Goal: Task Accomplishment & Management: Manage account settings

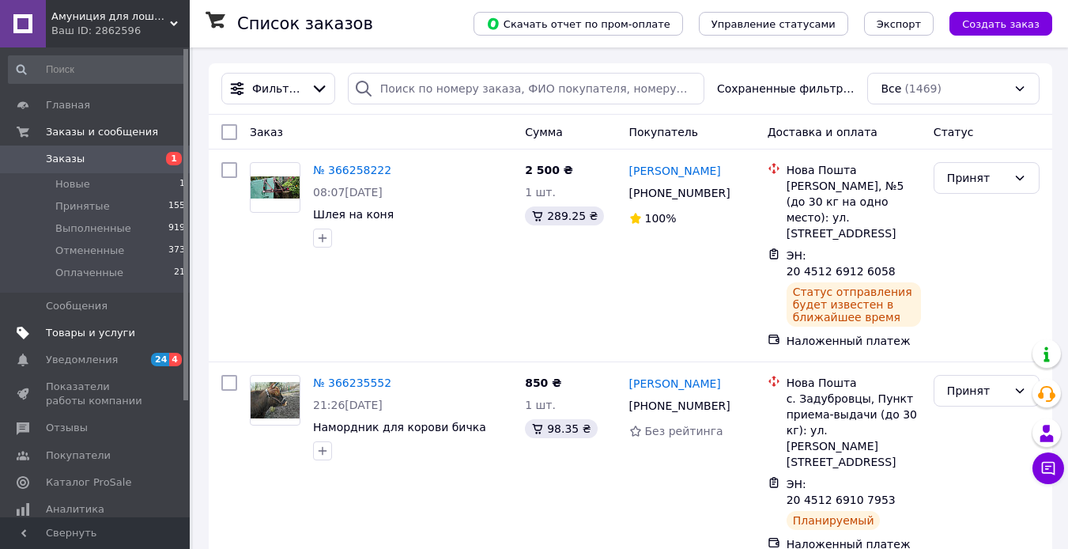
click at [73, 336] on span "Товары и услуги" at bounding box center [90, 333] width 89 height 14
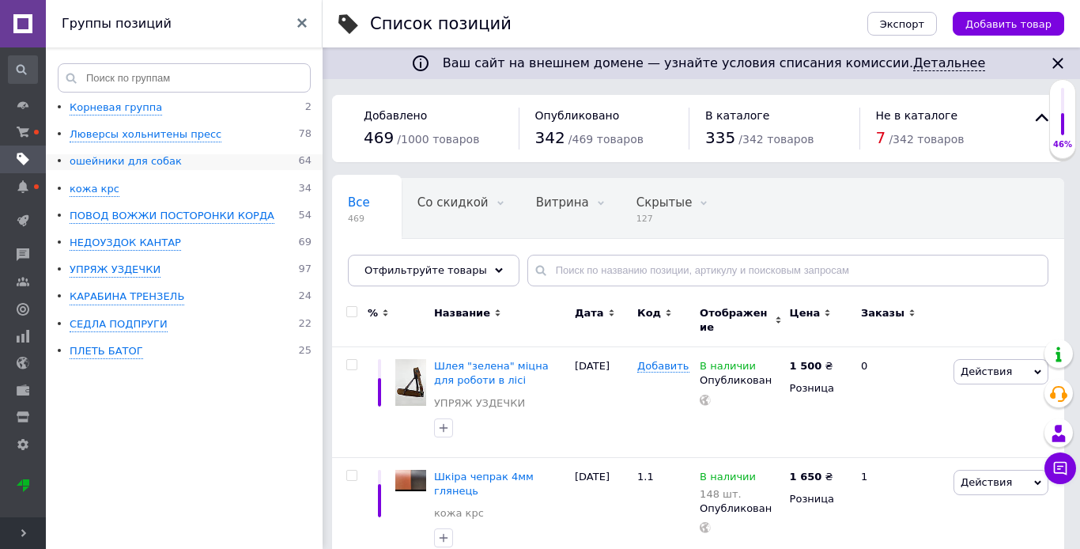
click at [145, 161] on div "ошейники для собак" at bounding box center [126, 161] width 112 height 15
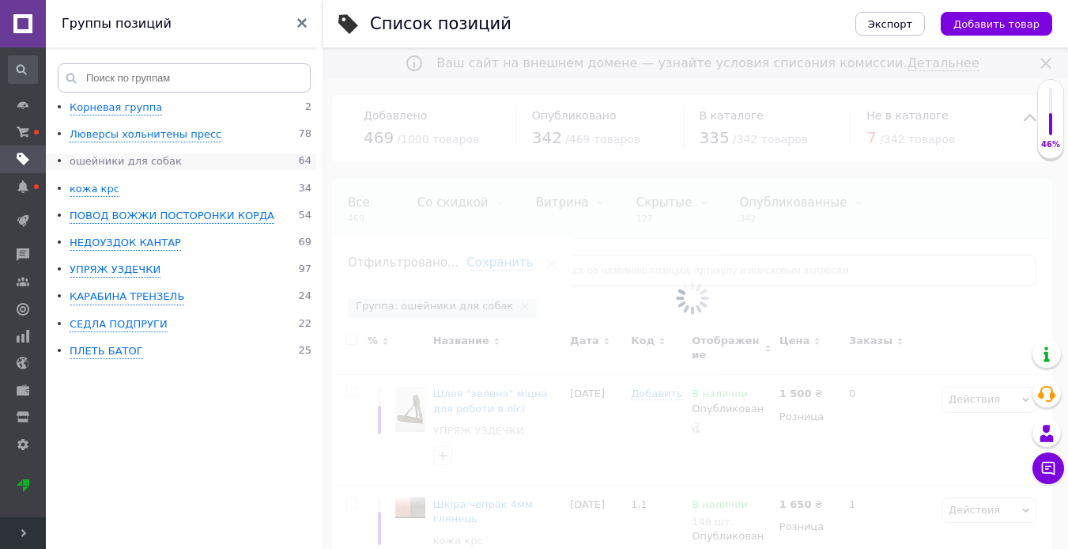
scroll to position [0, 145]
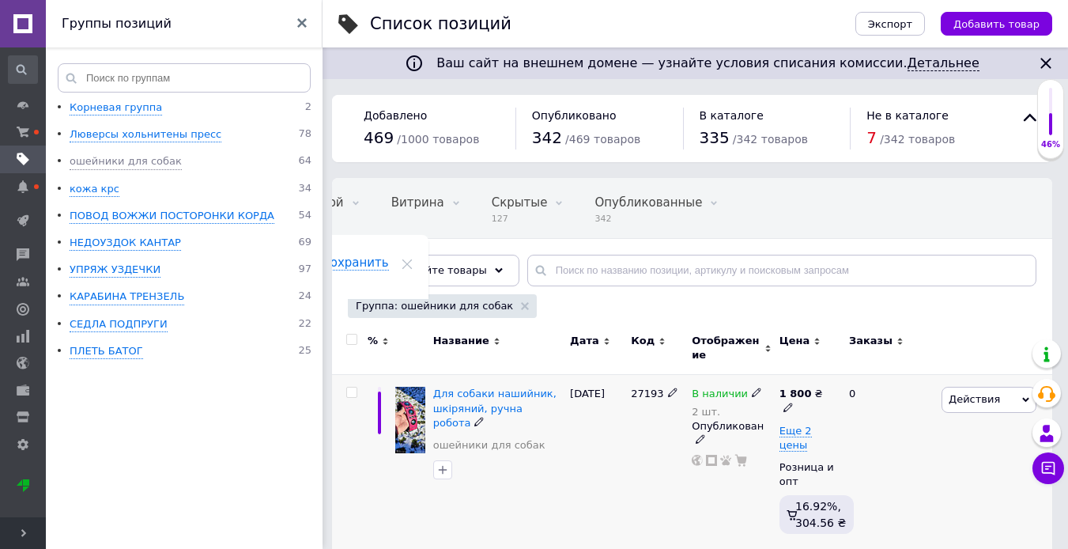
click at [793, 402] on icon at bounding box center [788, 406] width 9 height 9
click at [860, 373] on input "1800" at bounding box center [903, 376] width 120 height 32
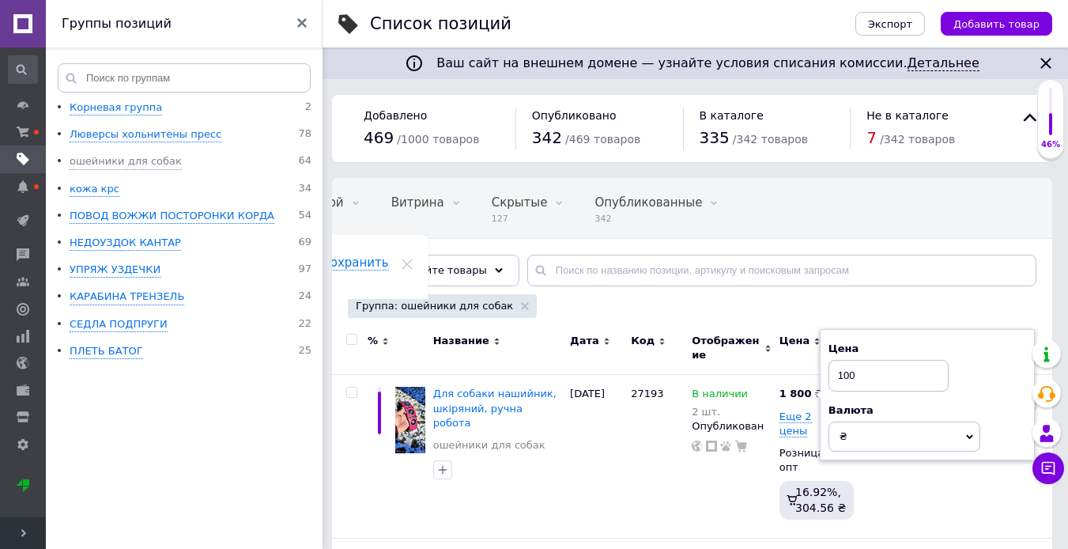
type input "1900"
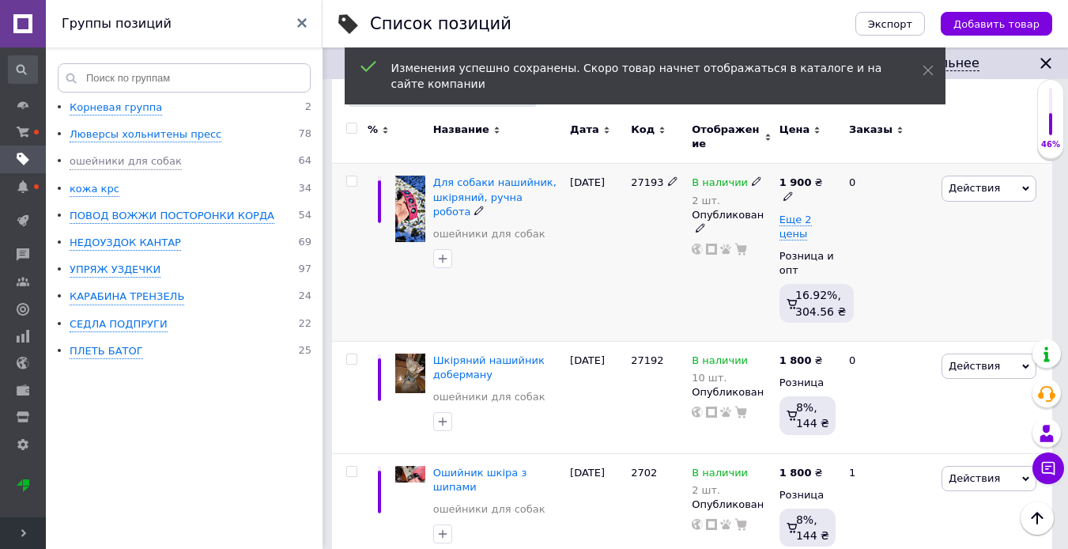
scroll to position [237, 0]
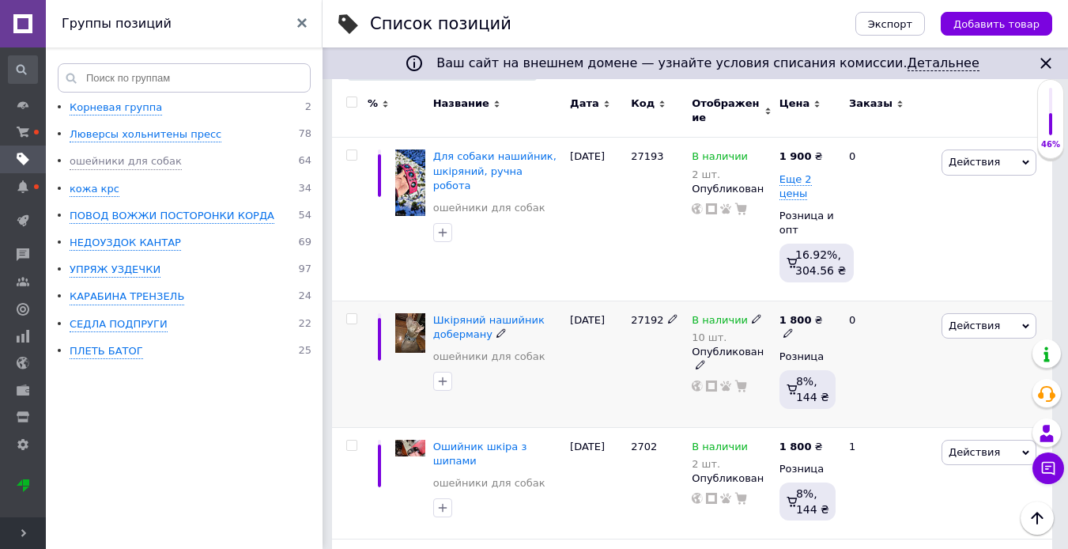
click at [408, 324] on img at bounding box center [410, 333] width 30 height 40
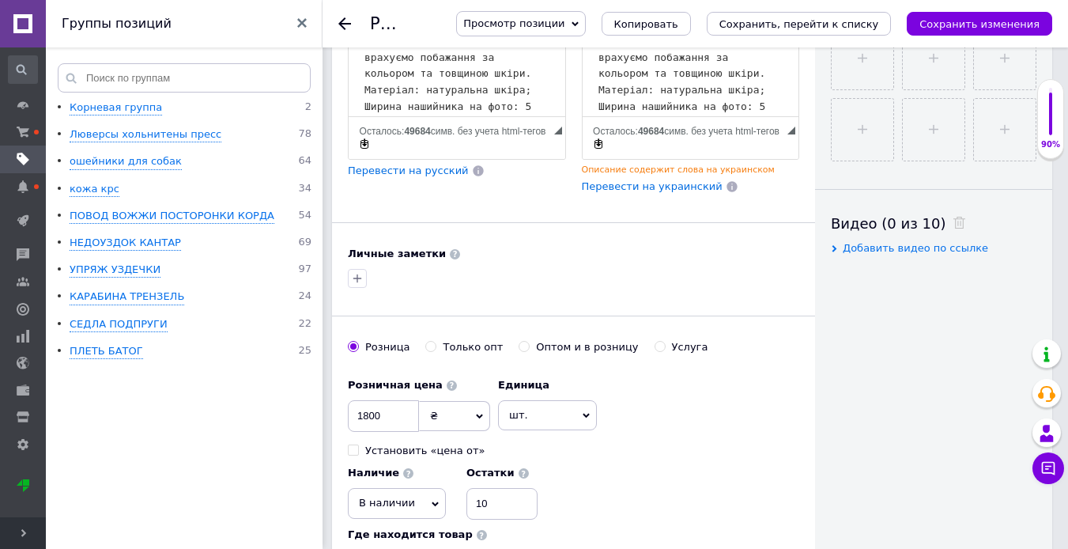
scroll to position [712, 0]
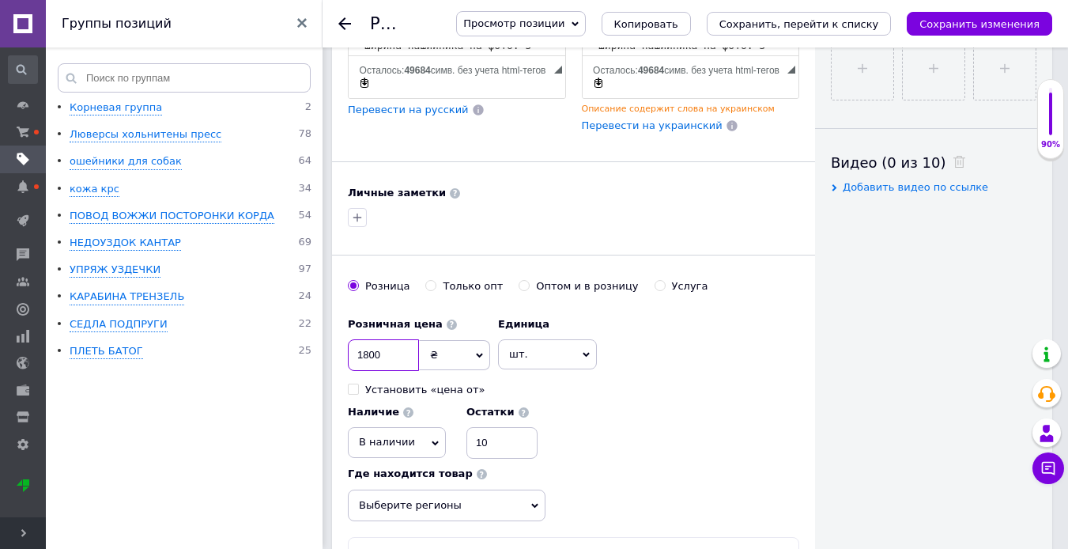
click at [395, 342] on input "1800" at bounding box center [383, 355] width 71 height 32
type input "1"
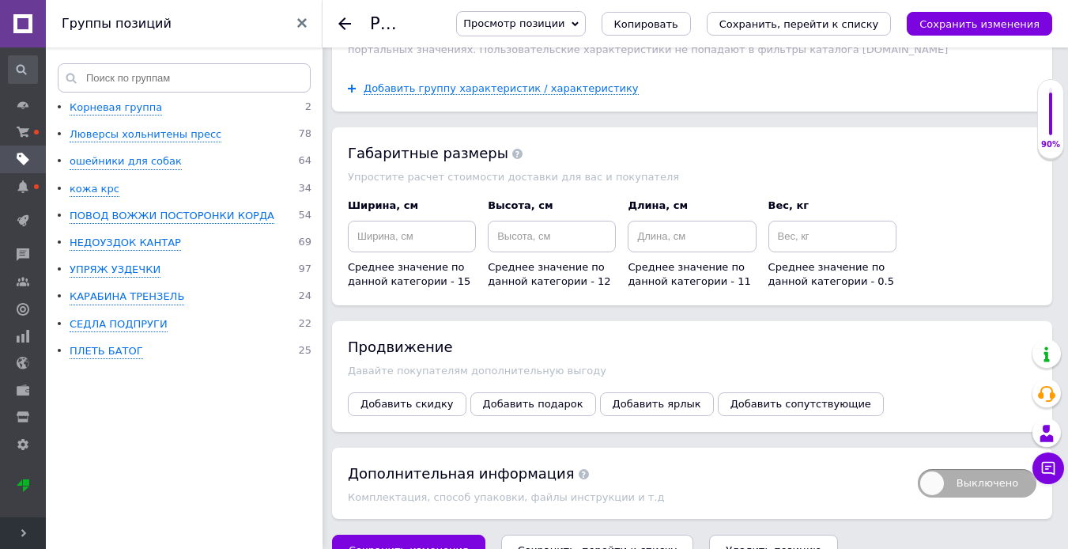
scroll to position [2244, 0]
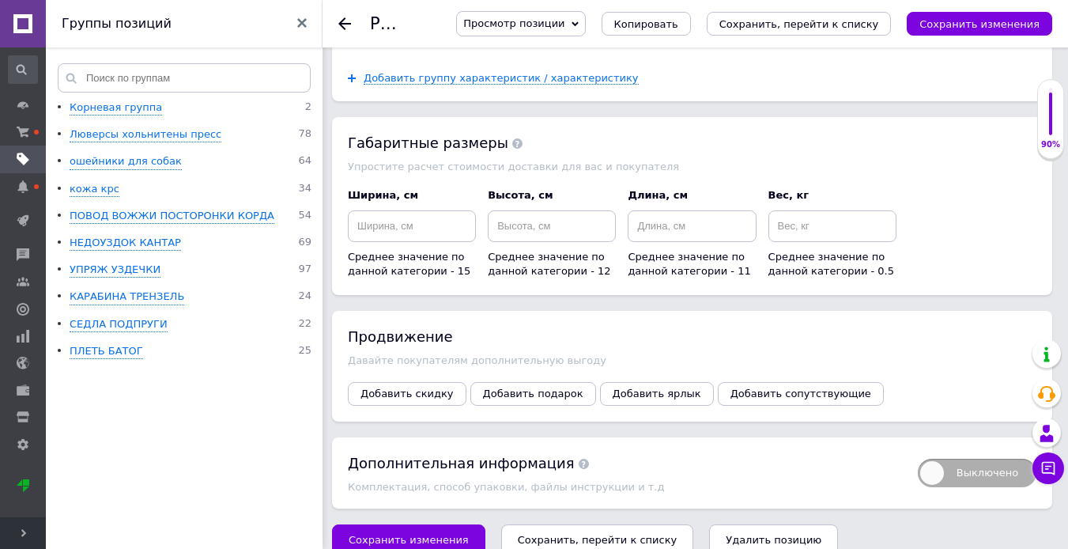
type input "2200"
click at [571, 534] on icon "Сохранить, перейти к списку" at bounding box center [598, 540] width 160 height 12
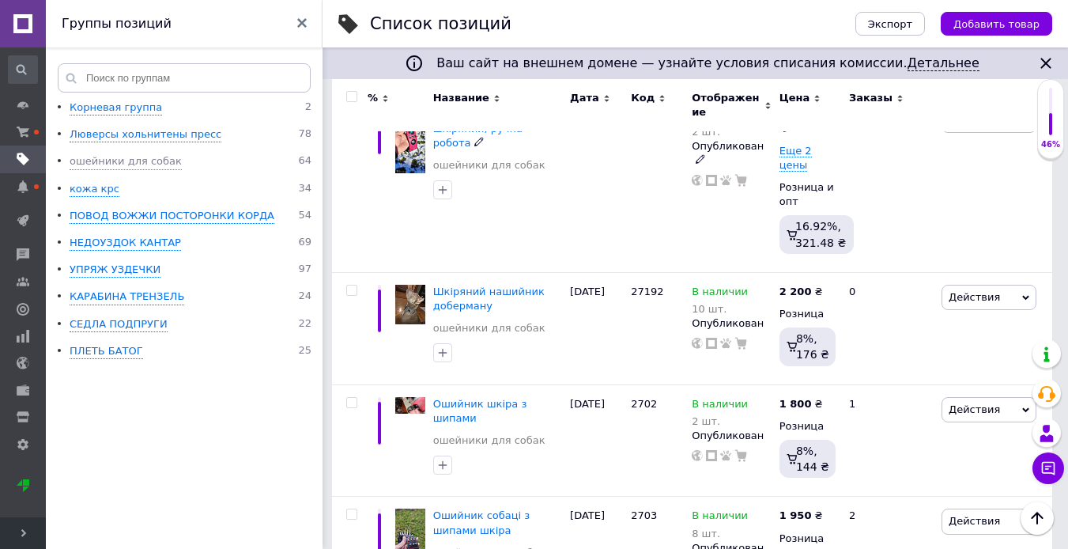
scroll to position [316, 0]
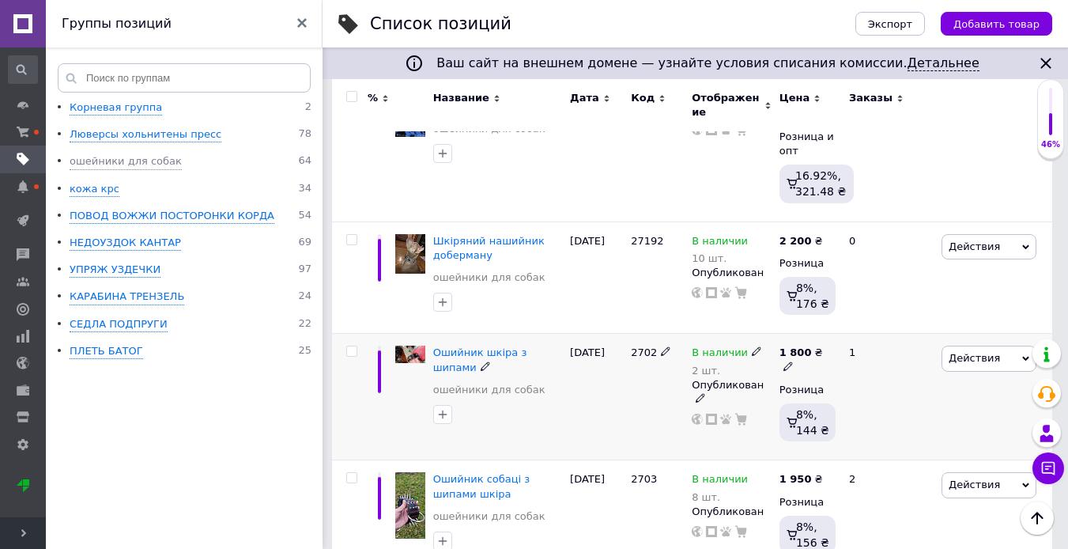
click at [410, 346] on img at bounding box center [410, 354] width 30 height 17
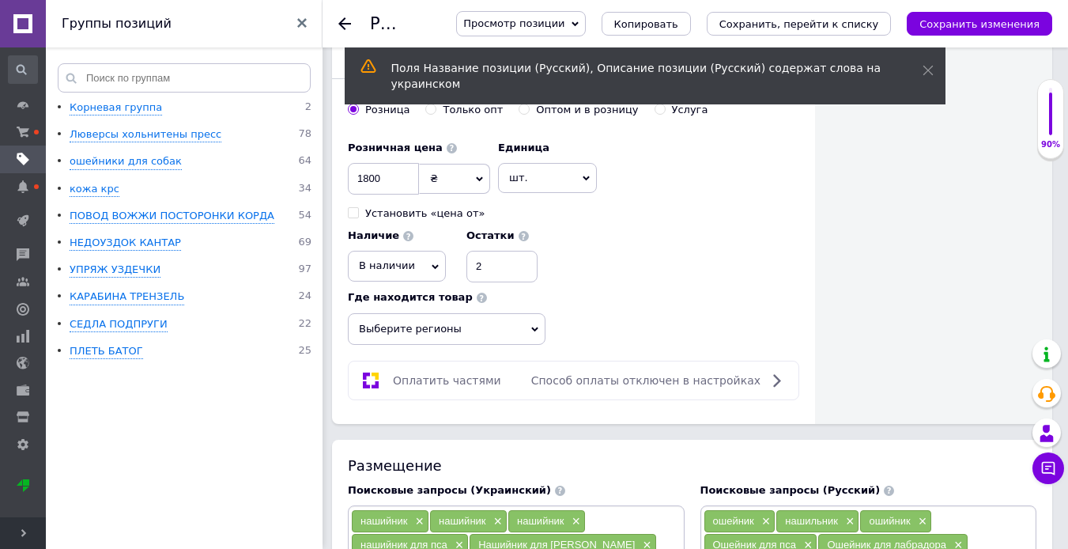
scroll to position [828, 0]
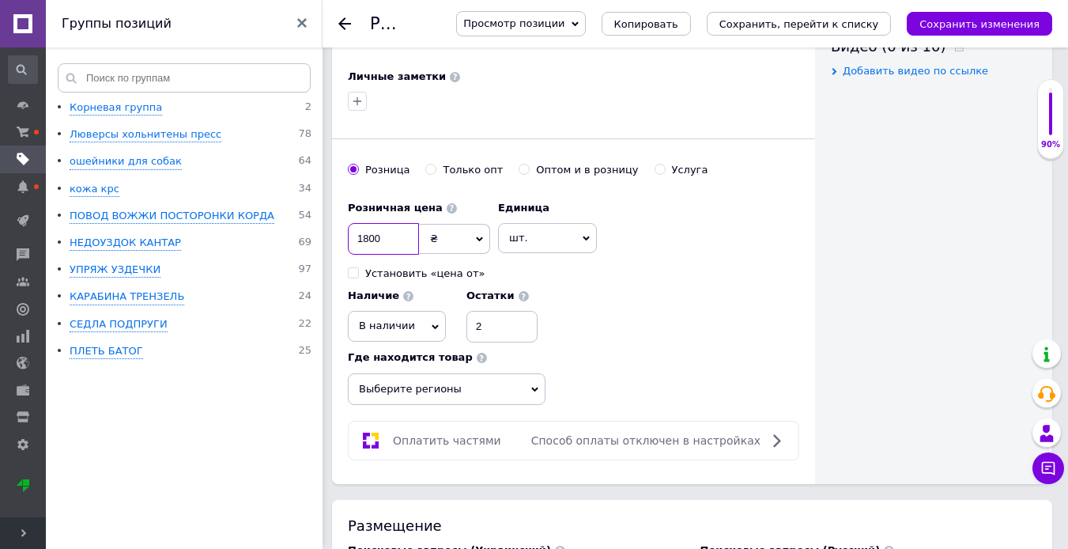
click at [380, 226] on input "1800" at bounding box center [383, 239] width 71 height 32
type input "1"
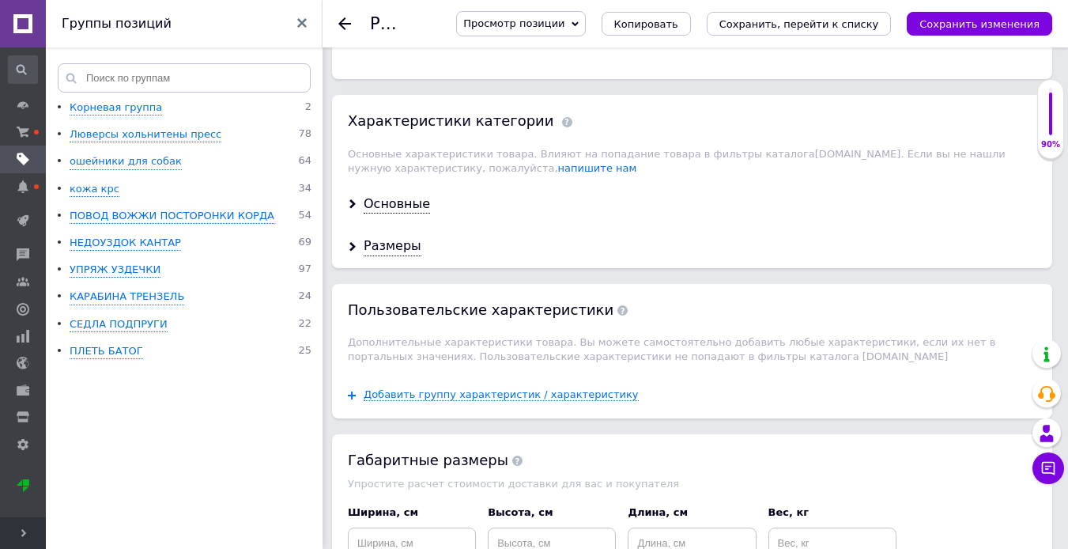
scroll to position [2172, 0]
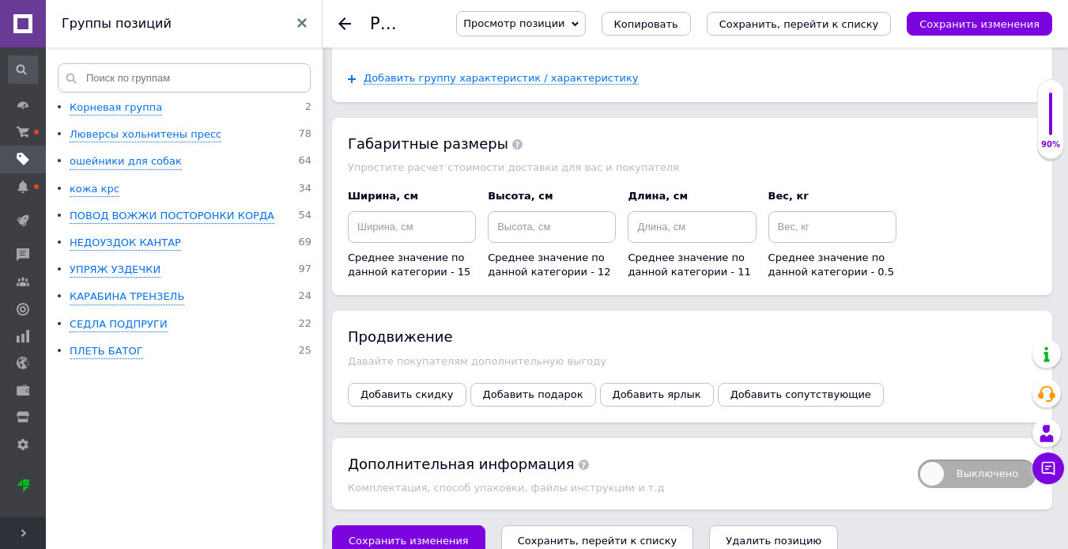
type input "2200"
click at [533, 534] on icon "Сохранить, перейти к списку" at bounding box center [598, 540] width 160 height 12
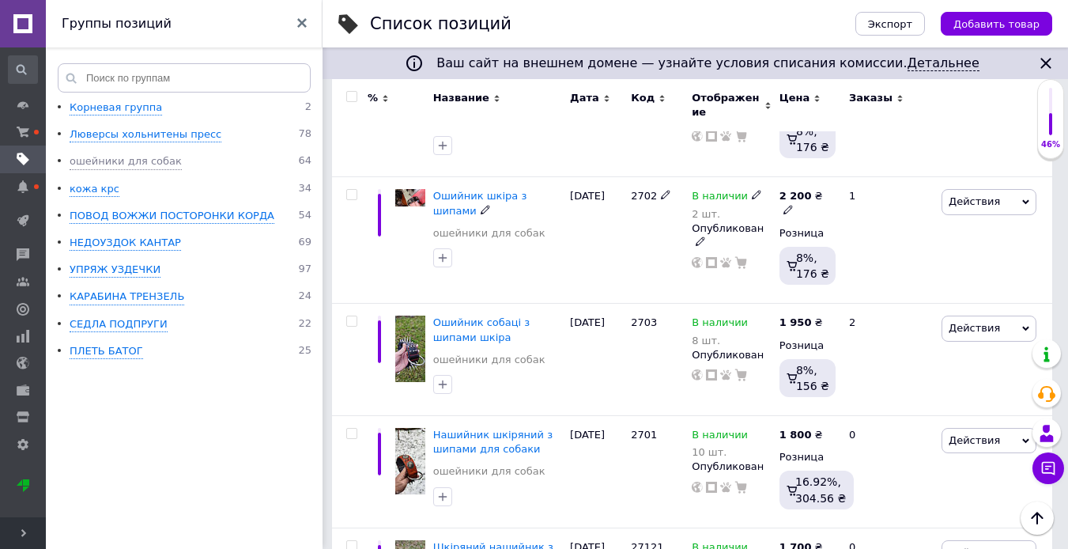
scroll to position [474, 0]
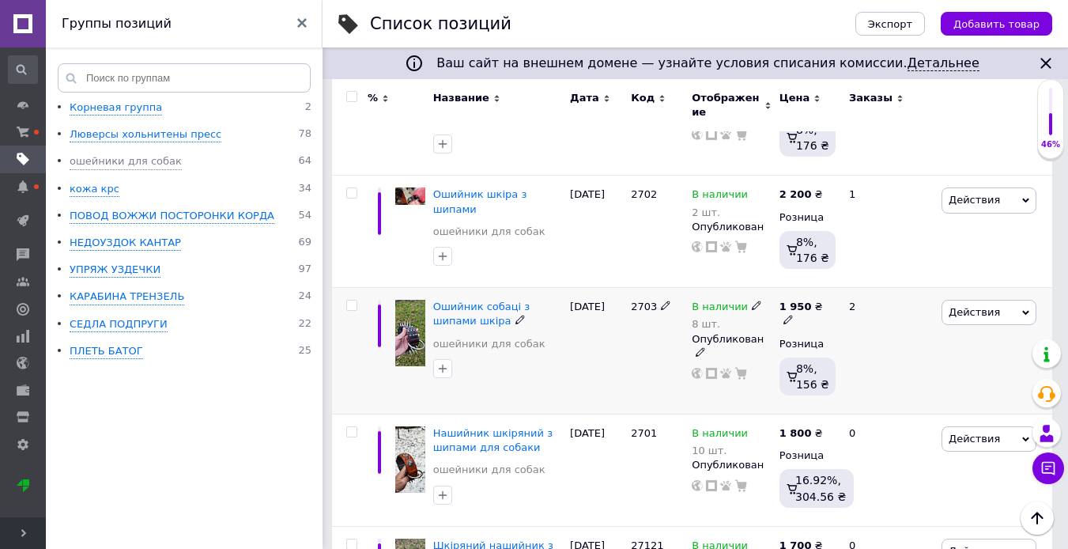
click at [793, 315] on icon at bounding box center [788, 319] width 9 height 9
type input "1"
type input "2300"
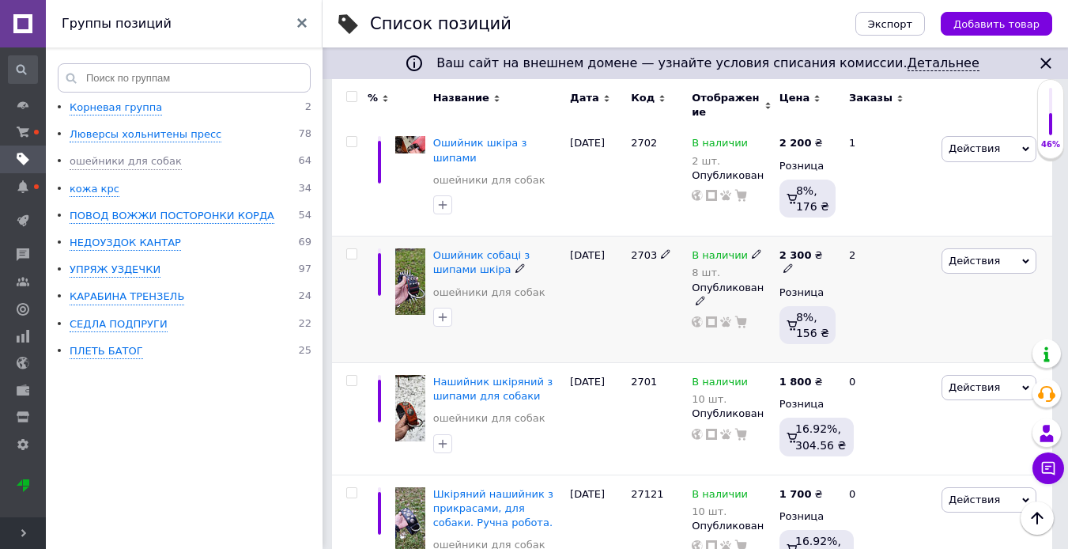
scroll to position [553, 0]
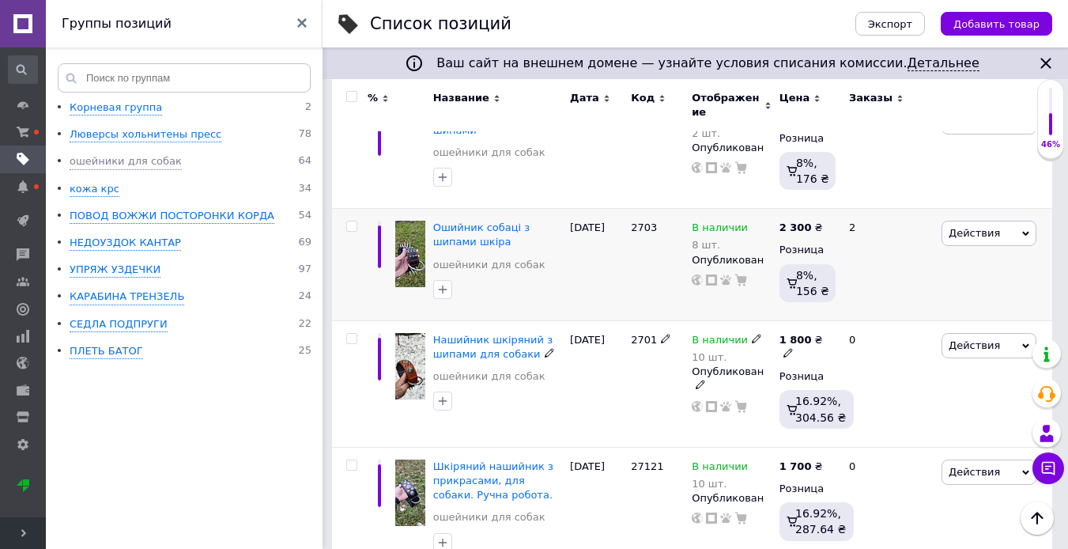
click at [792, 349] on use at bounding box center [788, 353] width 9 height 9
drag, startPoint x: 879, startPoint y: 304, endPoint x: 841, endPoint y: 307, distance: 38.1
click at [841, 307] on div "Цена 1800 Валюта ₴ $ € CHF £ ¥ PLN ₸ MDL HUF KGS CN¥ TRY ₩ lei" at bounding box center [941, 340] width 215 height 132
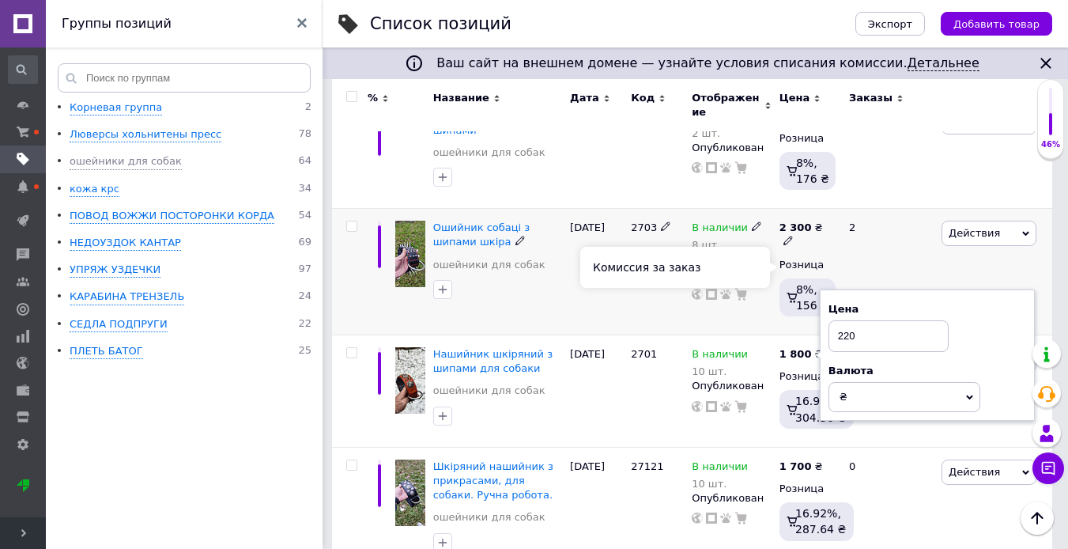
type input "2200"
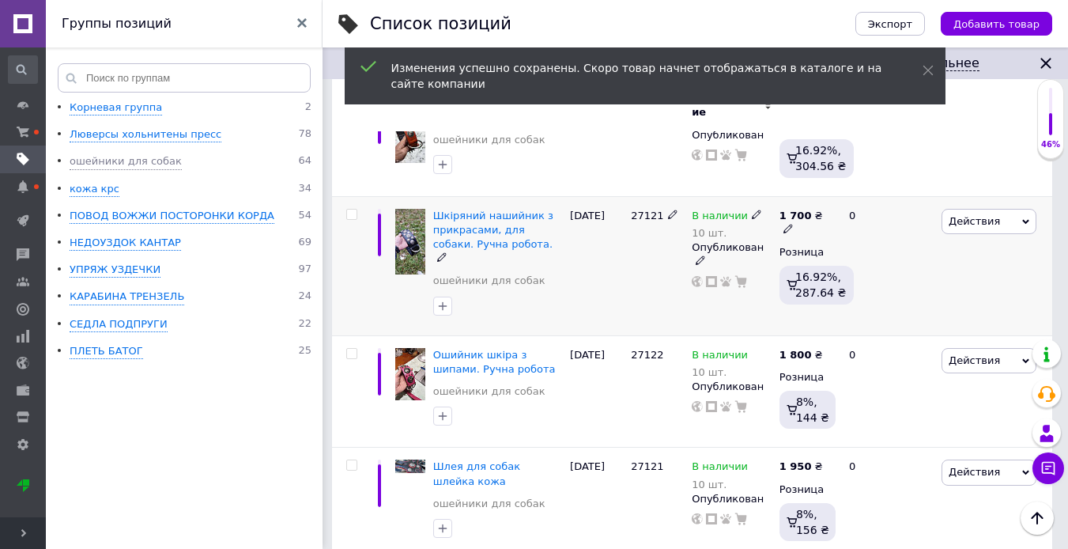
scroll to position [791, 0]
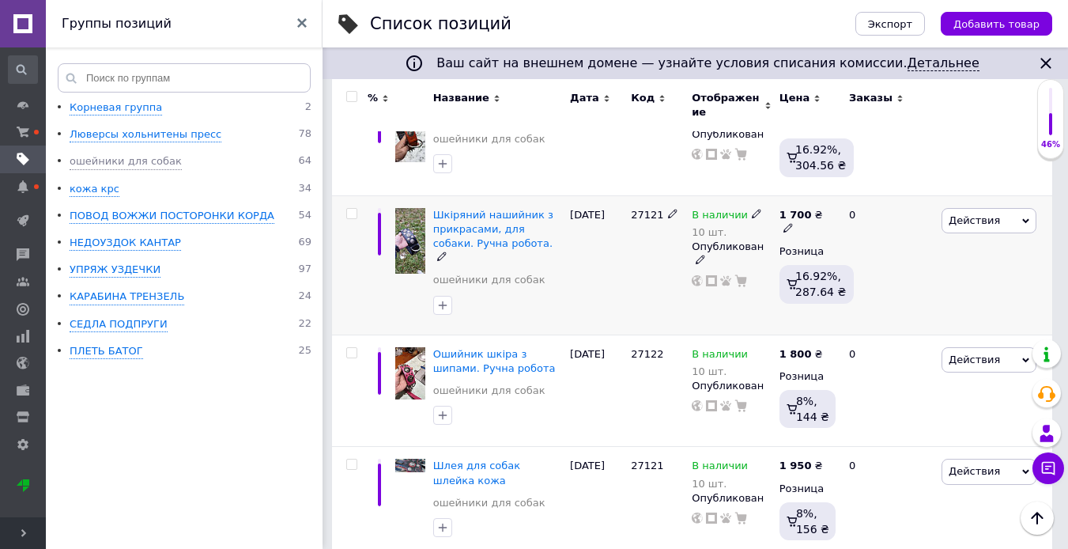
click at [793, 223] on icon at bounding box center [788, 227] width 9 height 9
drag, startPoint x: 884, startPoint y: 181, endPoint x: 837, endPoint y: 187, distance: 47.9
click at [837, 187] on div "Цена 1700 Валюта ₴ $ € CHF £ ¥ PLN ₸ MDL HUF KGS CN¥ TRY ₩ lei" at bounding box center [941, 215] width 215 height 132
type input "2000"
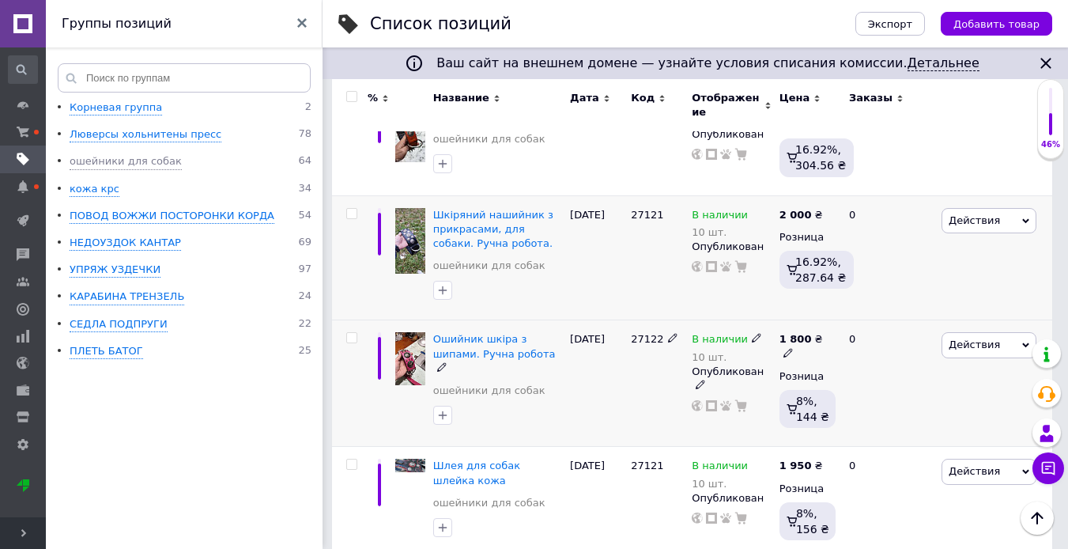
click at [792, 348] on use at bounding box center [788, 352] width 9 height 9
drag, startPoint x: 878, startPoint y: 304, endPoint x: 833, endPoint y: 308, distance: 44.4
click at [834, 308] on div "Цена 1800 Валюта ₴ $ € CHF £ ¥ PLN ₸ MDL HUF KGS CN¥ TRY ₩ lei" at bounding box center [941, 340] width 215 height 132
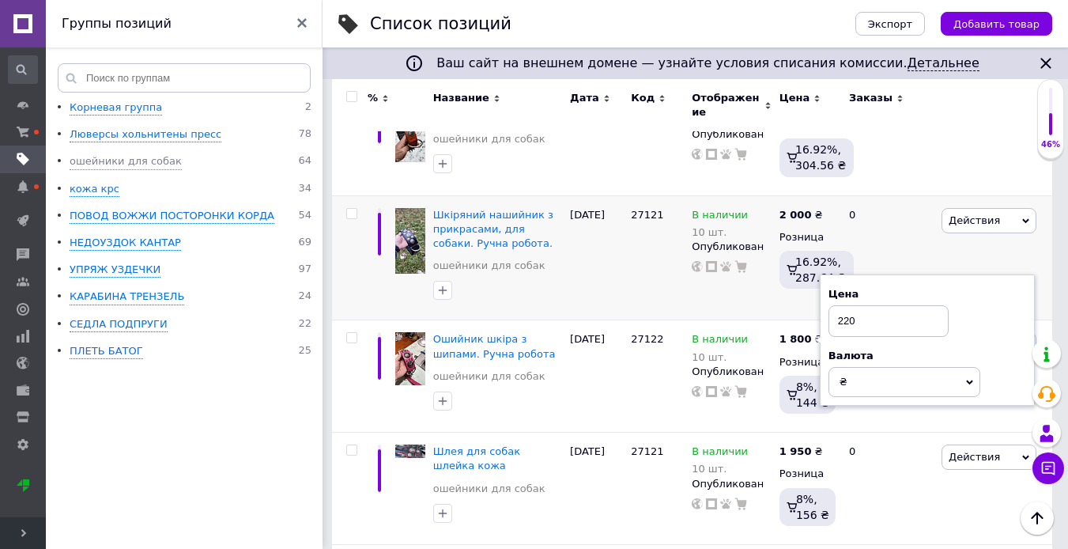
type input "2200"
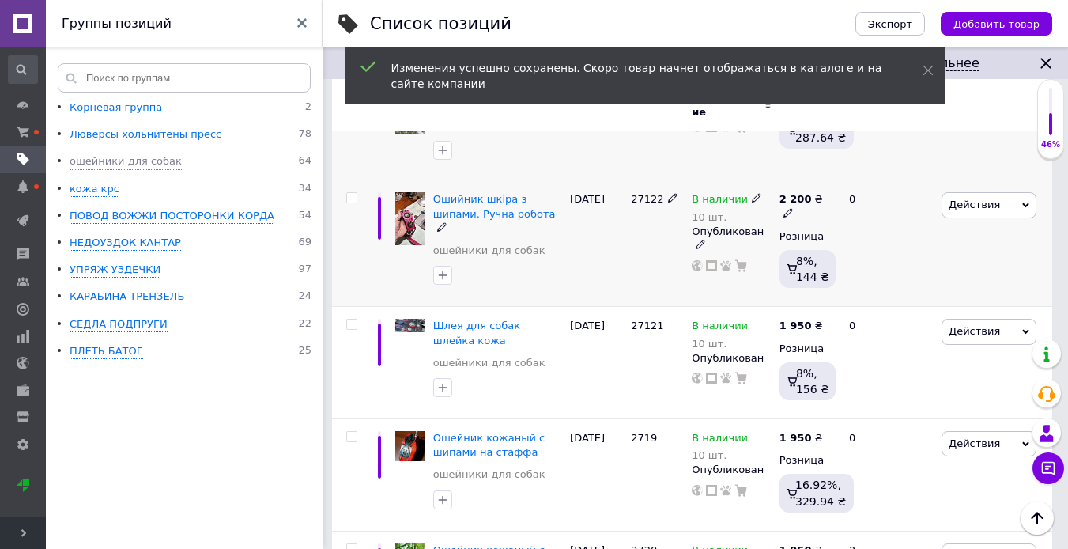
scroll to position [949, 0]
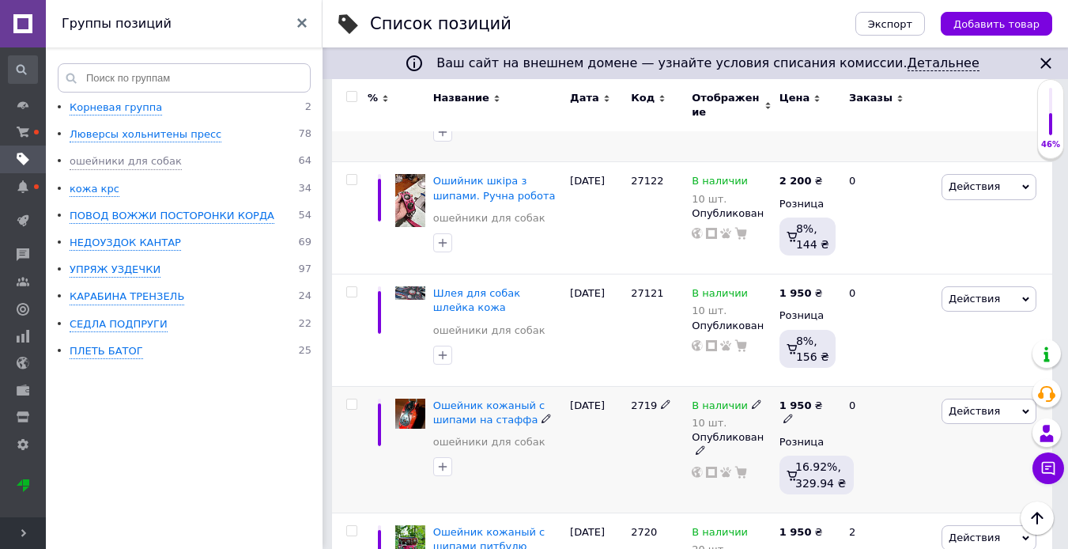
click at [793, 414] on icon at bounding box center [788, 418] width 9 height 9
drag, startPoint x: 882, startPoint y: 368, endPoint x: 848, endPoint y: 371, distance: 33.4
click at [848, 372] on input "1950" at bounding box center [903, 388] width 120 height 32
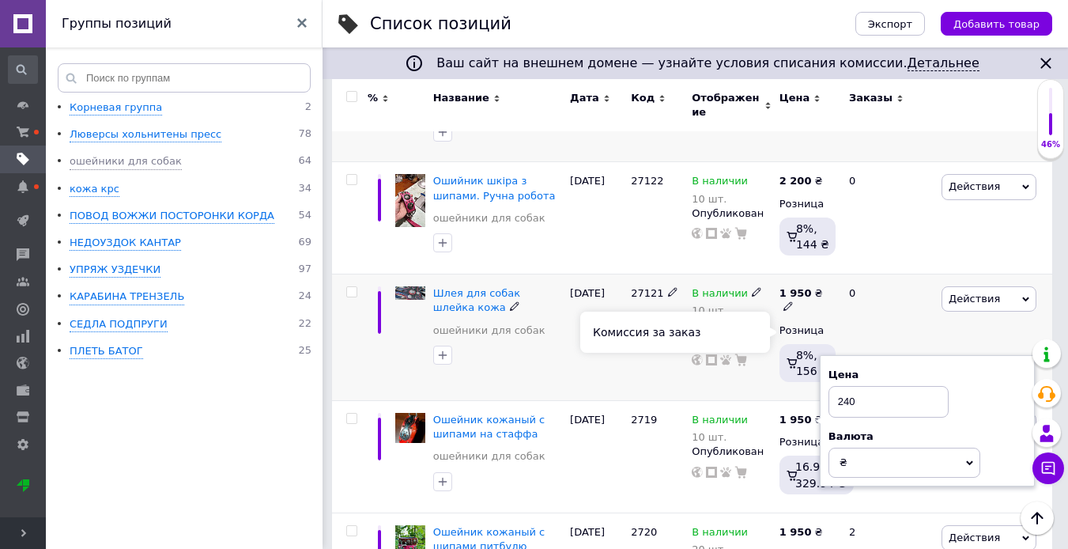
type input "2400"
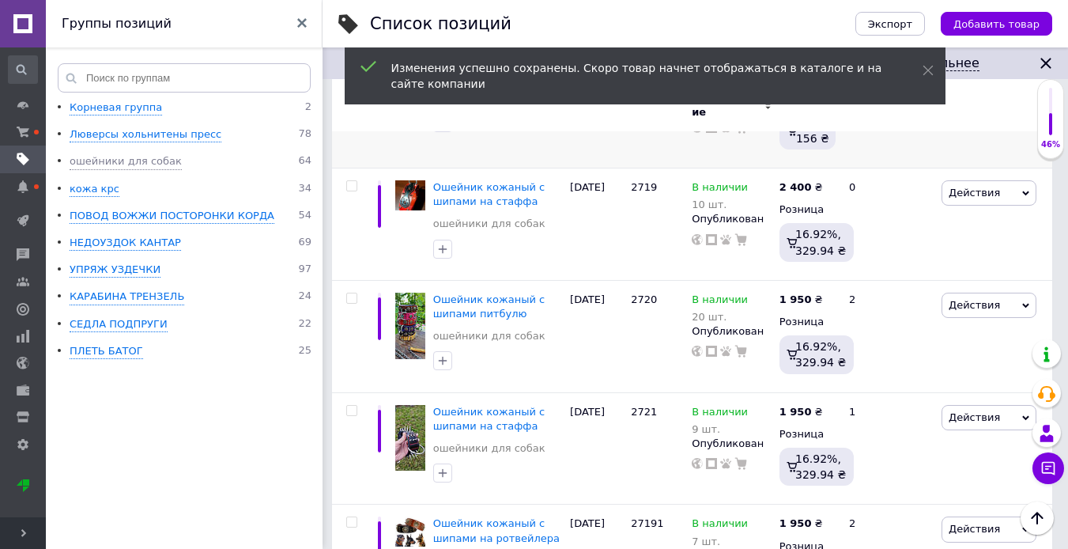
scroll to position [1186, 0]
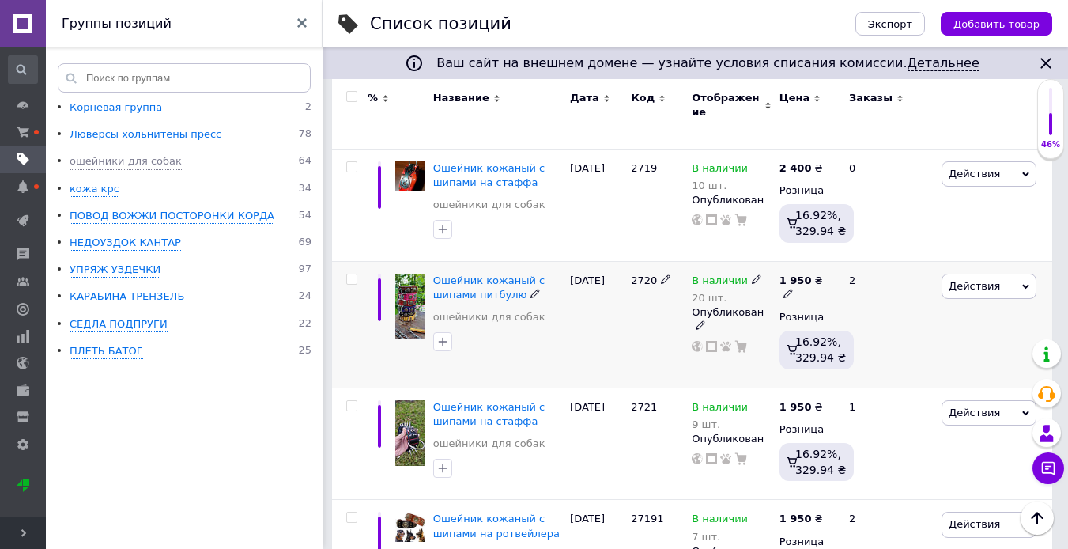
click at [402, 274] on img at bounding box center [410, 307] width 30 height 66
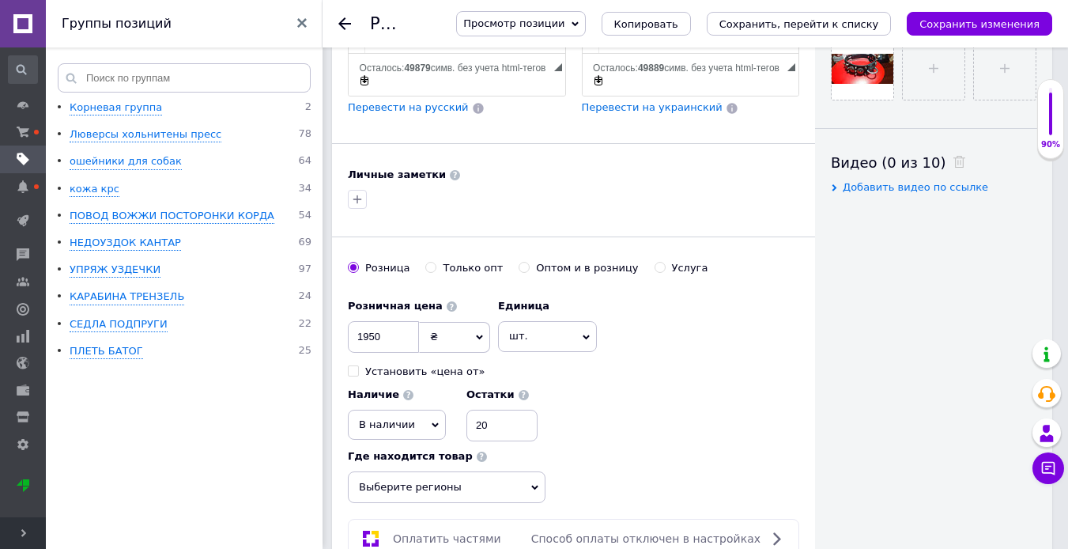
scroll to position [791, 0]
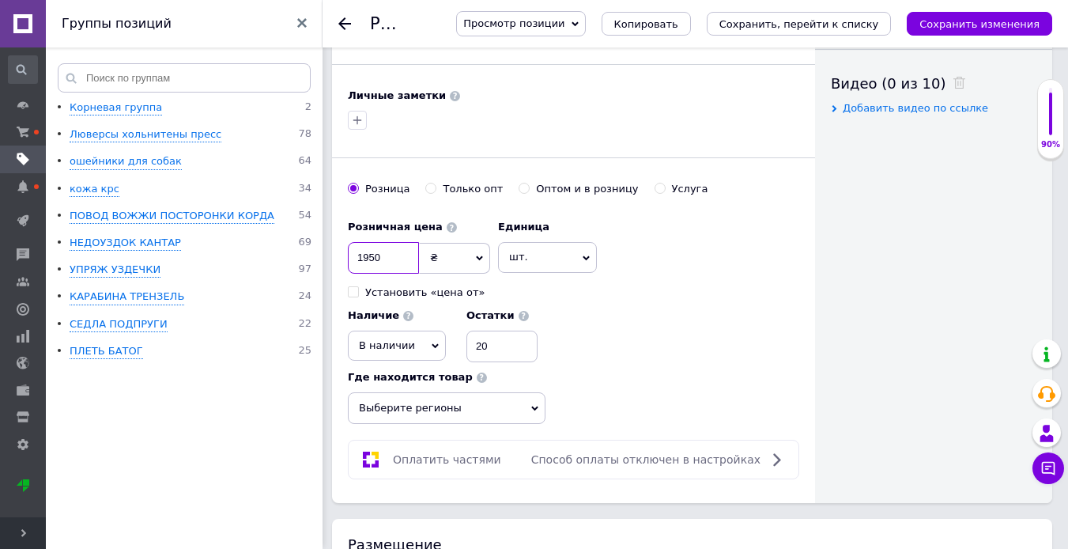
drag, startPoint x: 385, startPoint y: 224, endPoint x: 352, endPoint y: 227, distance: 33.4
click at [352, 242] on input "1950" at bounding box center [383, 258] width 71 height 32
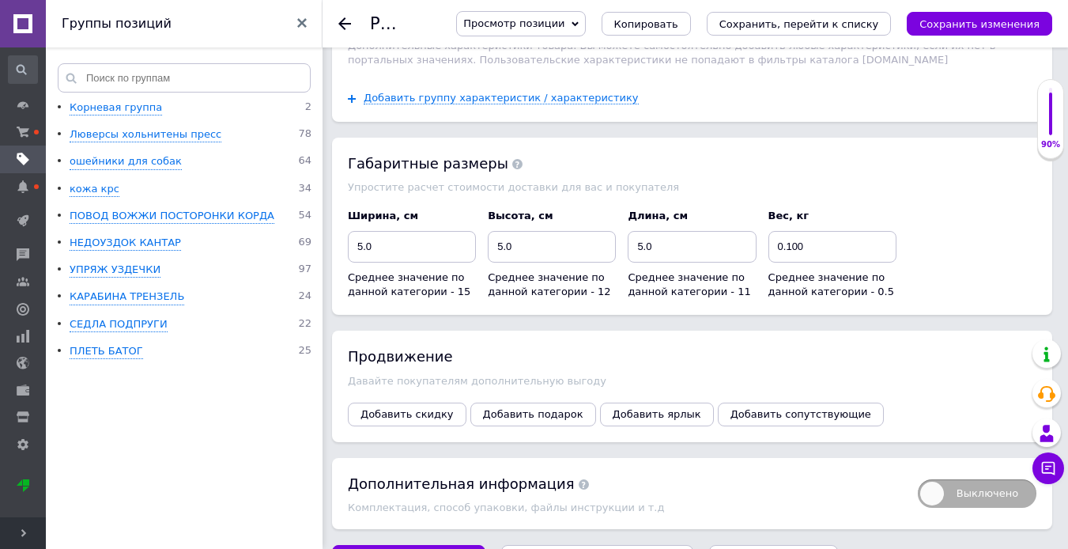
scroll to position [2121, 0]
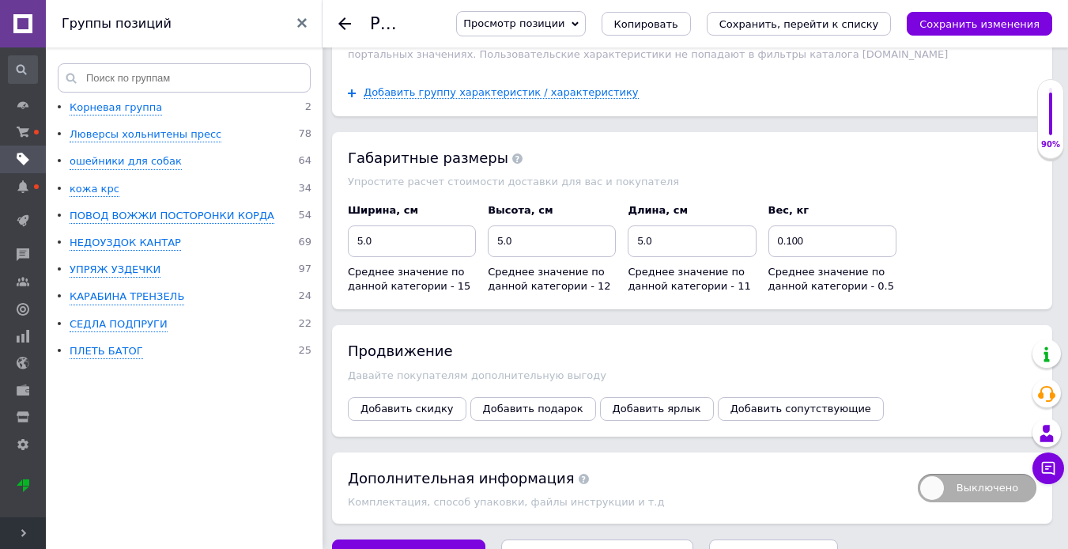
type input "2200"
click at [537, 539] on button "Сохранить, перейти к списку" at bounding box center [597, 555] width 193 height 32
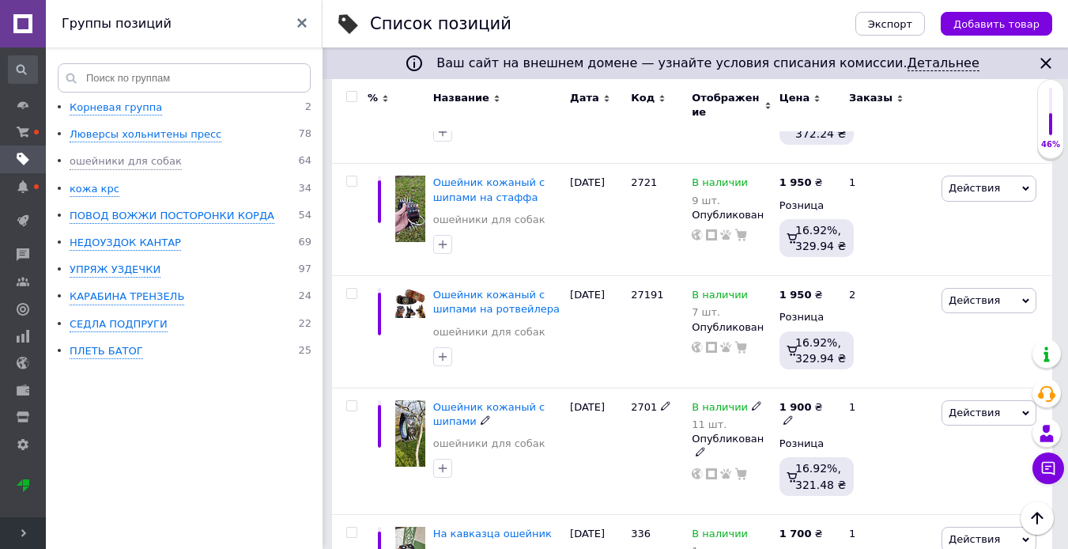
scroll to position [1423, 0]
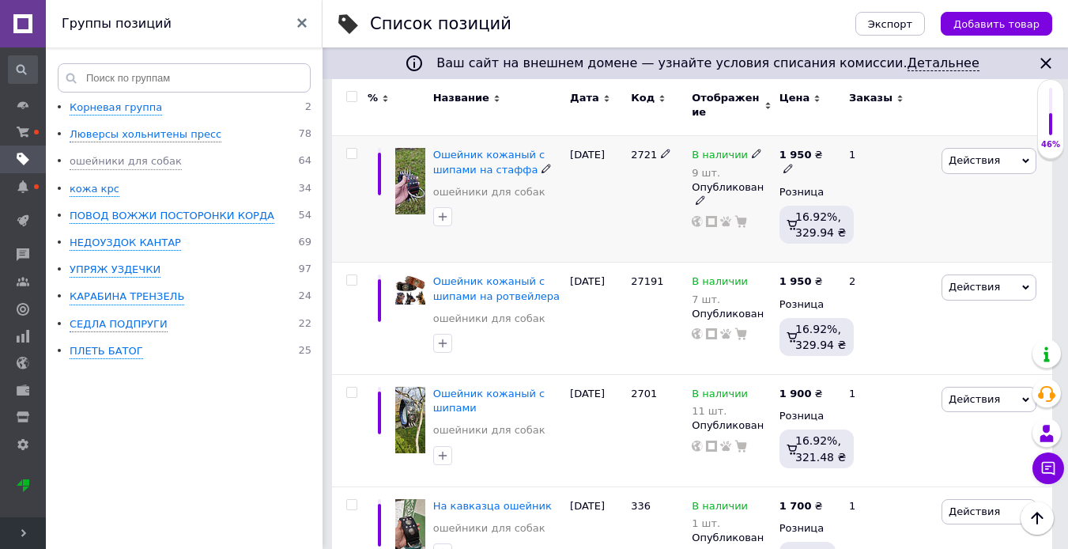
click at [793, 164] on icon at bounding box center [788, 168] width 9 height 9
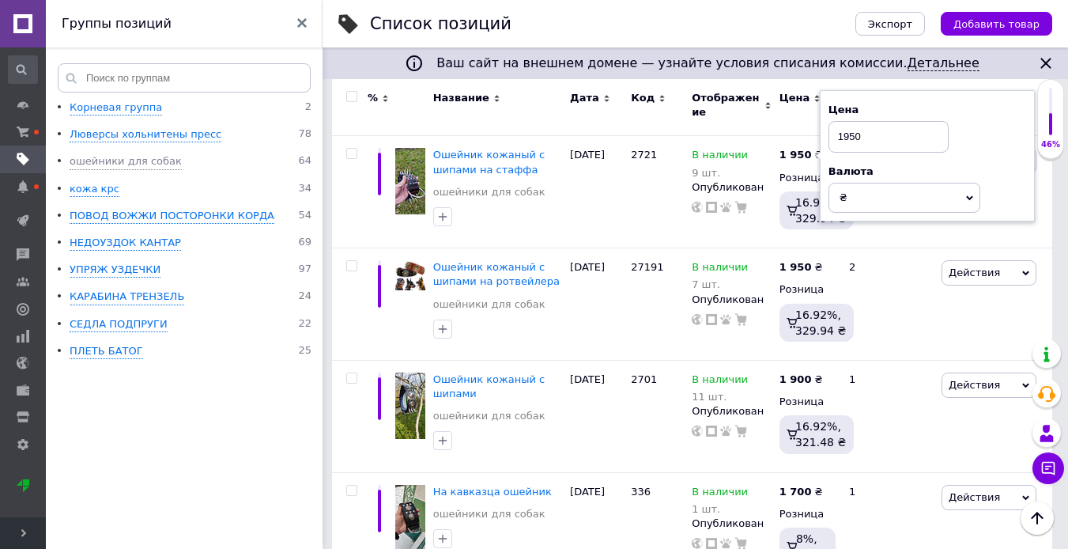
drag, startPoint x: 891, startPoint y: 111, endPoint x: 810, endPoint y: 119, distance: 81.0
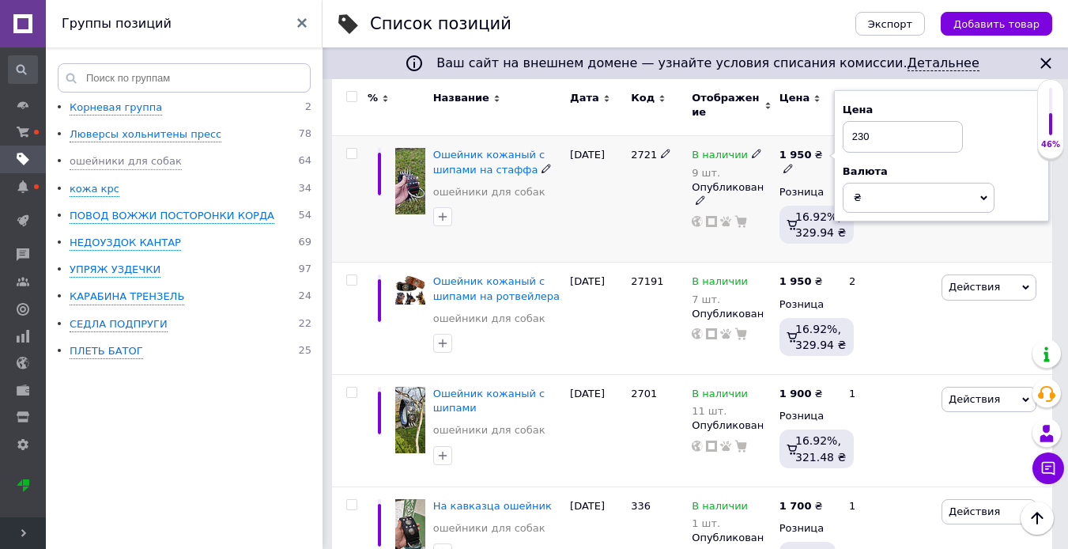
type input "2300"
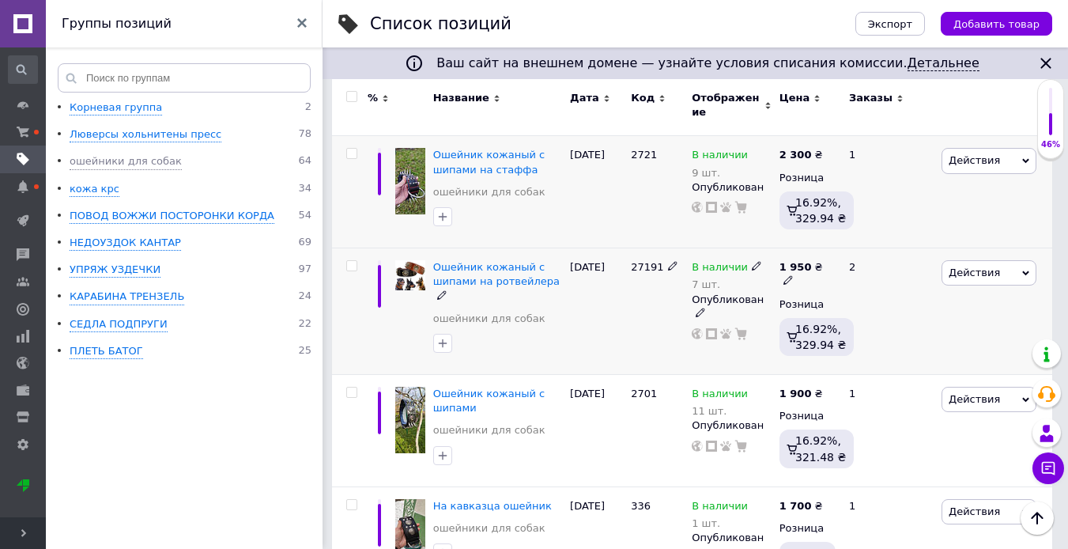
click at [793, 275] on icon at bounding box center [788, 279] width 9 height 9
drag, startPoint x: 885, startPoint y: 232, endPoint x: 840, endPoint y: 229, distance: 44.4
click at [840, 229] on div "Цена 1950 Валюта ₴ $ € CHF £ ¥ PLN ₸ MDL HUF KGS CN¥ TRY ₩ lei" at bounding box center [941, 268] width 215 height 132
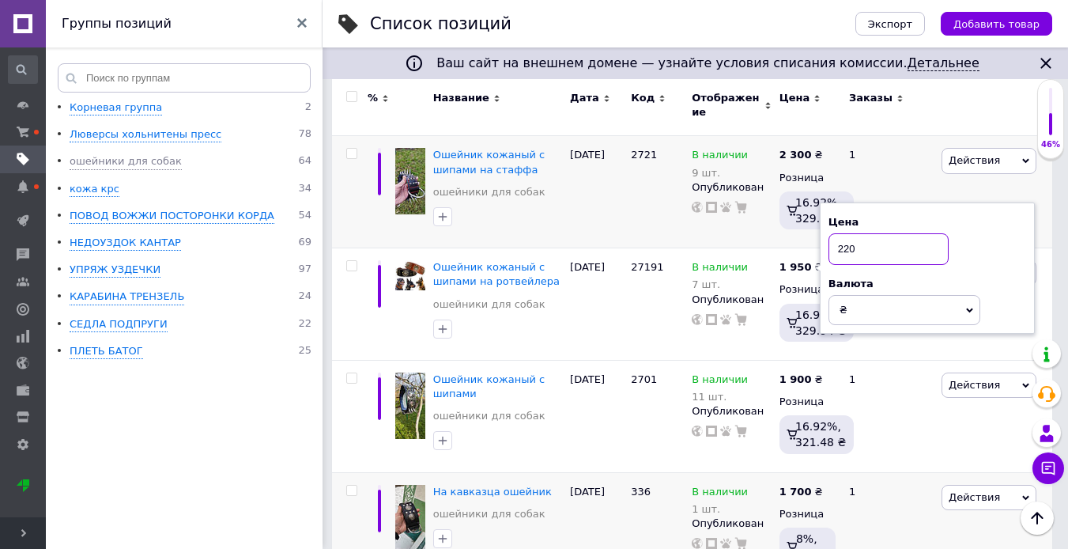
type input "2200"
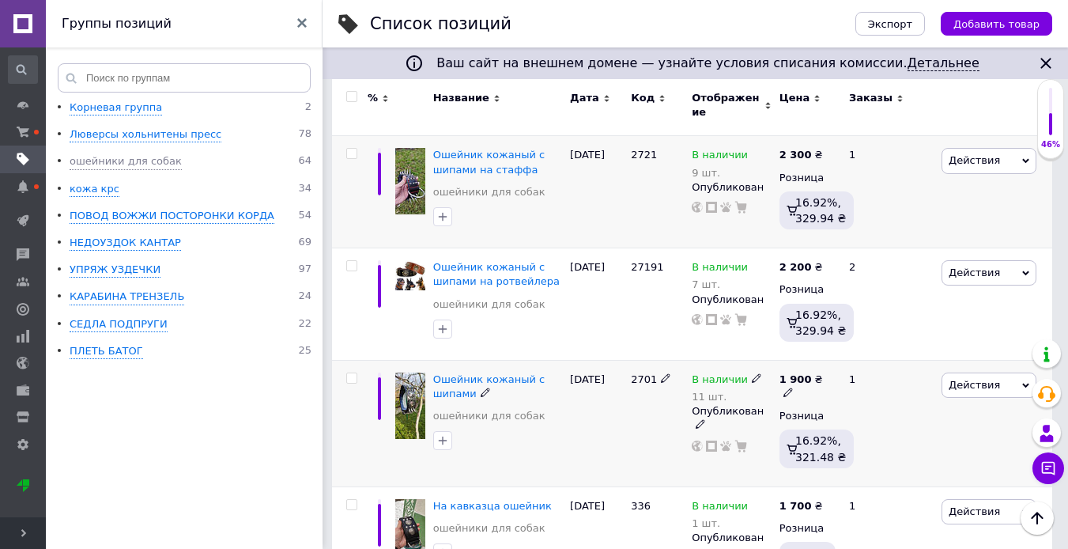
click at [412, 379] on img at bounding box center [410, 405] width 30 height 66
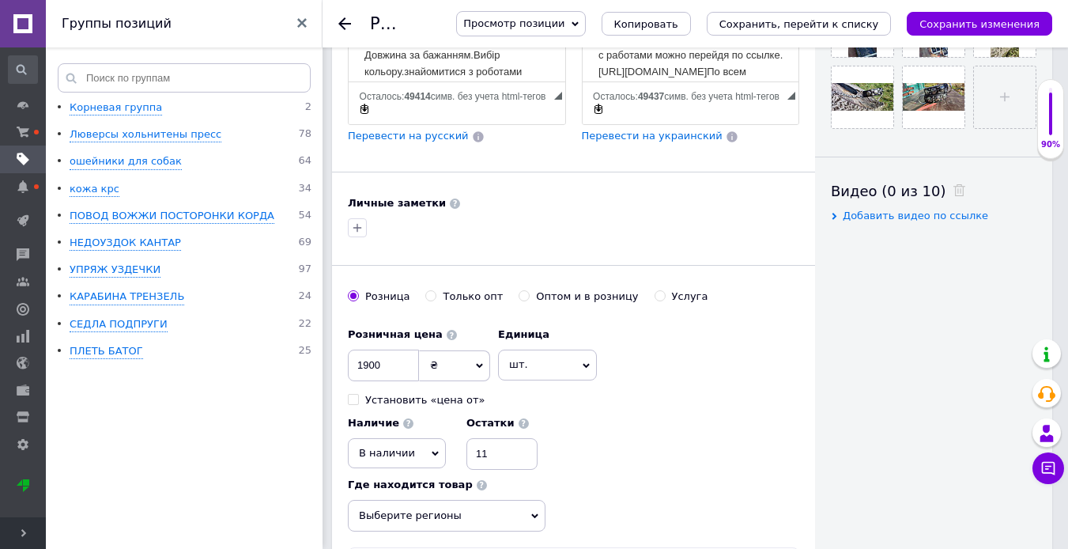
scroll to position [712, 0]
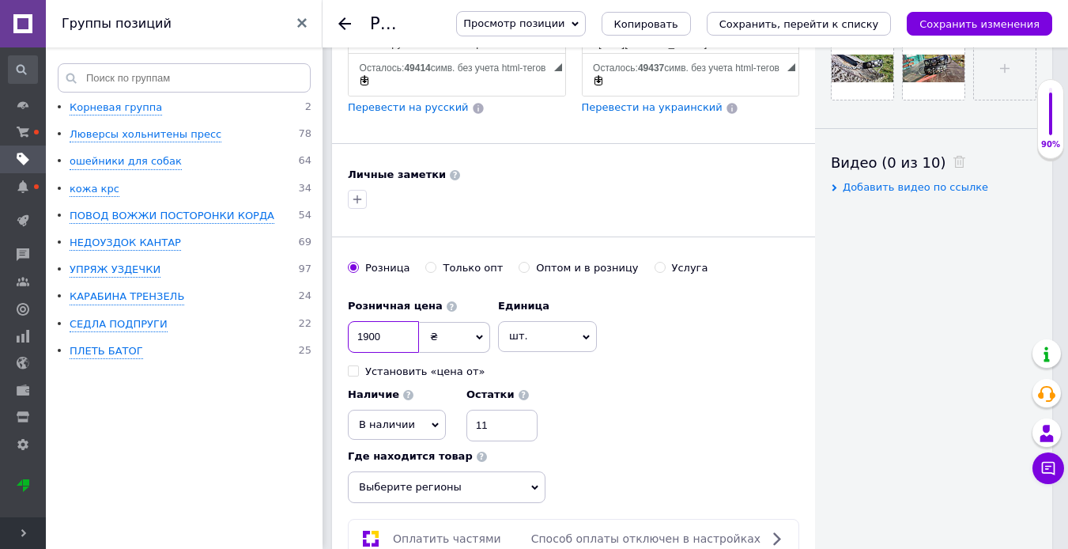
drag, startPoint x: 383, startPoint y: 295, endPoint x: 355, endPoint y: 300, distance: 28.9
click at [355, 321] on input "1900" at bounding box center [383, 337] width 71 height 32
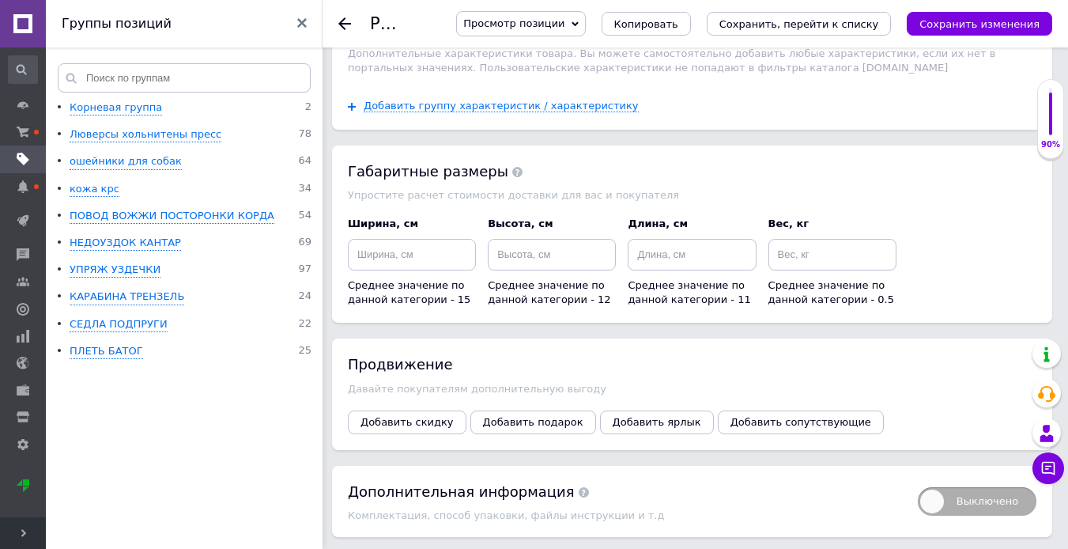
scroll to position [2098, 0]
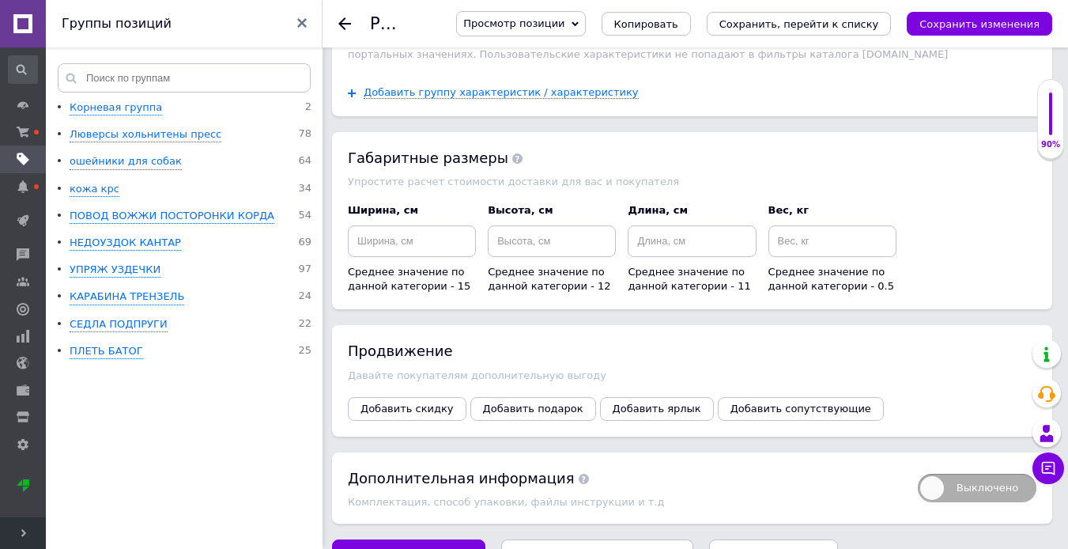
type input "2500"
click at [595, 548] on icon "Сохранить, перейти к списку" at bounding box center [598, 555] width 160 height 12
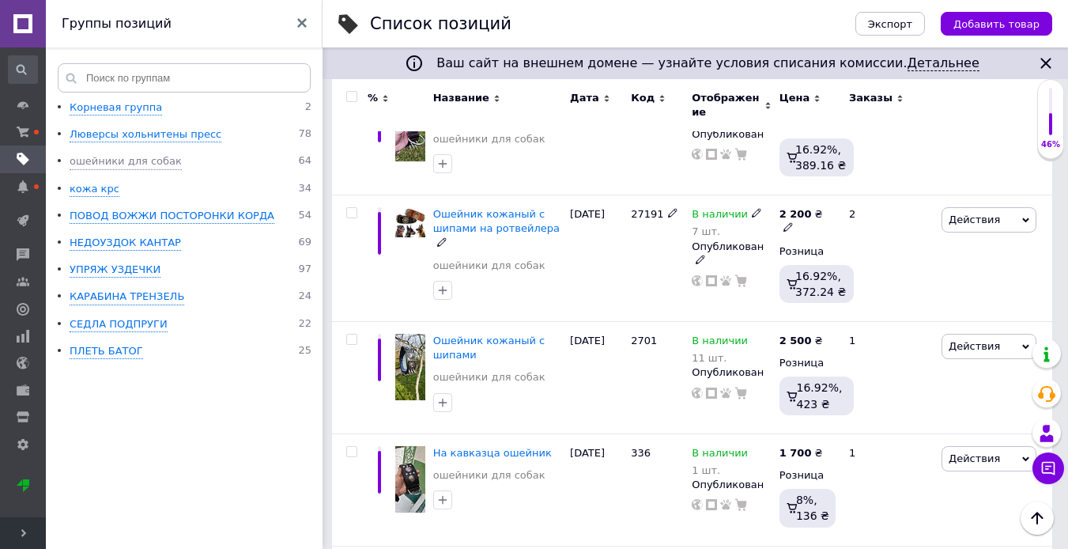
scroll to position [1502, 0]
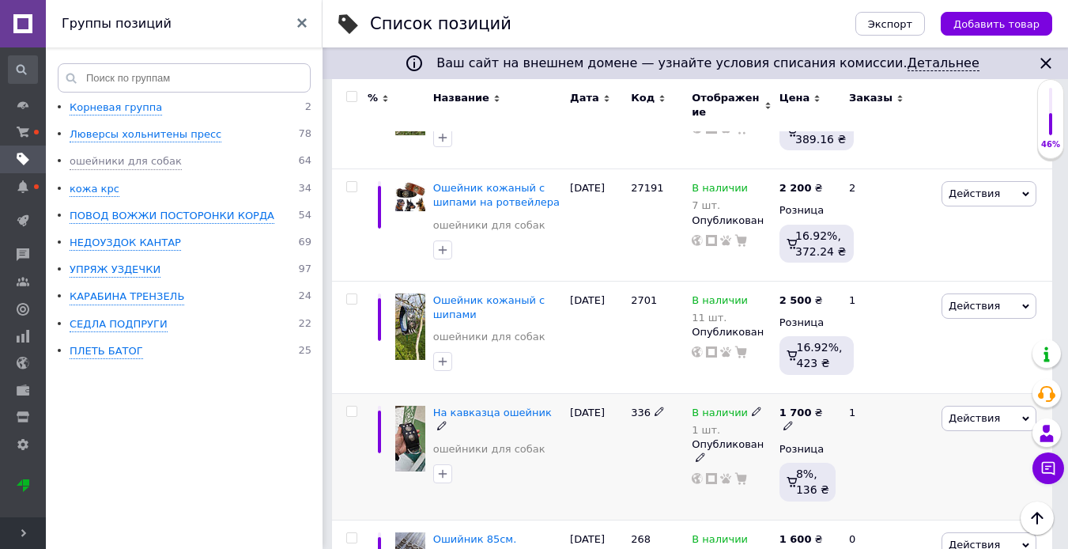
click at [794, 420] on span at bounding box center [789, 425] width 10 height 10
click at [863, 378] on input "1700" at bounding box center [903, 394] width 120 height 32
type input "1900"
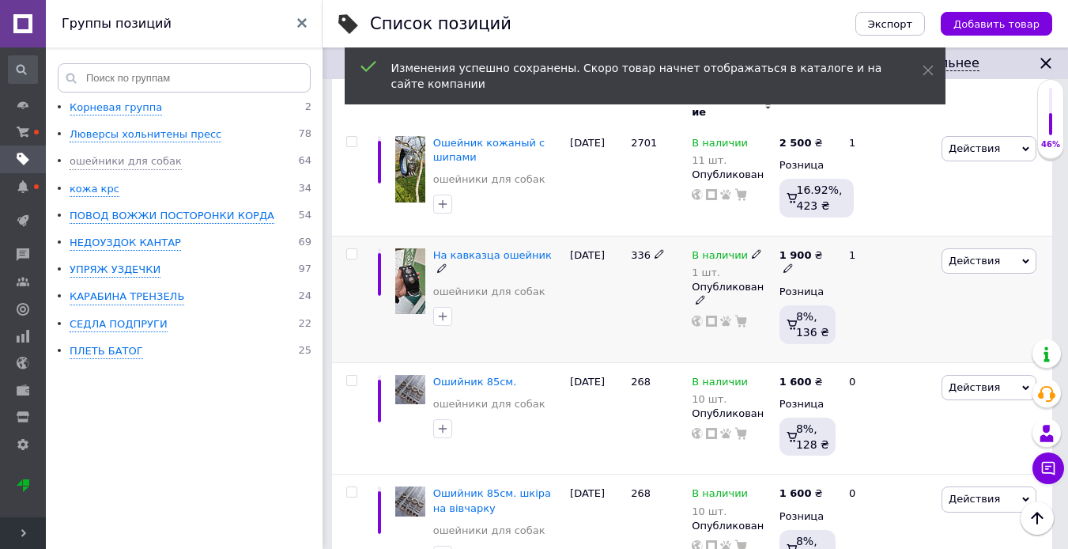
scroll to position [1660, 0]
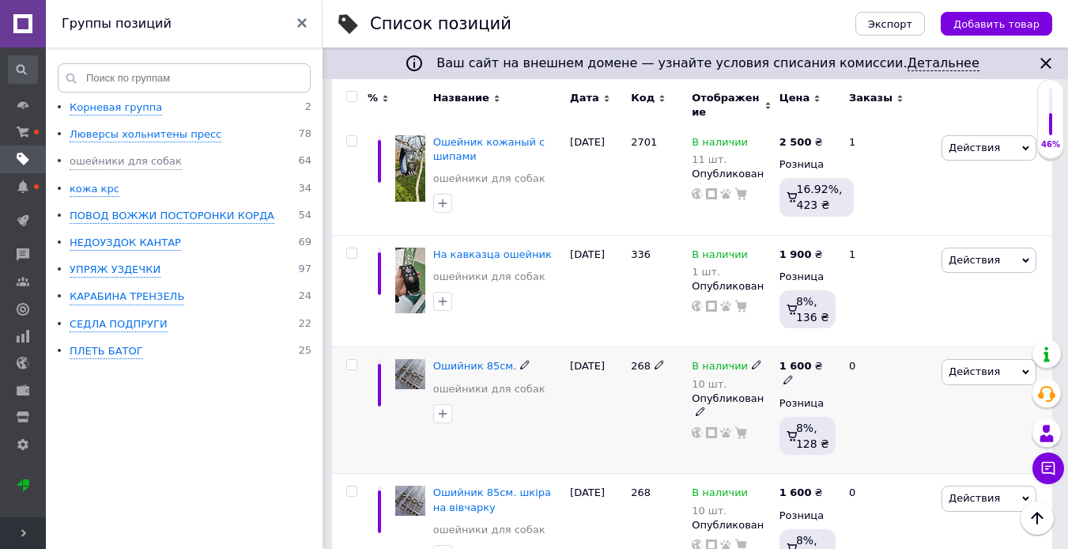
click at [415, 359] on img at bounding box center [410, 374] width 30 height 30
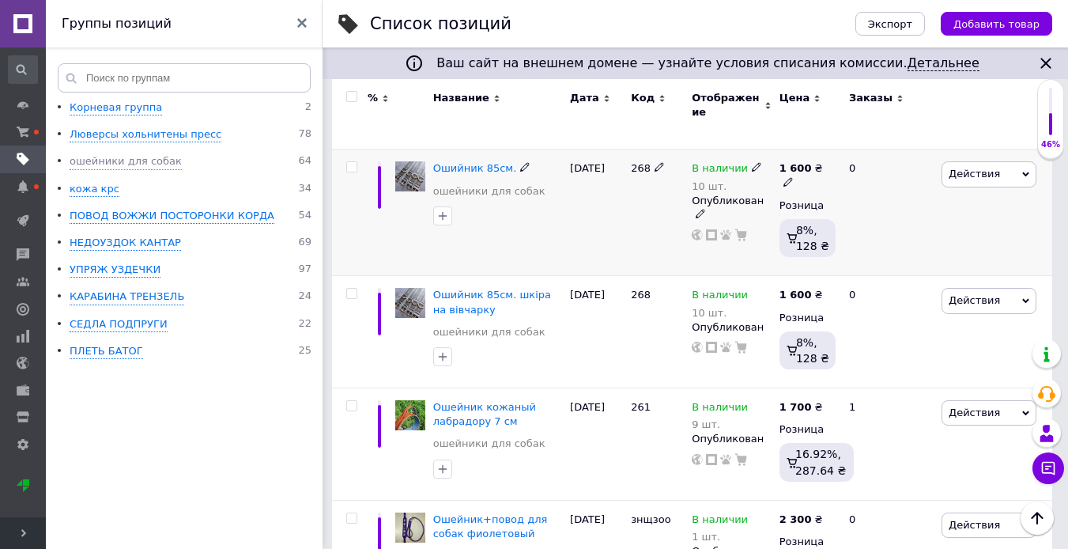
scroll to position [1898, 0]
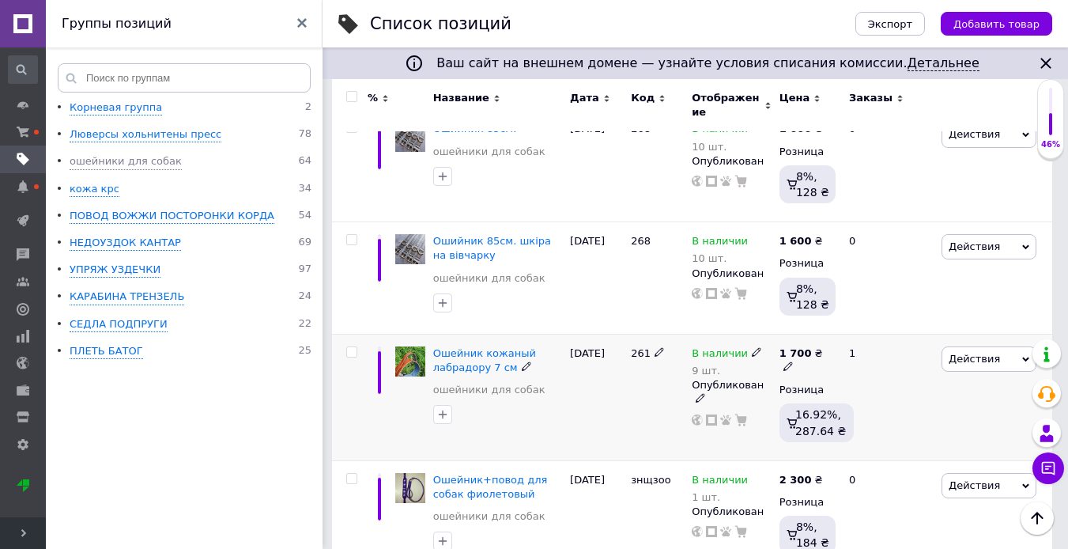
click at [410, 346] on img at bounding box center [410, 361] width 30 height 30
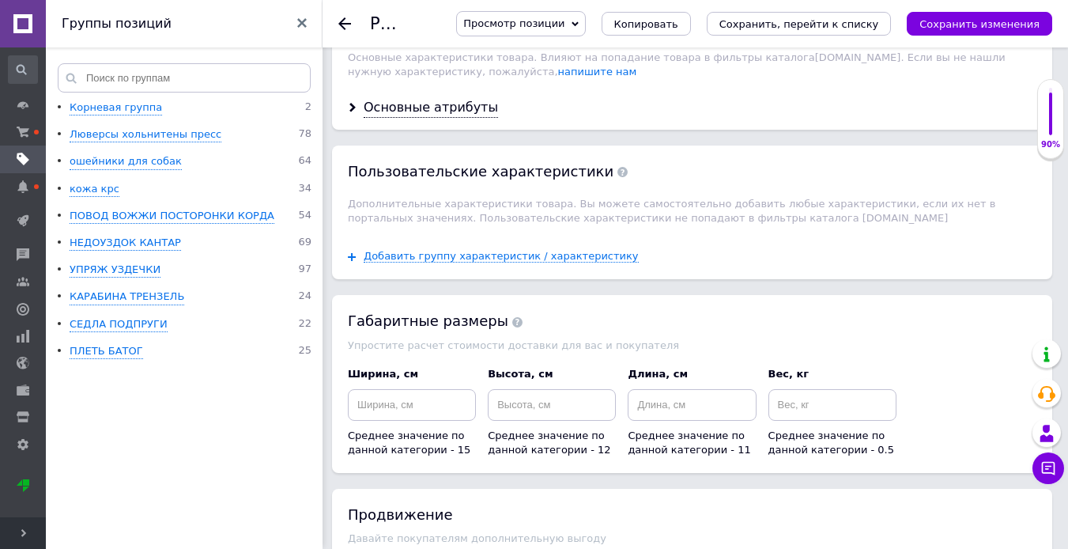
scroll to position [2026, 0]
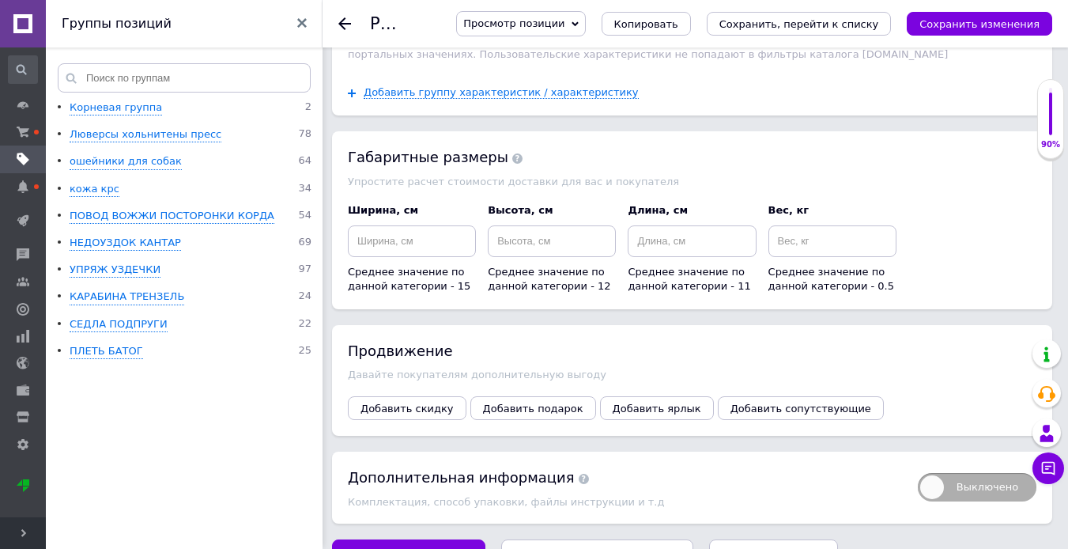
click at [564, 539] on button "Сохранить, перейти к списку" at bounding box center [597, 555] width 193 height 32
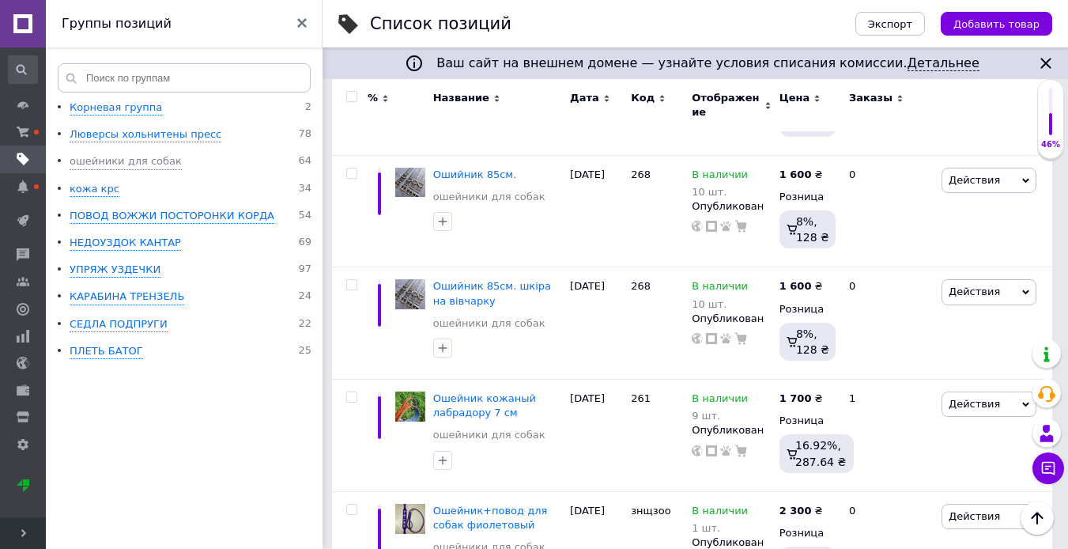
scroll to position [1898, 0]
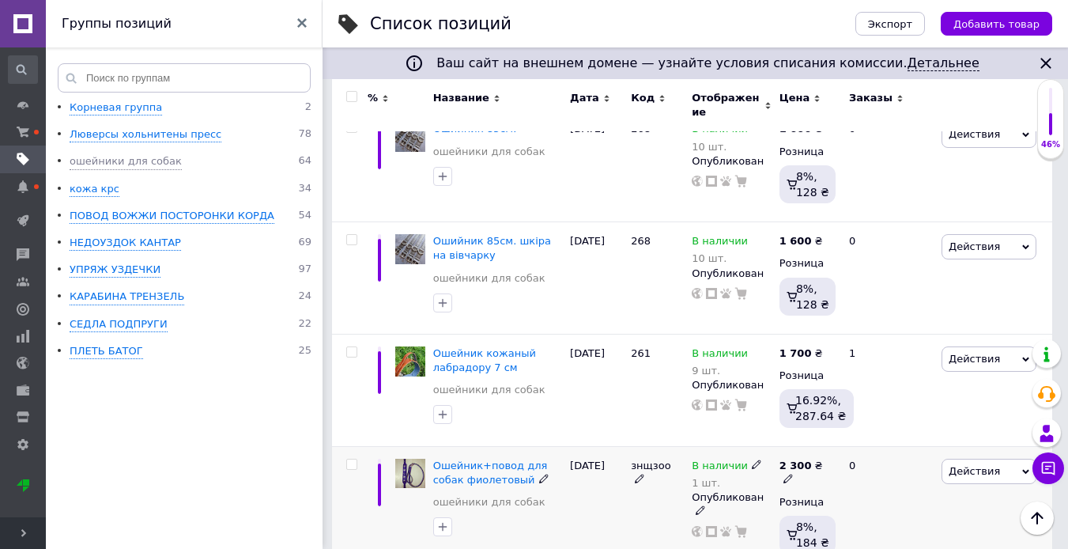
click at [793, 474] on icon at bounding box center [788, 478] width 9 height 9
click at [864, 431] on input "2300" at bounding box center [903, 447] width 120 height 32
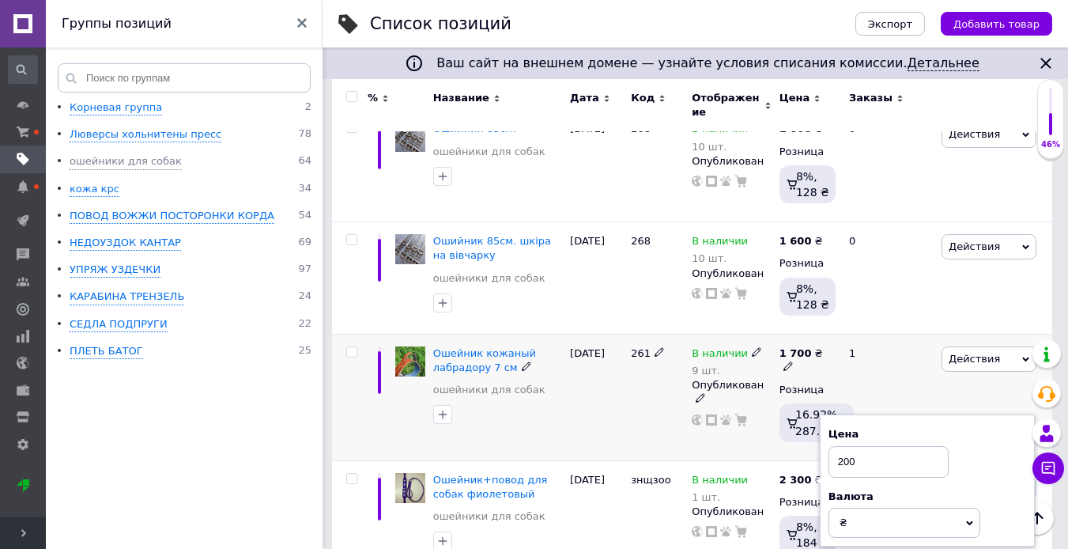
type input "2700"
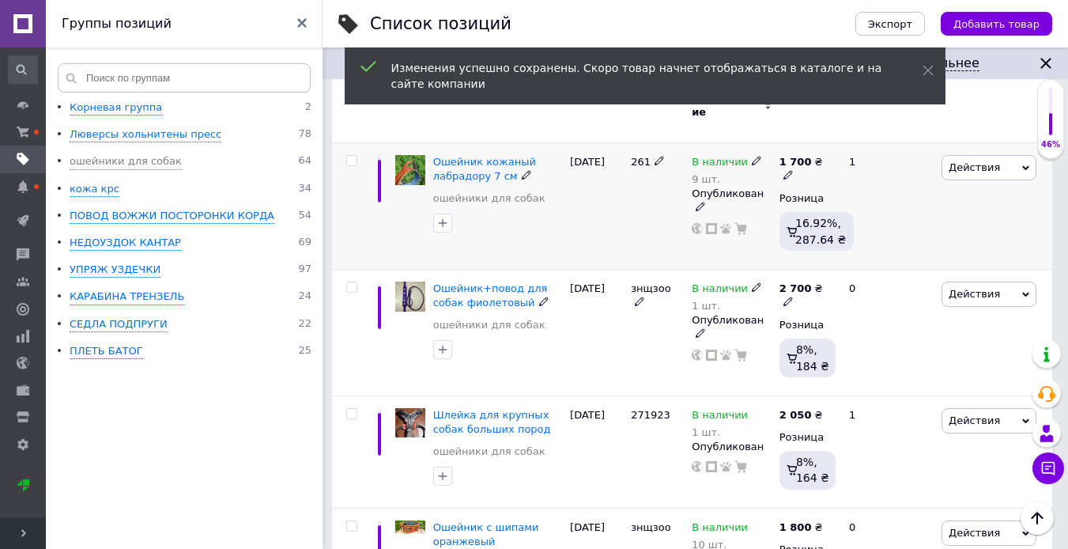
scroll to position [2135, 0]
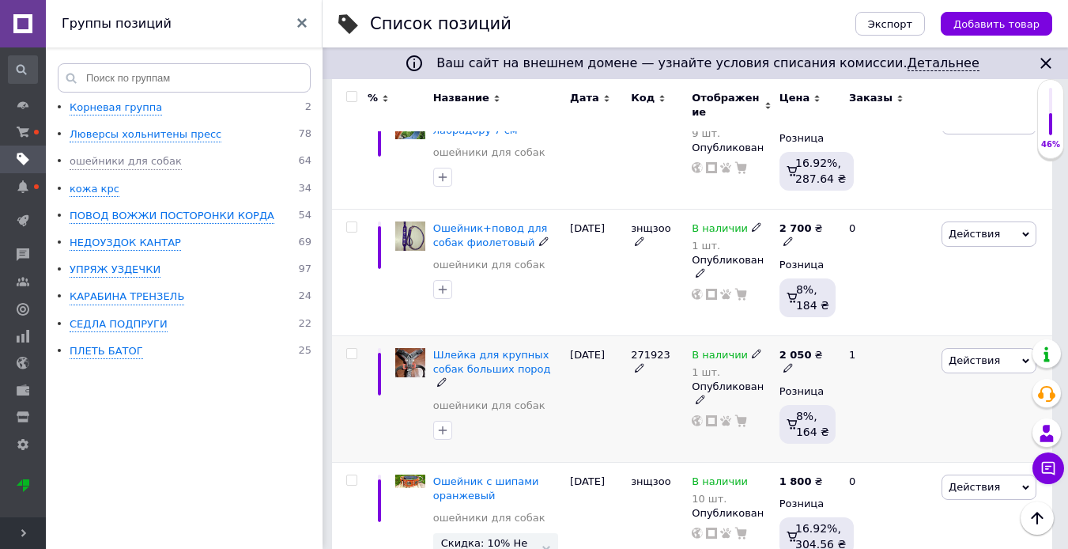
click at [793, 363] on icon at bounding box center [788, 367] width 9 height 9
type input "2200"
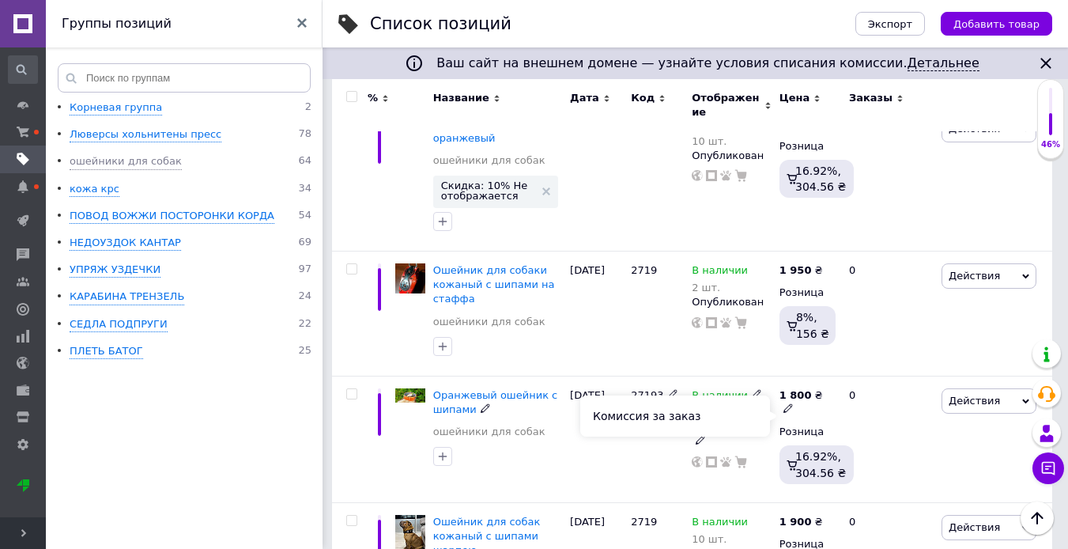
scroll to position [2293, 0]
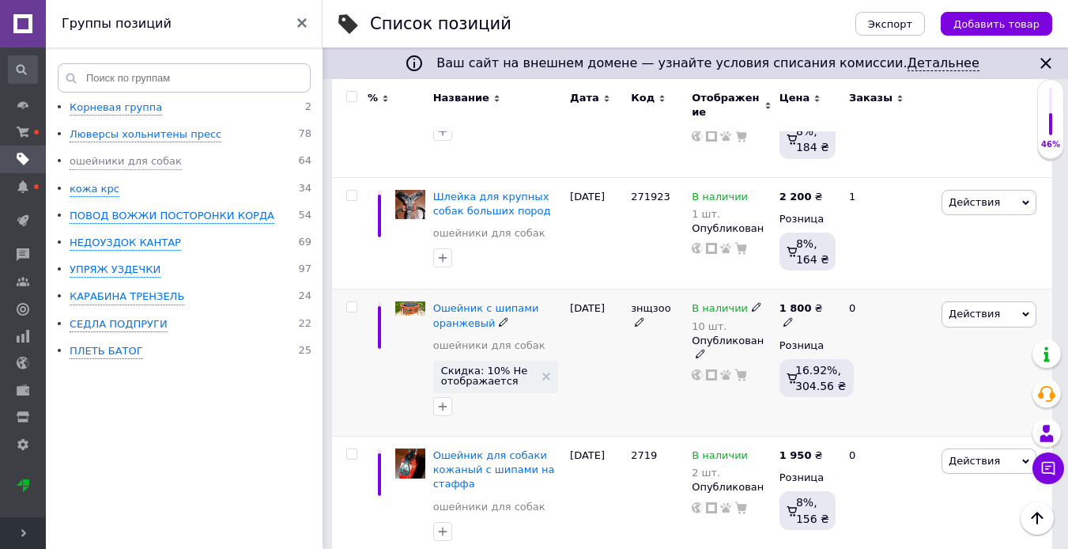
click at [793, 317] on icon at bounding box center [788, 321] width 9 height 9
drag, startPoint x: 880, startPoint y: 251, endPoint x: 812, endPoint y: 255, distance: 68.2
click at [812, 289] on div "1 800 ₴ Цена 1800 Валюта ₴ $ € CHF £ ¥ PLN ₸ MDL HUF KGS CN¥ TRY ₩ lei Розница …" at bounding box center [808, 362] width 64 height 147
type input "2200"
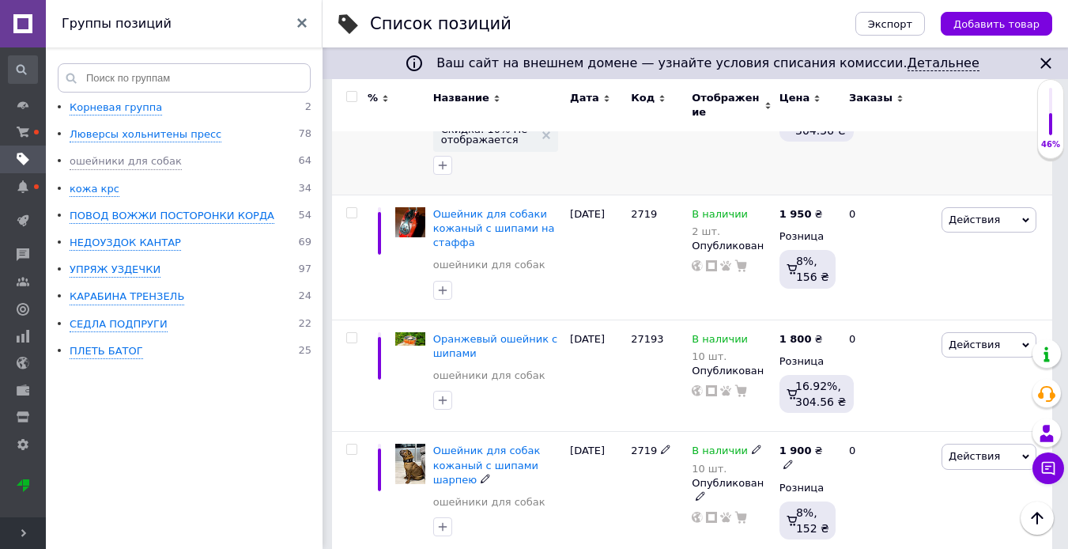
scroll to position [2451, 0]
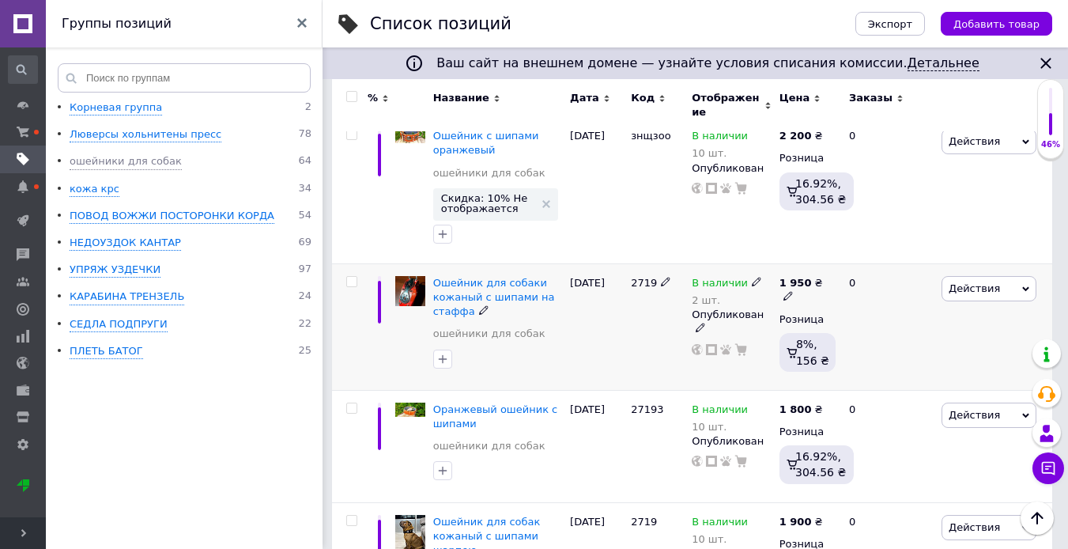
click at [793, 291] on icon at bounding box center [788, 295] width 9 height 9
drag, startPoint x: 882, startPoint y: 243, endPoint x: 853, endPoint y: 244, distance: 28.5
click at [853, 249] on input "1950" at bounding box center [903, 265] width 120 height 32
type input "2400"
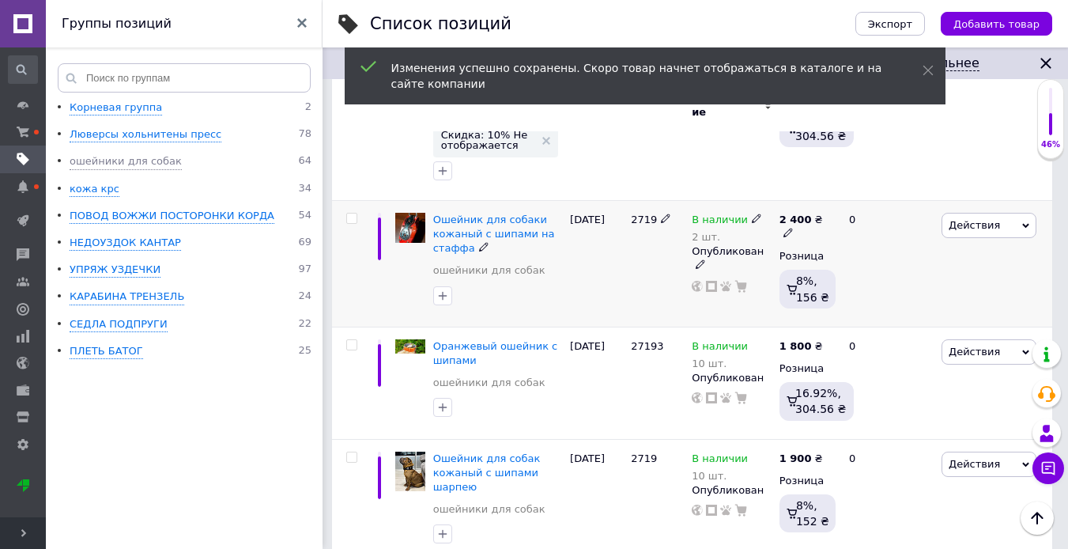
scroll to position [2609, 0]
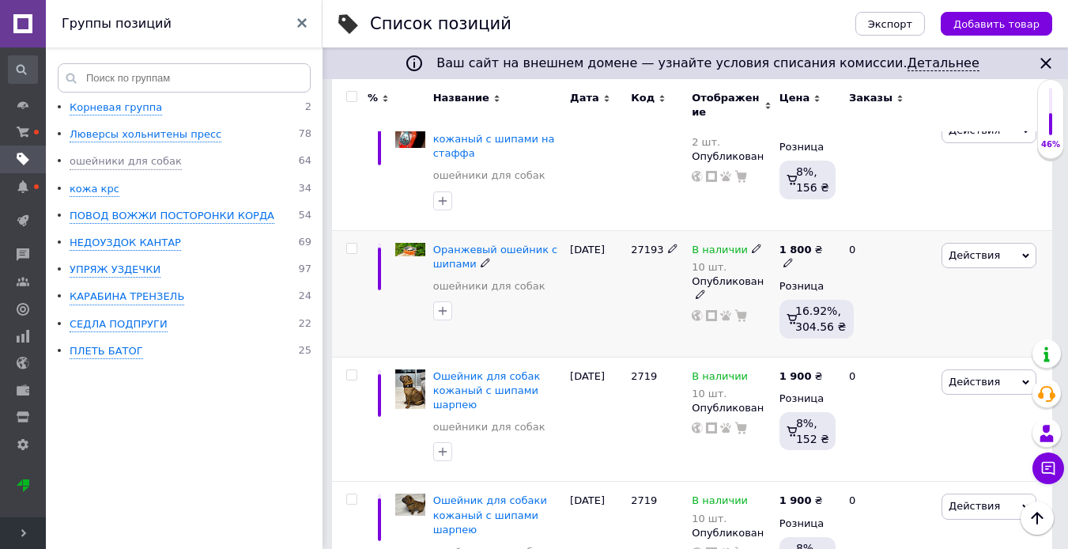
click at [406, 243] on img at bounding box center [410, 250] width 30 height 14
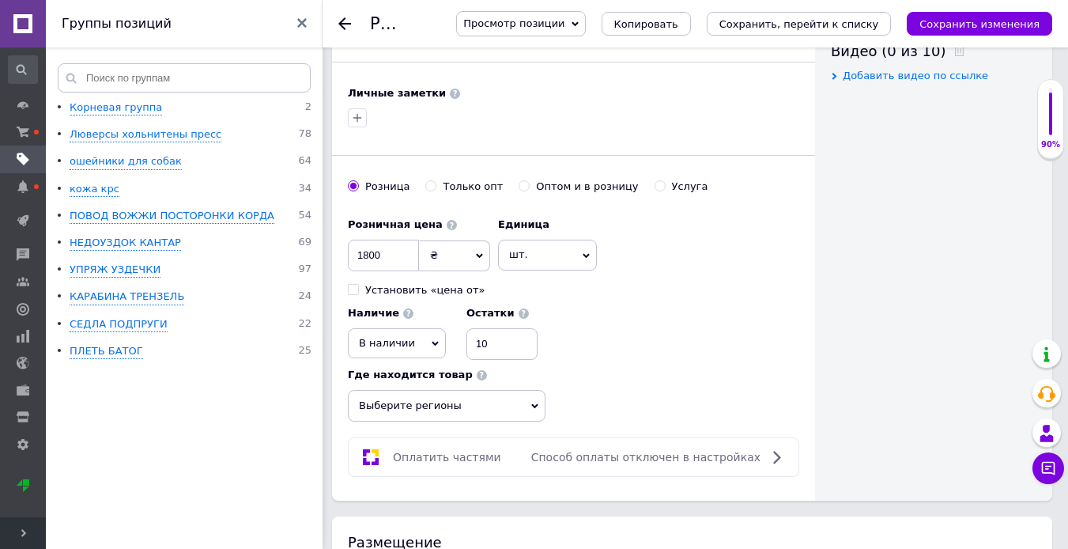
scroll to position [870, 0]
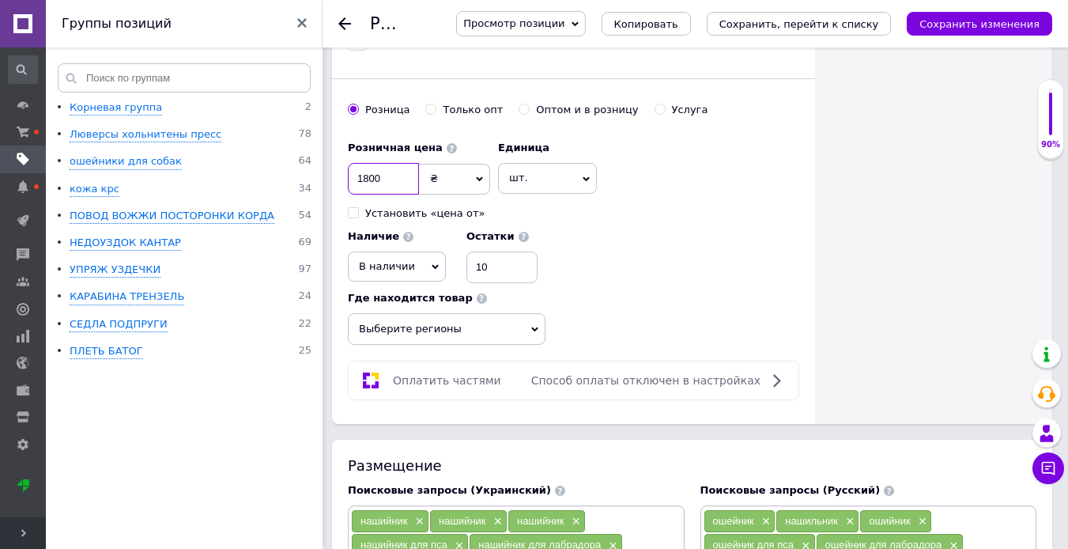
drag, startPoint x: 382, startPoint y: 140, endPoint x: 347, endPoint y: 149, distance: 36.1
type input "2200"
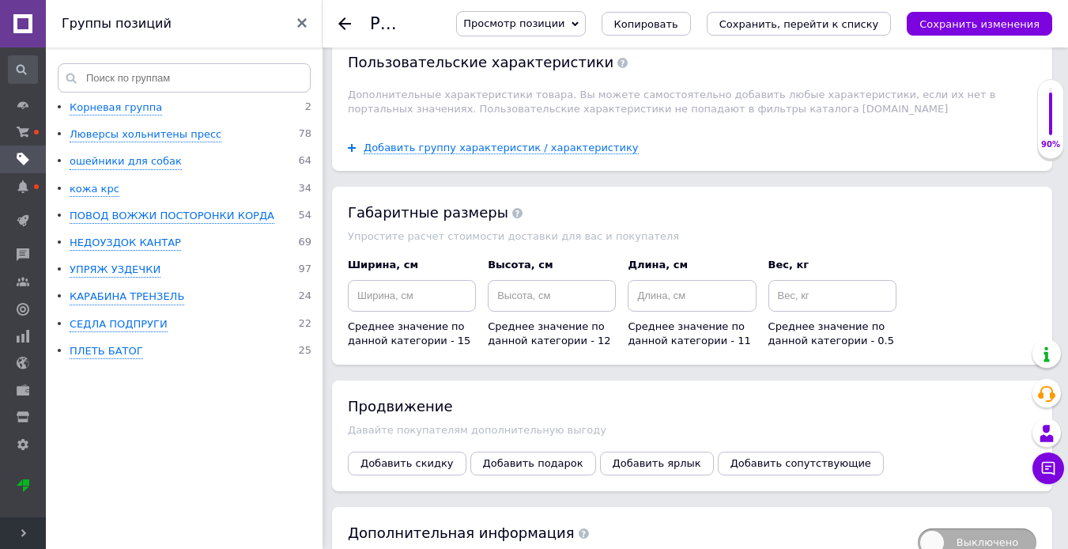
scroll to position [2170, 0]
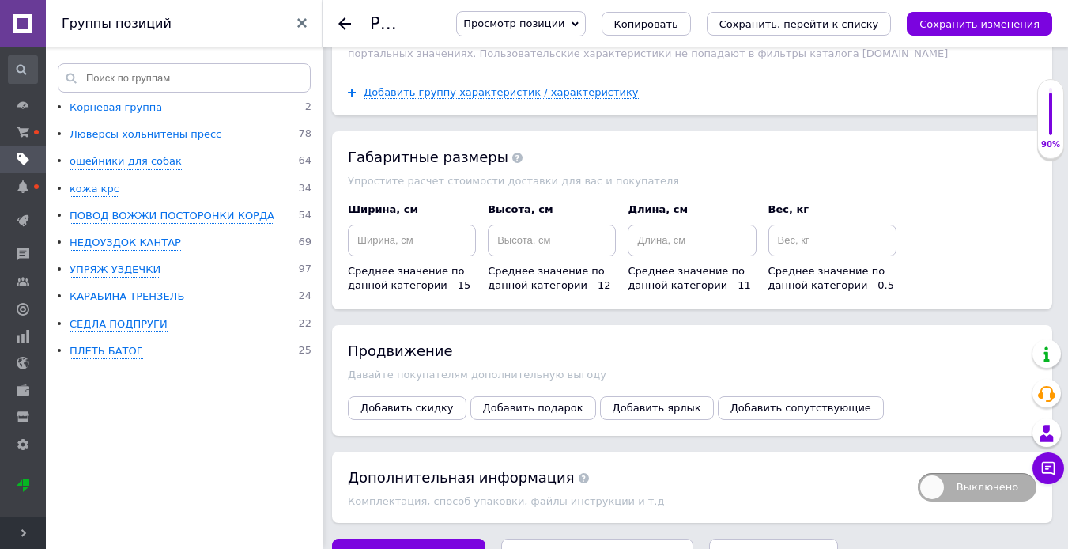
click at [568, 548] on icon "Сохранить, перейти к списку" at bounding box center [598, 554] width 160 height 12
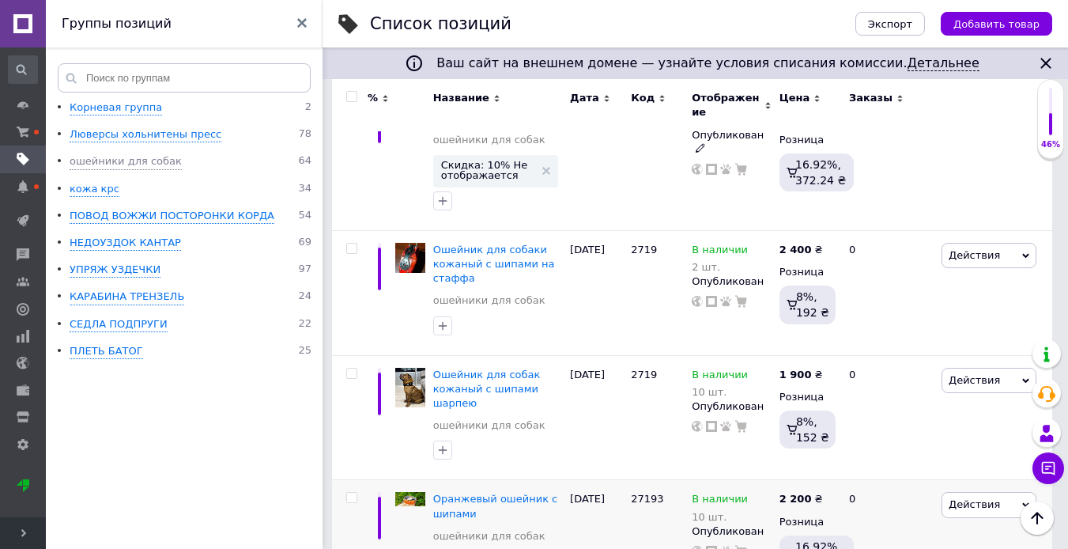
scroll to position [2530, 0]
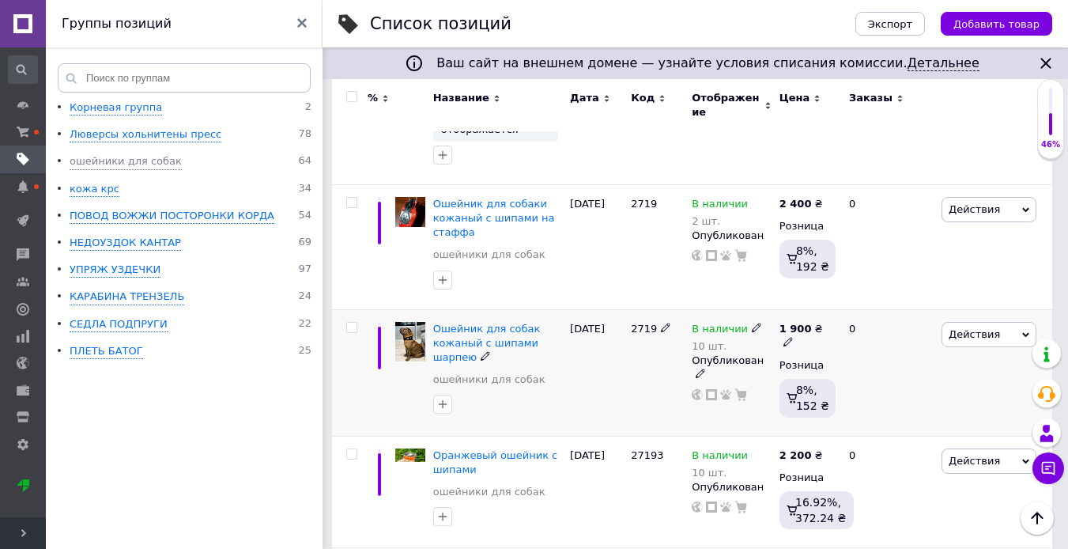
click at [403, 322] on img at bounding box center [410, 342] width 30 height 40
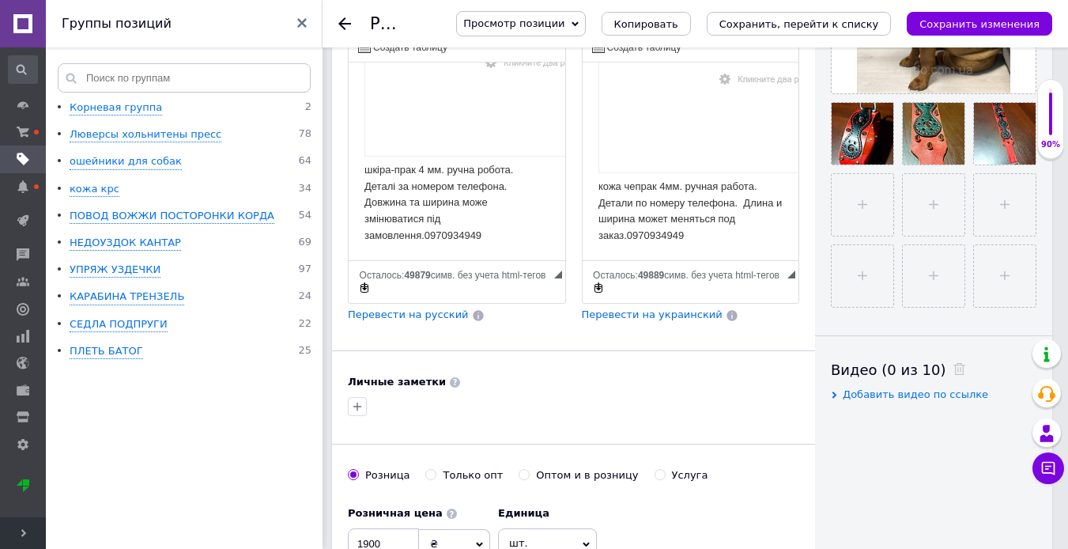
scroll to position [553, 0]
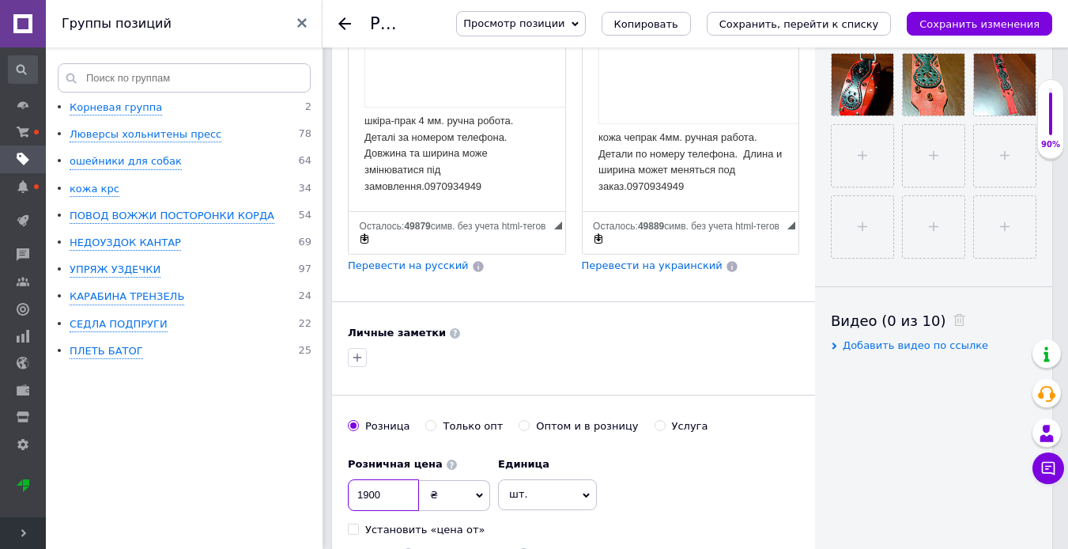
drag, startPoint x: 389, startPoint y: 466, endPoint x: 324, endPoint y: 466, distance: 64.8
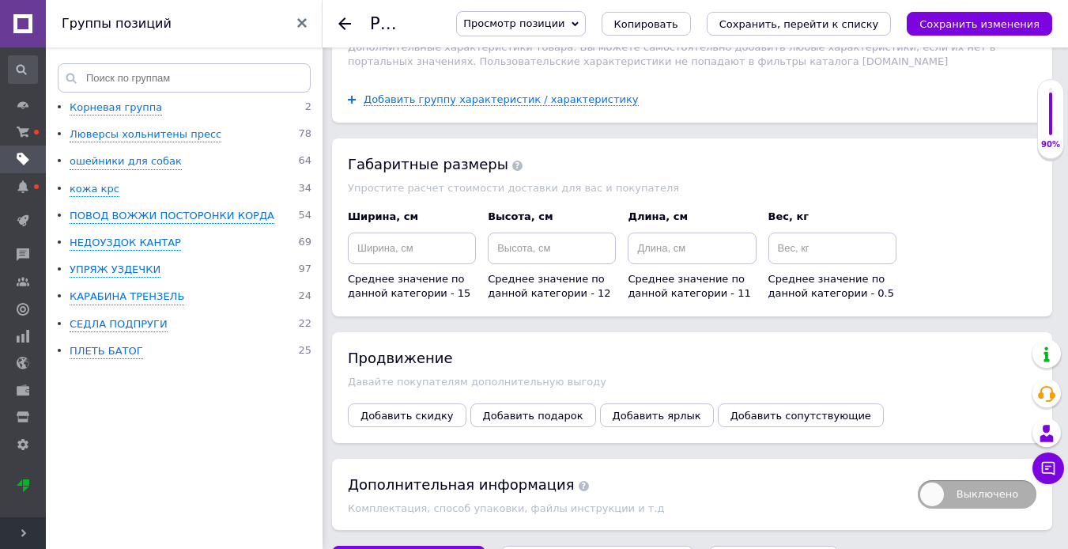
scroll to position [2188, 0]
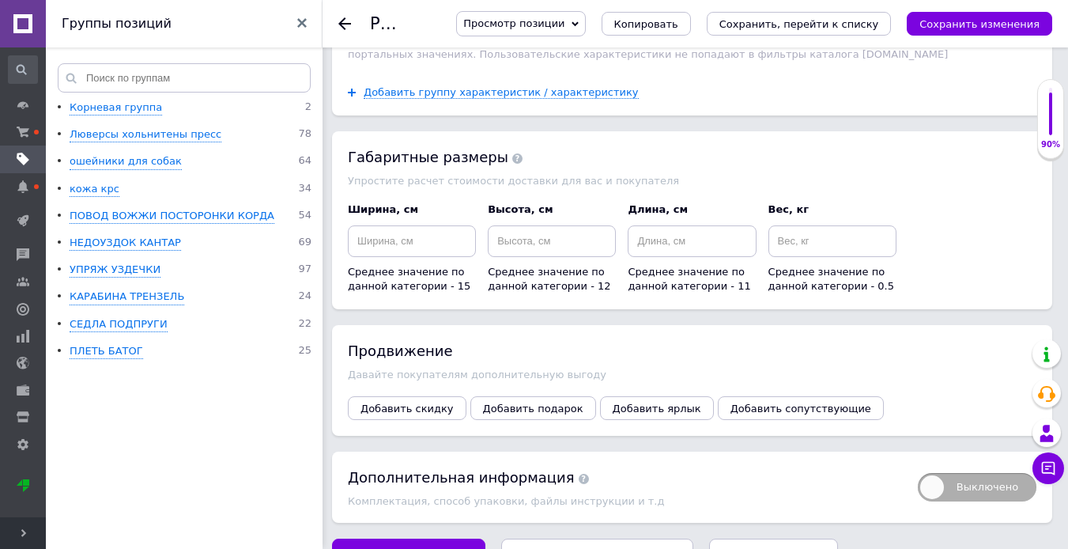
type input "2200"
click at [530, 548] on icon "Сохранить, перейти к списку" at bounding box center [598, 555] width 160 height 12
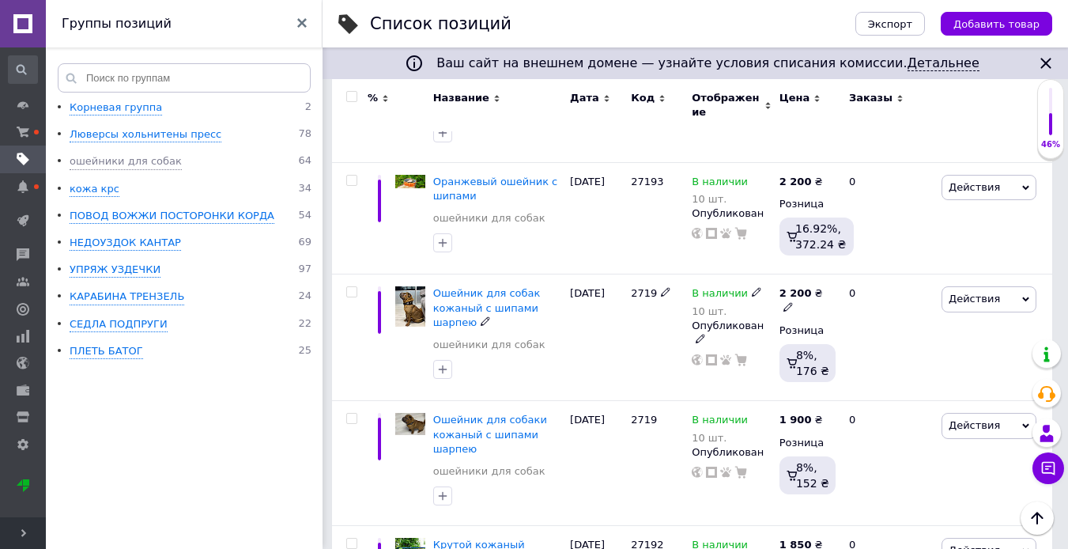
scroll to position [2688, 0]
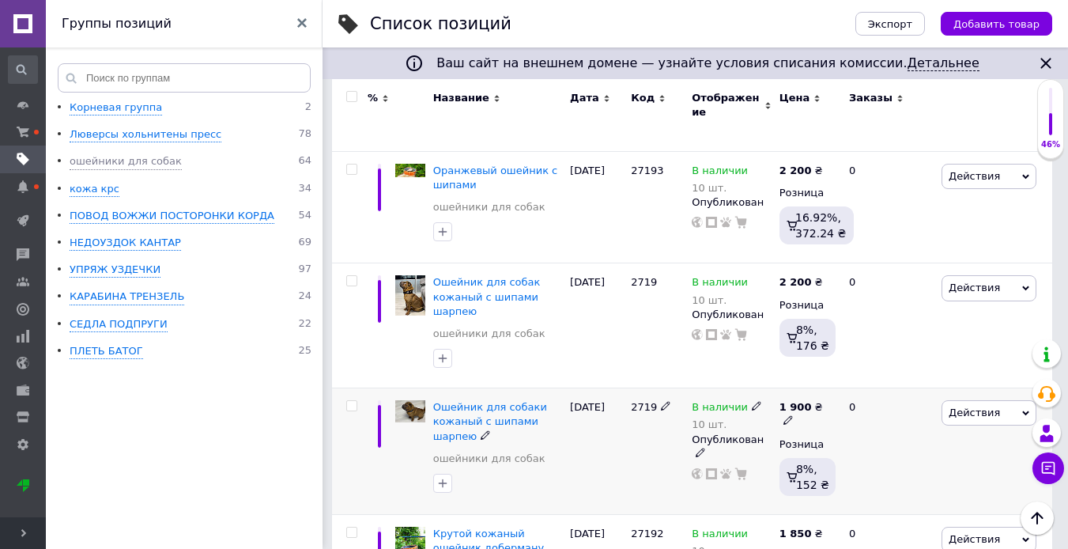
click at [793, 415] on icon at bounding box center [788, 419] width 9 height 9
drag, startPoint x: 884, startPoint y: 363, endPoint x: 814, endPoint y: 374, distance: 70.5
click at [814, 388] on div "1 900 ₴ Цена 1900 Валюта ₴ $ € CHF £ ¥ PLN ₸ MDL HUF KGS CN¥ TRY ₩ lei Розница …" at bounding box center [808, 451] width 64 height 127
type input "2200"
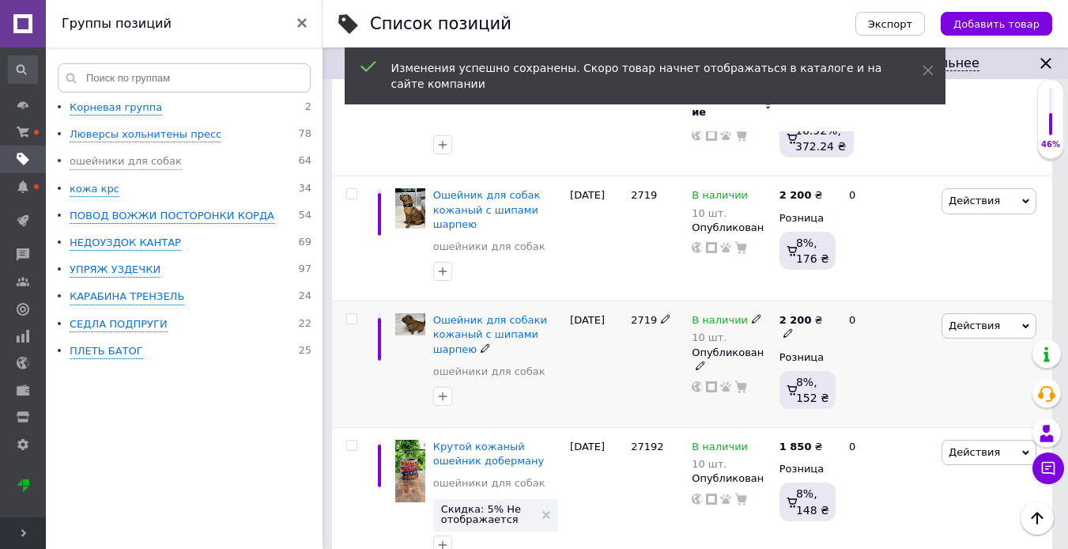
scroll to position [2846, 0]
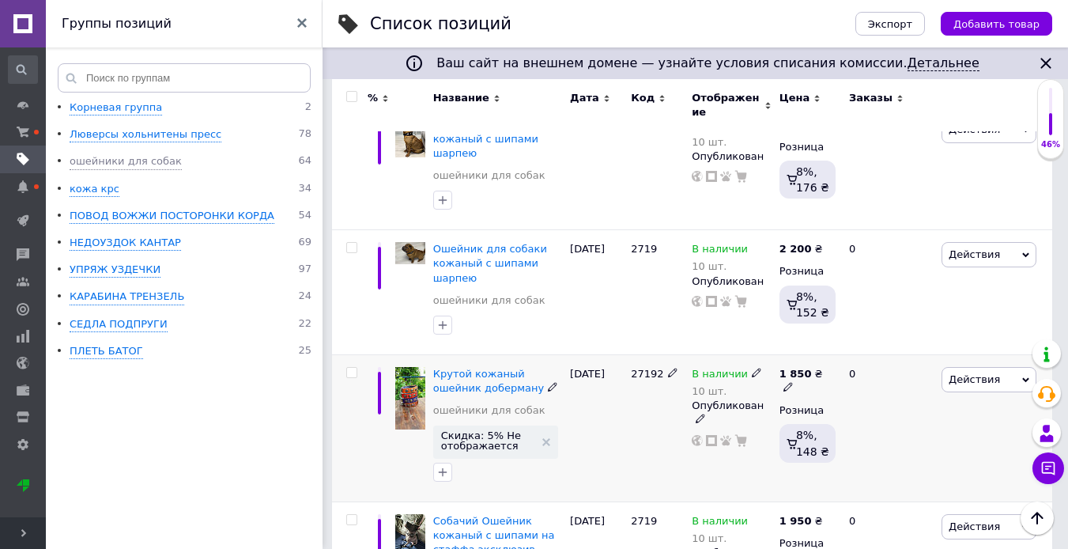
click at [793, 382] on icon at bounding box center [788, 386] width 9 height 9
drag, startPoint x: 871, startPoint y: 330, endPoint x: 855, endPoint y: 333, distance: 16.1
click at [855, 340] on input "1850" at bounding box center [903, 356] width 120 height 32
drag, startPoint x: 882, startPoint y: 331, endPoint x: 837, endPoint y: 349, distance: 49.0
click at [837, 349] on div "Цена 1850 Валюта ₴ $ € CHF £ ¥ PLN ₸ MDL HUF KGS CN¥ TRY ₩ lei" at bounding box center [941, 374] width 215 height 132
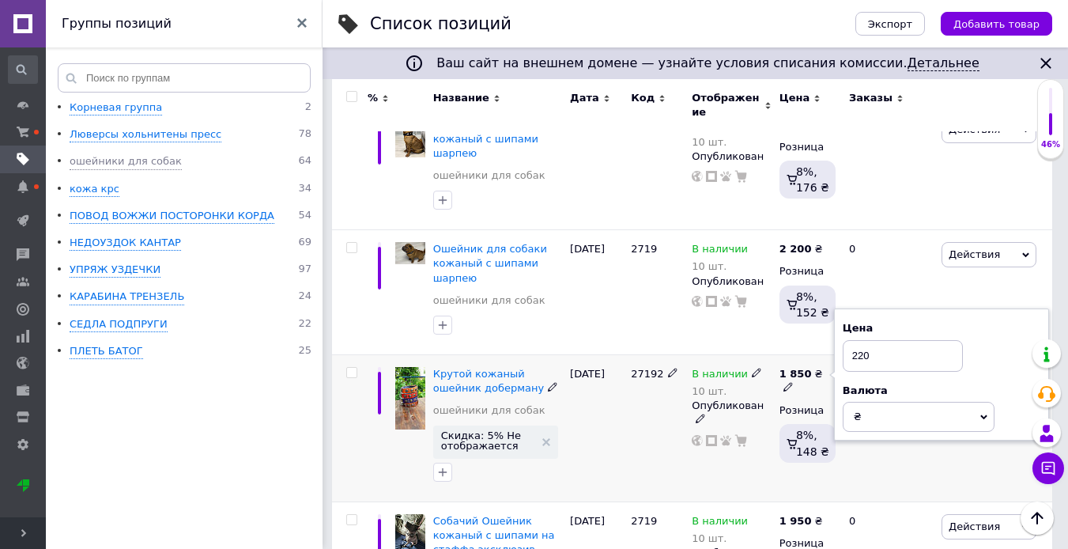
type input "2200"
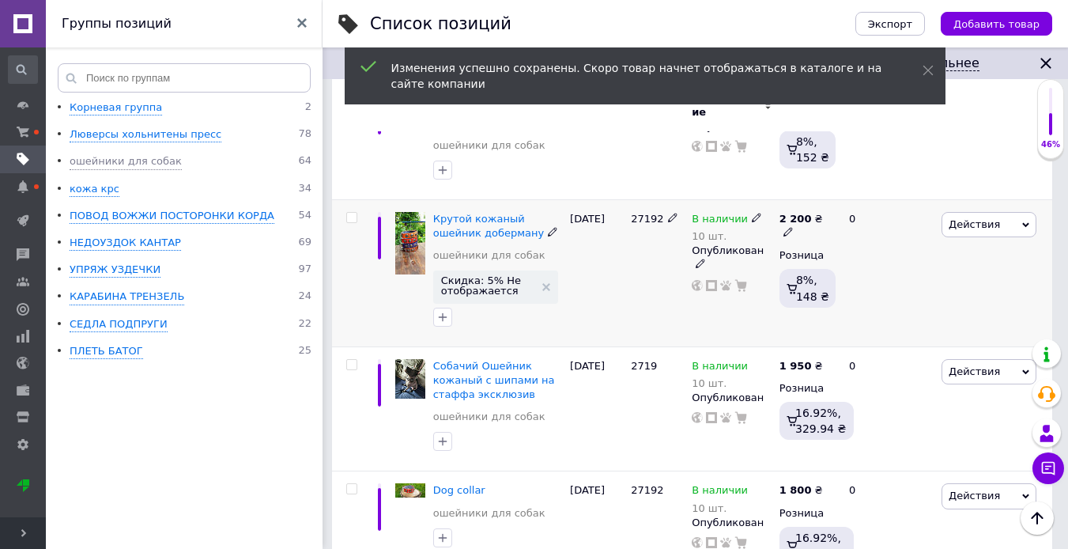
scroll to position [3005, 0]
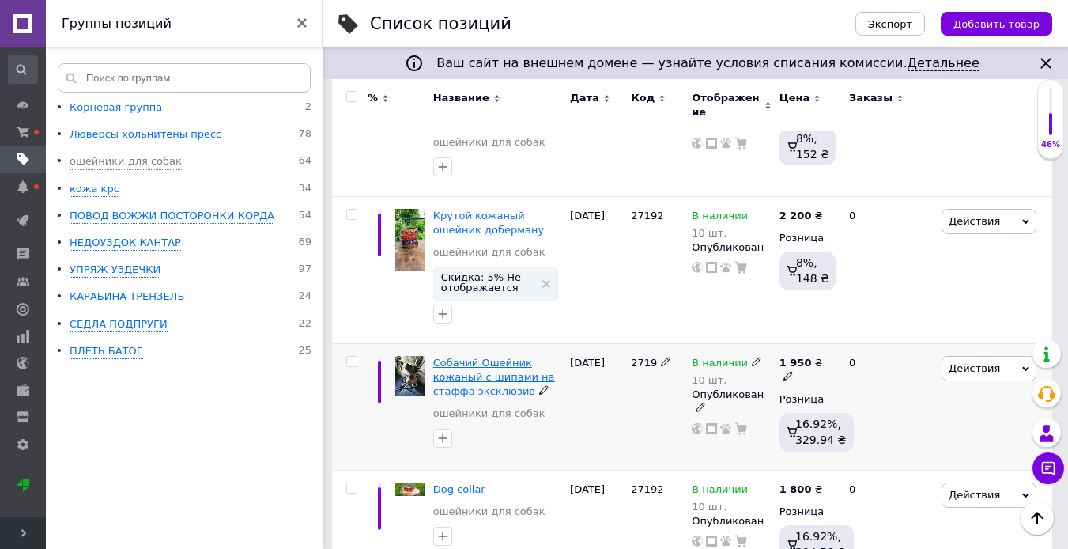
click at [482, 357] on span "Собачий Ошейник кожаный с шипами на стаффа эксклюзив" at bounding box center [494, 377] width 122 height 40
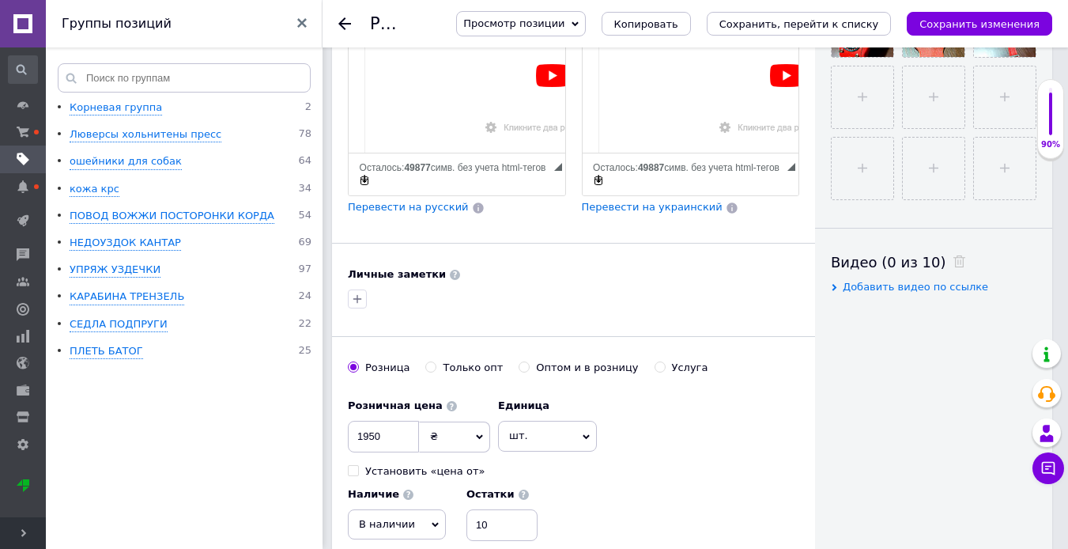
scroll to position [712, 0]
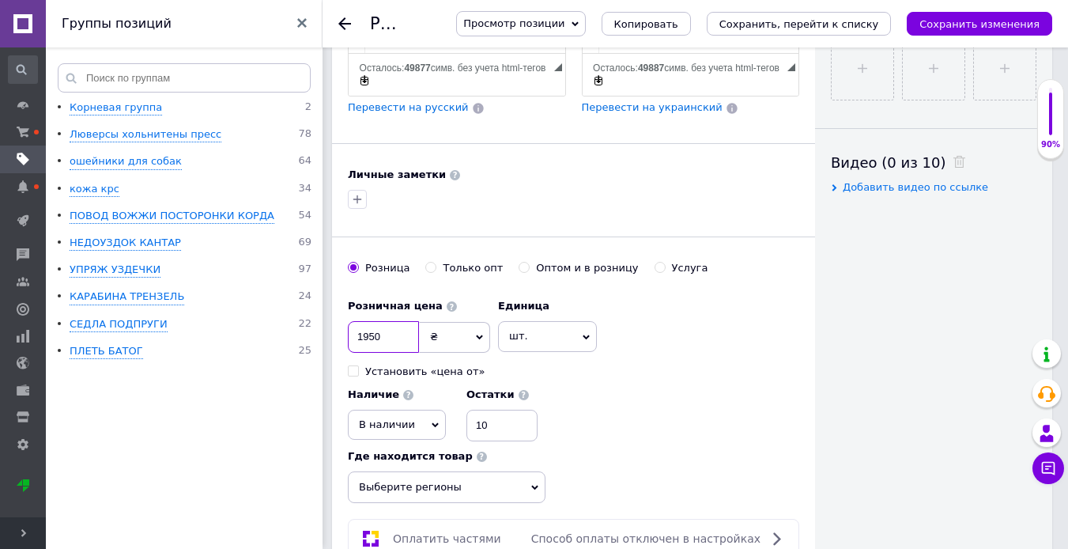
drag, startPoint x: 406, startPoint y: 303, endPoint x: 340, endPoint y: 306, distance: 66.5
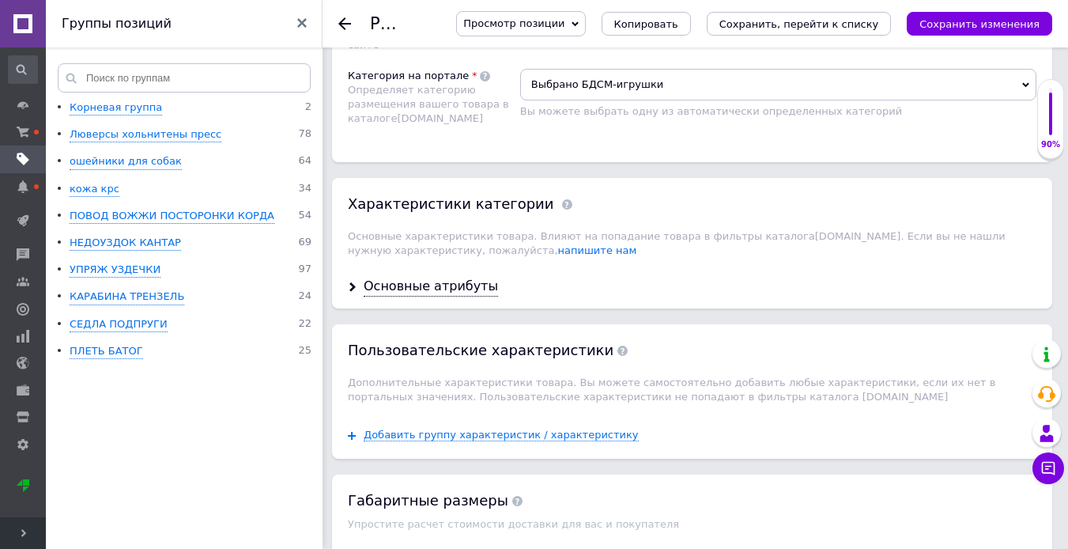
scroll to position [2121, 0]
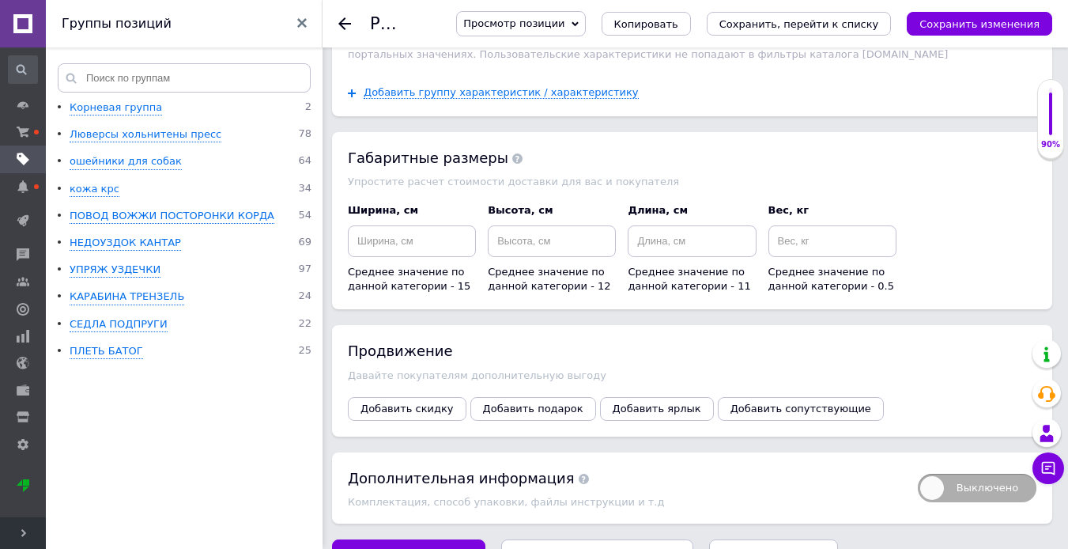
type input "2200"
click at [541, 548] on icon "Сохранить, перейти к списку" at bounding box center [598, 555] width 160 height 12
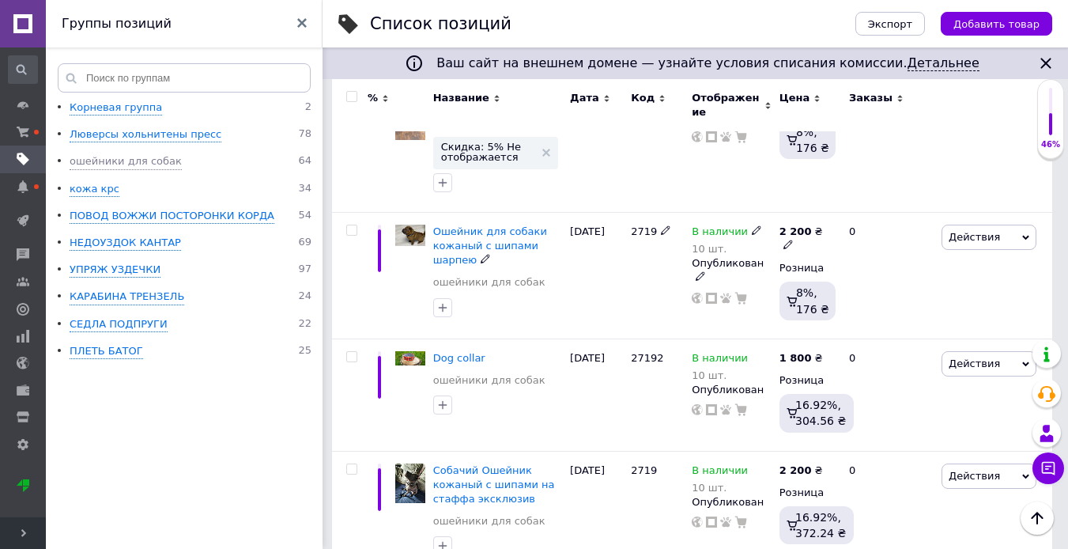
scroll to position [3005, 0]
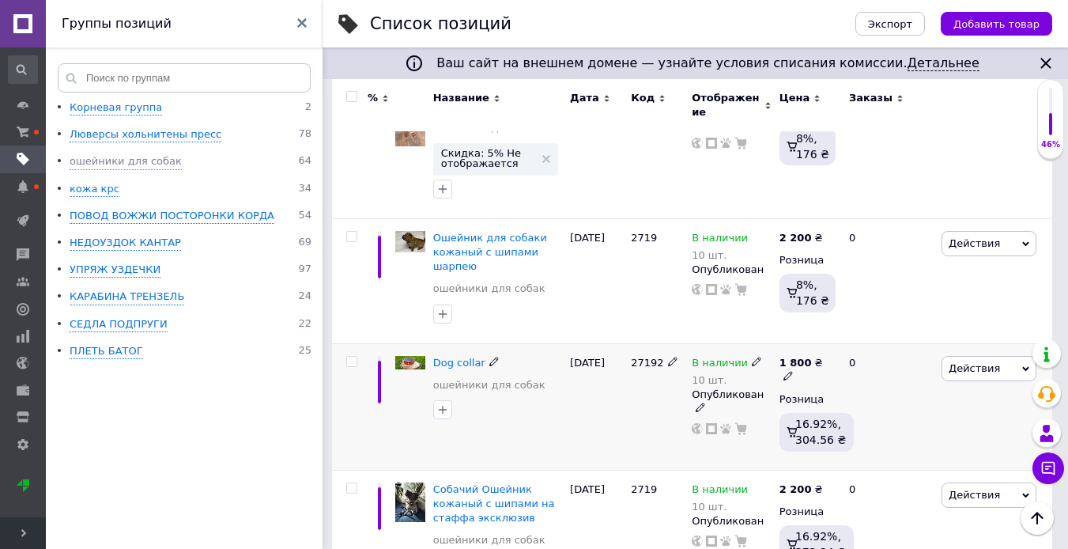
click at [793, 371] on icon at bounding box center [788, 375] width 9 height 9
type input "1"
type input "2200"
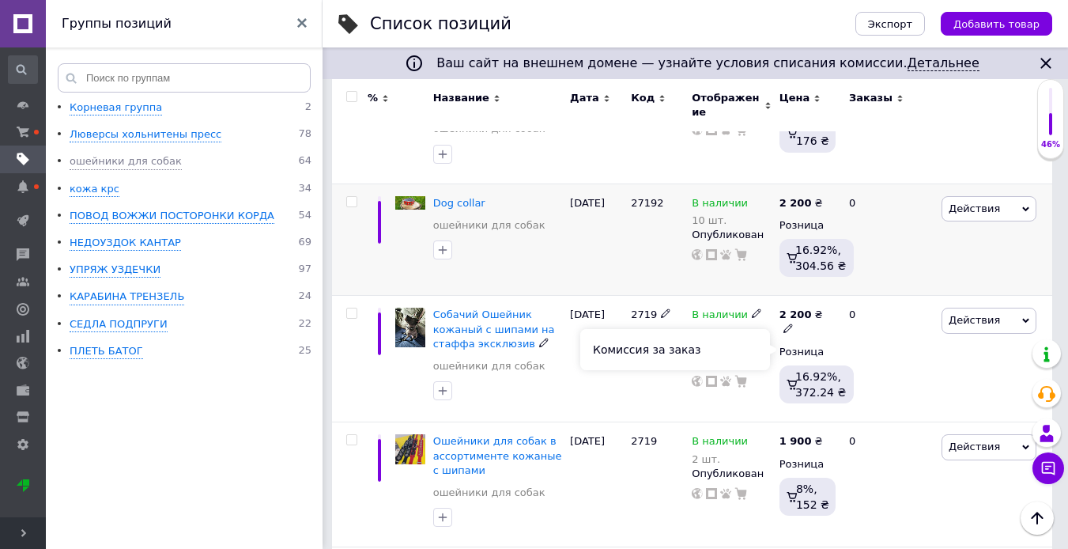
scroll to position [3242, 0]
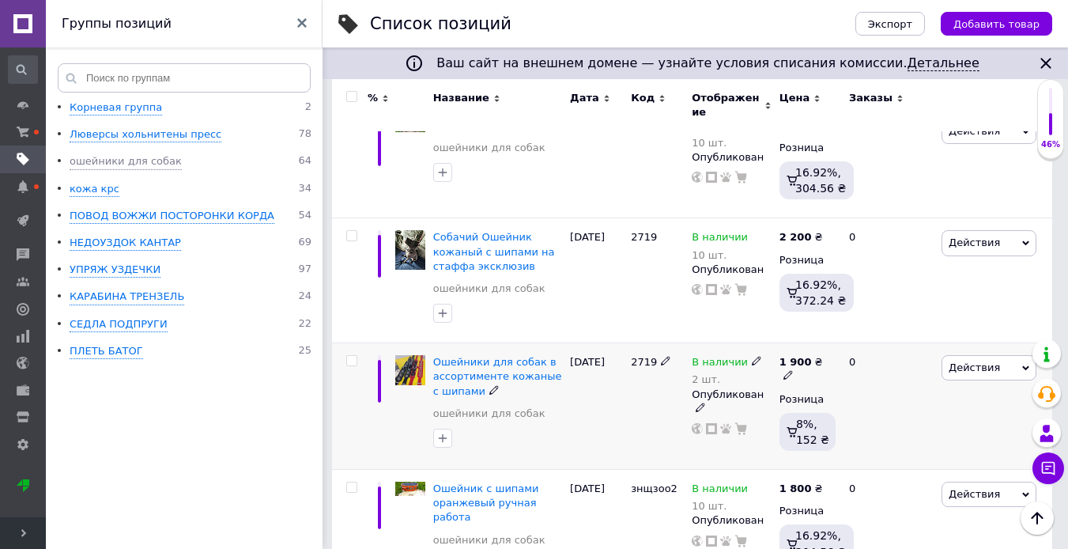
click at [793, 370] on icon at bounding box center [788, 374] width 9 height 9
type input "1"
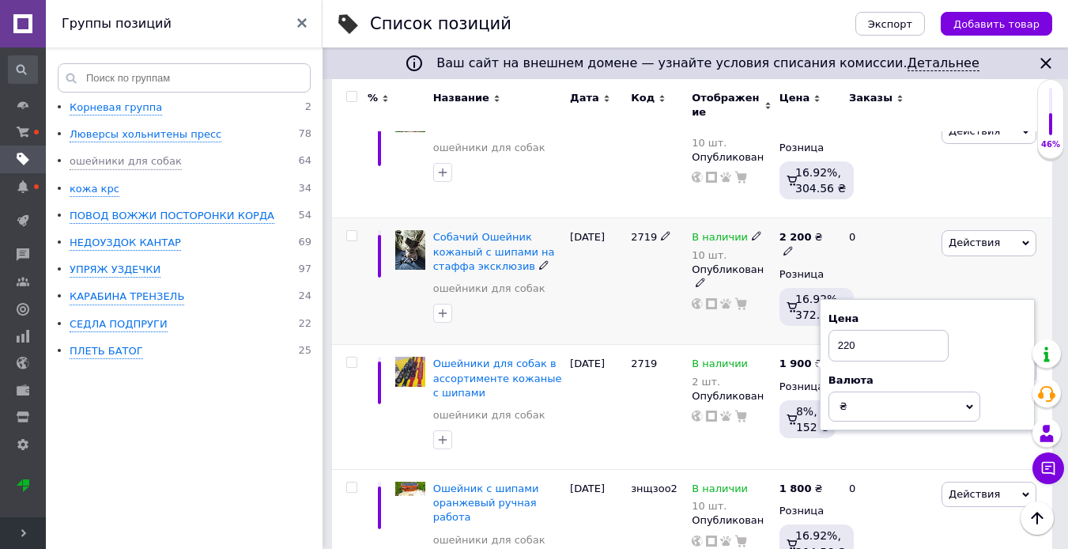
type input "2200"
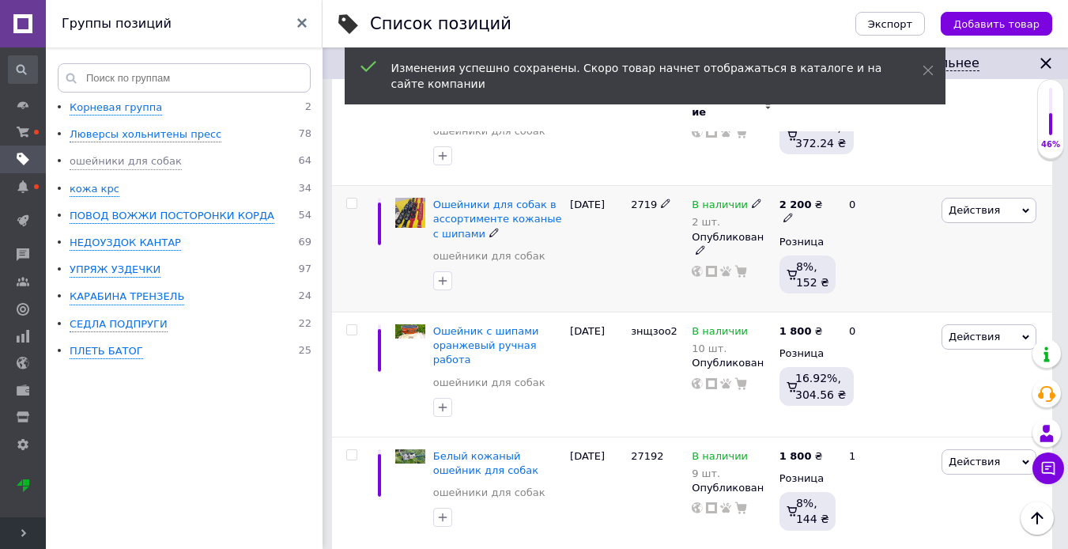
scroll to position [3400, 0]
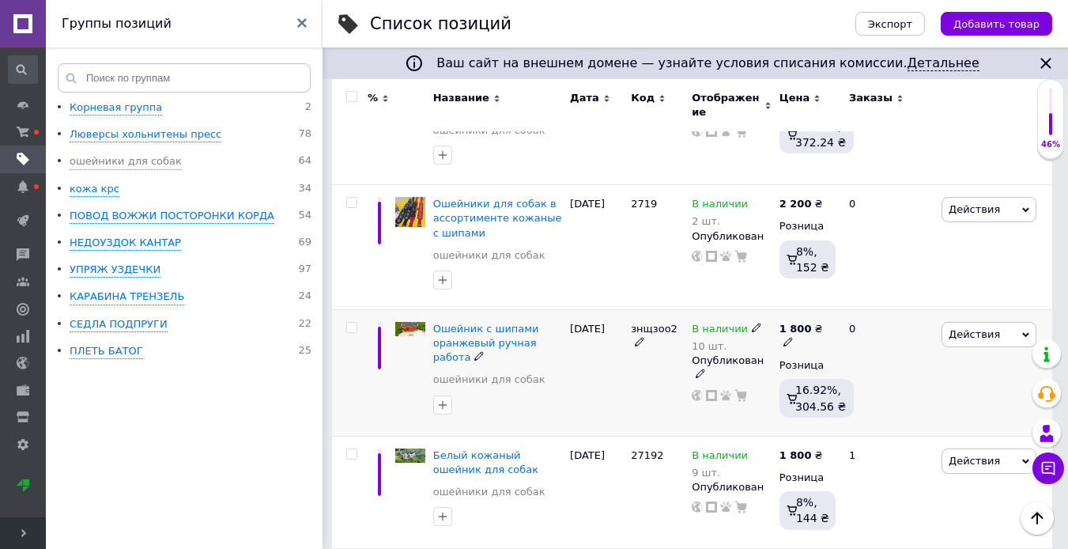
click at [793, 337] on icon at bounding box center [788, 341] width 9 height 9
click at [816, 322] on span "1 800 ₴ Цена 1800 Валюта ₴ $ € CHF £ ¥ PLN ₸ MDL HUF KGS CN¥ TRY ₩ lei" at bounding box center [808, 336] width 56 height 28
type input "2200"
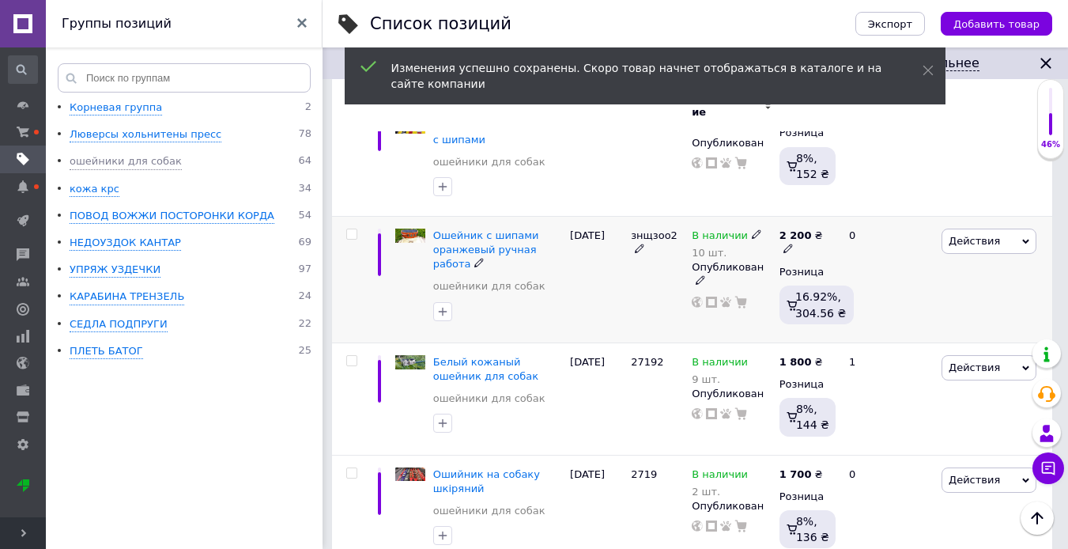
scroll to position [3558, 0]
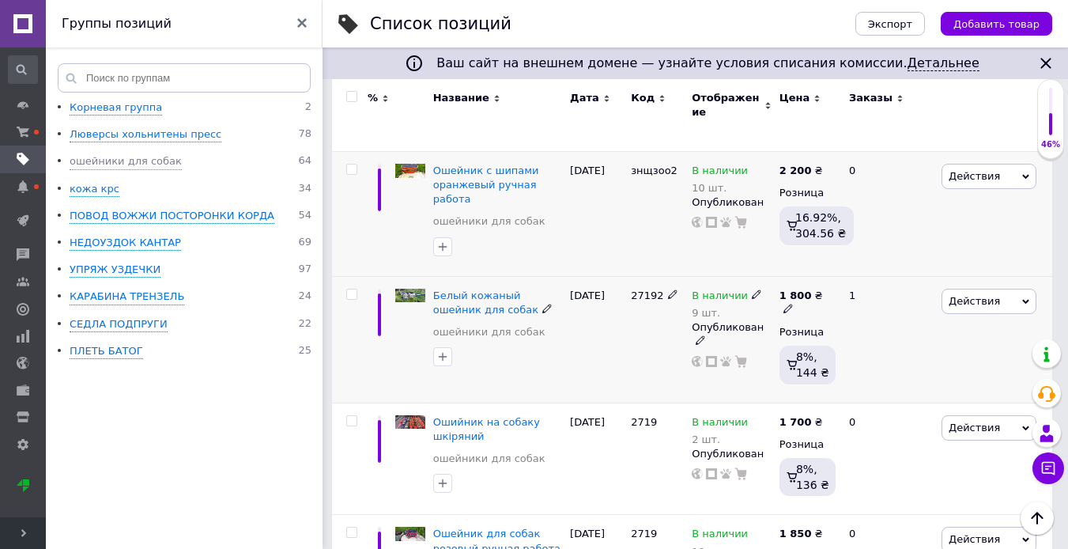
click at [793, 304] on icon at bounding box center [788, 308] width 9 height 9
drag, startPoint x: 881, startPoint y: 241, endPoint x: 827, endPoint y: 244, distance: 53.9
click at [827, 276] on div "1 800 ₴ Цена 1800 Валюта ₴ $ € CHF £ ¥ PLN ₸ MDL HUF KGS CN¥ TRY ₩ lei Розница …" at bounding box center [808, 339] width 64 height 127
type input "2200"
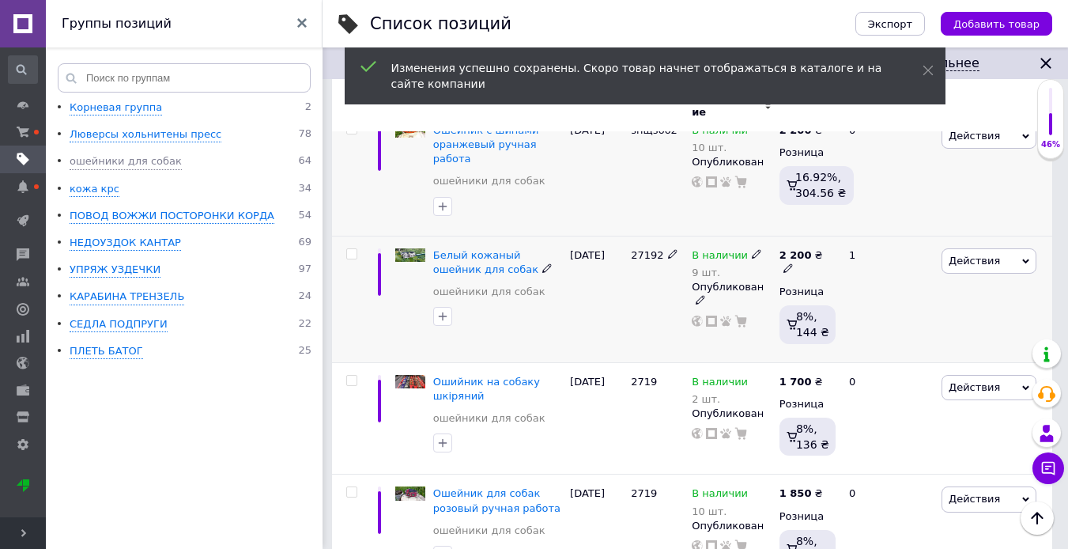
scroll to position [3637, 0]
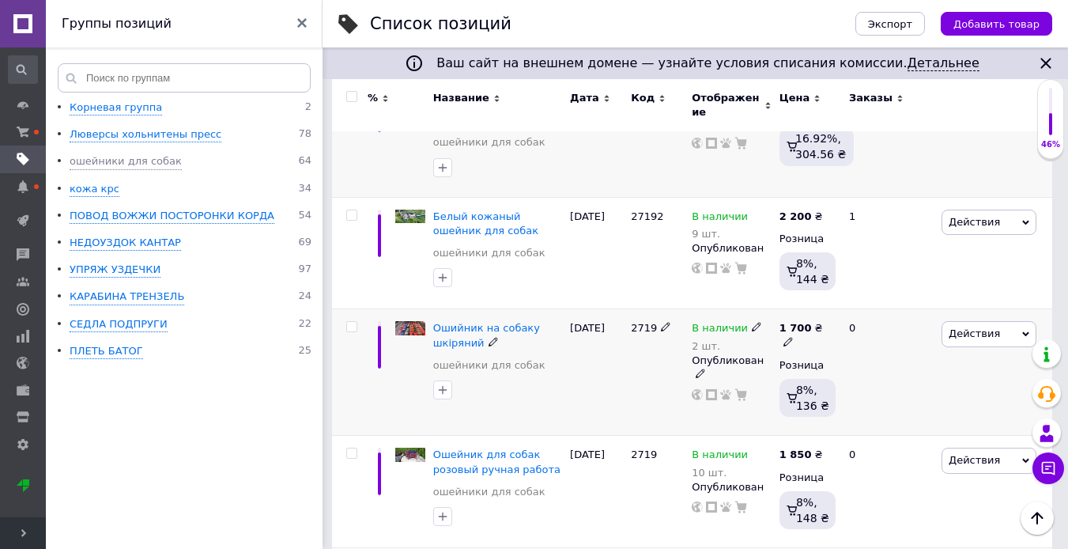
click at [793, 337] on icon at bounding box center [788, 341] width 9 height 9
type input "1"
type input "2200"
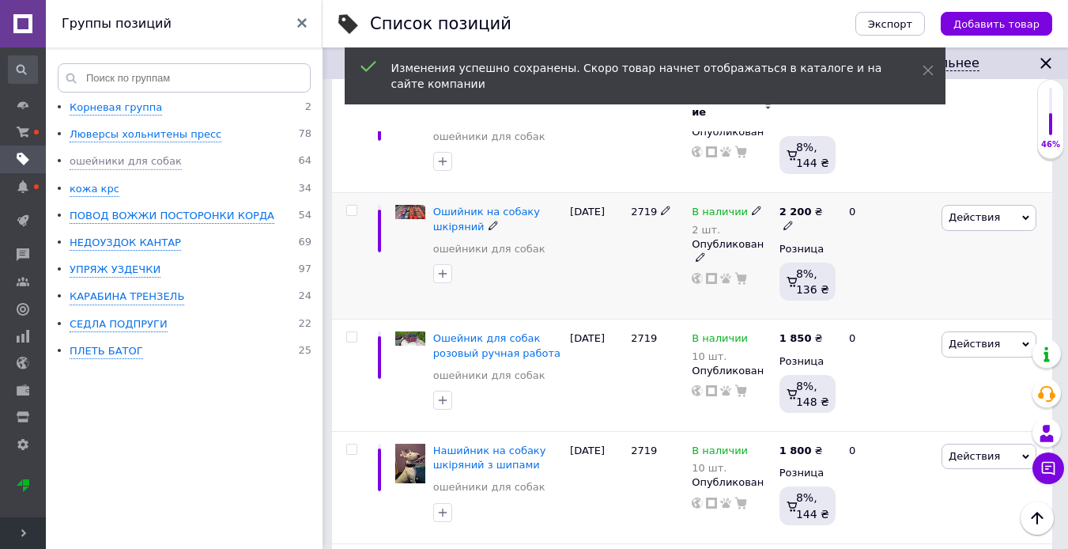
scroll to position [3795, 0]
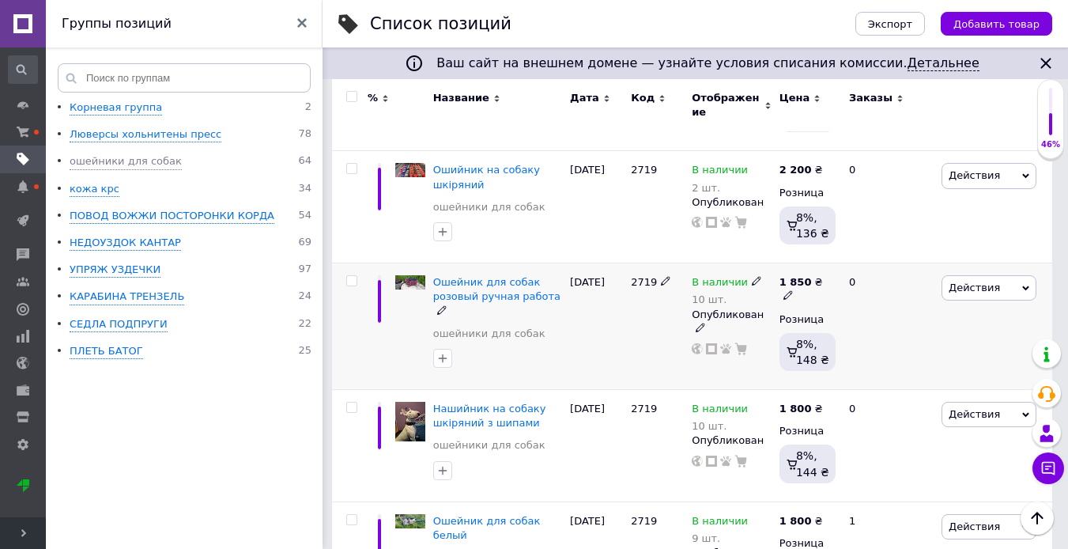
click at [793, 290] on icon at bounding box center [788, 294] width 9 height 9
drag, startPoint x: 867, startPoint y: 223, endPoint x: 841, endPoint y: 227, distance: 26.4
click at [841, 227] on div "Цена 1850 Валюта ₴ $ € CHF £ ¥ PLN ₸ MDL HUF KGS CN¥ TRY ₩ lei" at bounding box center [941, 283] width 215 height 132
type input "2200"
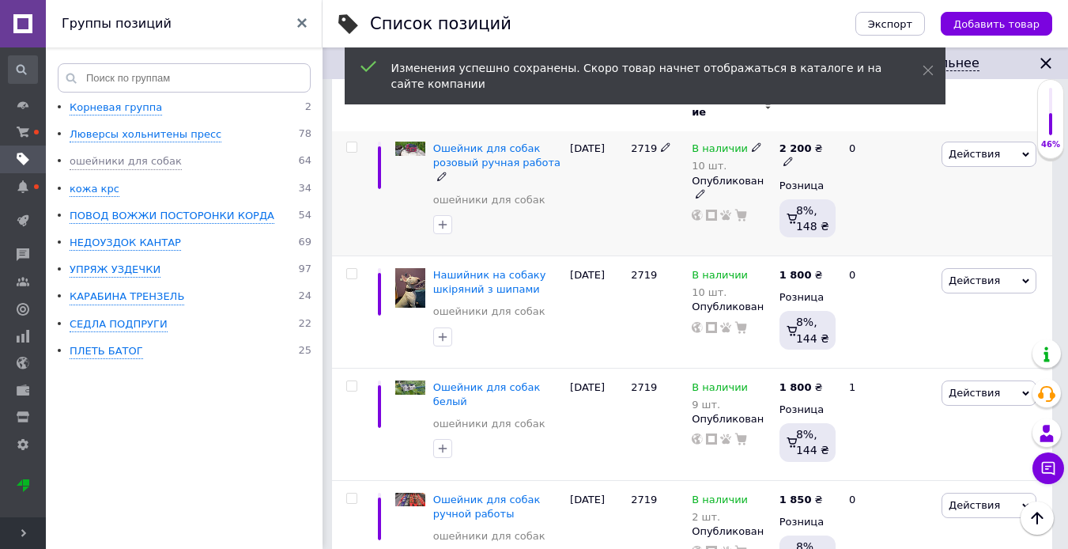
scroll to position [3953, 0]
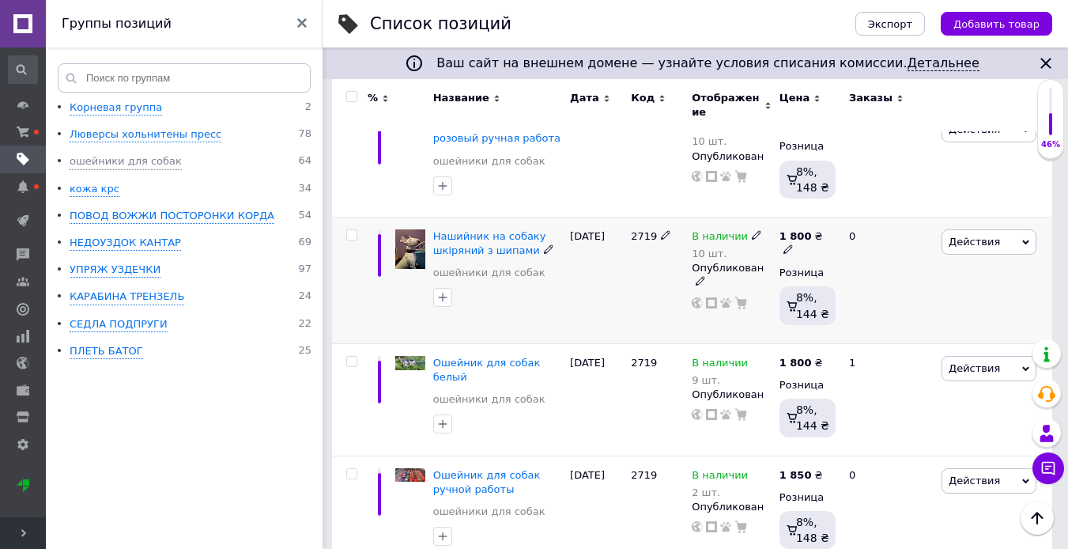
click at [793, 244] on icon at bounding box center [788, 248] width 9 height 9
drag, startPoint x: 889, startPoint y: 183, endPoint x: 852, endPoint y: 181, distance: 36.4
click at [852, 202] on input "1800" at bounding box center [903, 218] width 120 height 32
type input "2200"
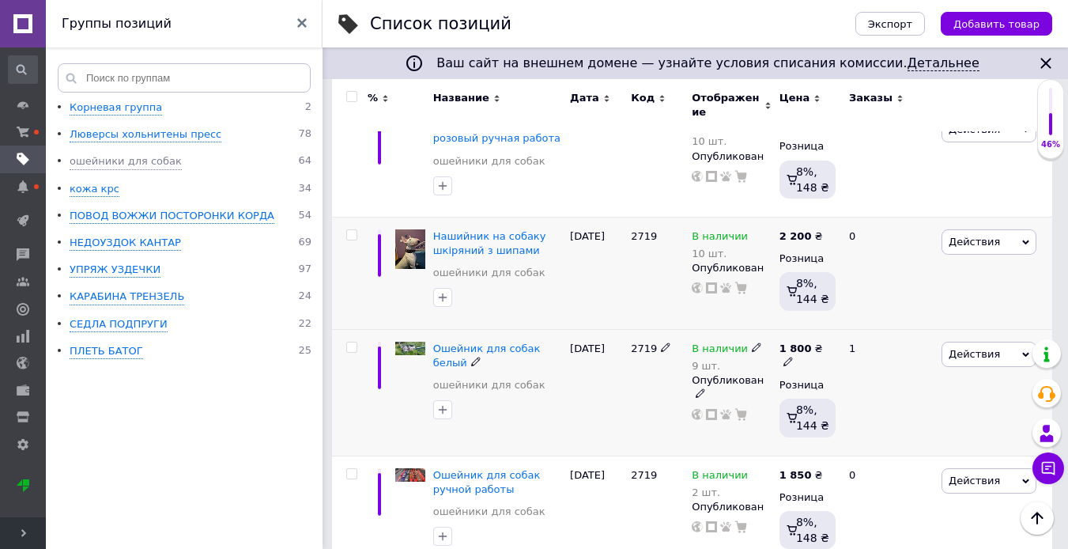
click at [793, 357] on icon at bounding box center [788, 361] width 9 height 9
drag, startPoint x: 870, startPoint y: 293, endPoint x: 819, endPoint y: 309, distance: 53.3
click at [819, 342] on span "1 800 ₴ Цена 1800 Валюта ₴ $ € CHF £ ¥ PLN ₸ MDL HUF KGS CN¥ TRY ₩ lei" at bounding box center [808, 356] width 56 height 28
type input "2200"
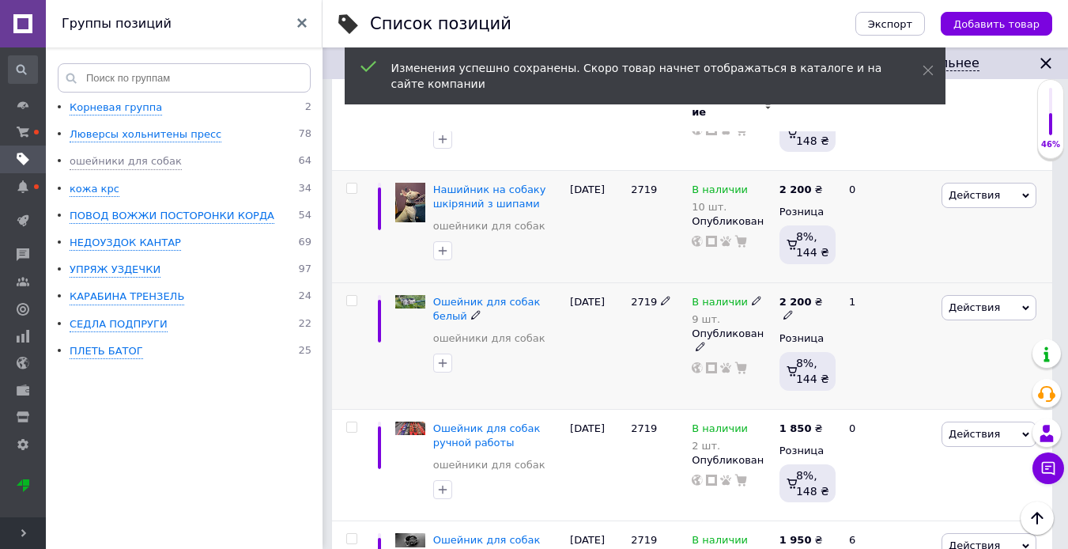
scroll to position [4032, 0]
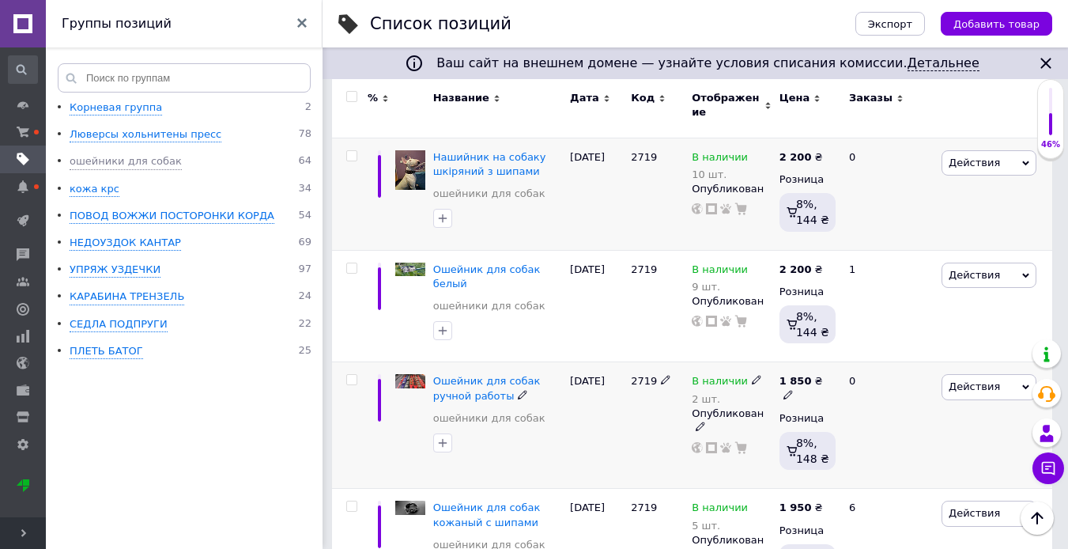
click at [793, 390] on icon at bounding box center [788, 394] width 9 height 9
drag, startPoint x: 886, startPoint y: 320, endPoint x: 843, endPoint y: 322, distance: 42.7
click at [843, 347] on input "1850" at bounding box center [903, 363] width 120 height 32
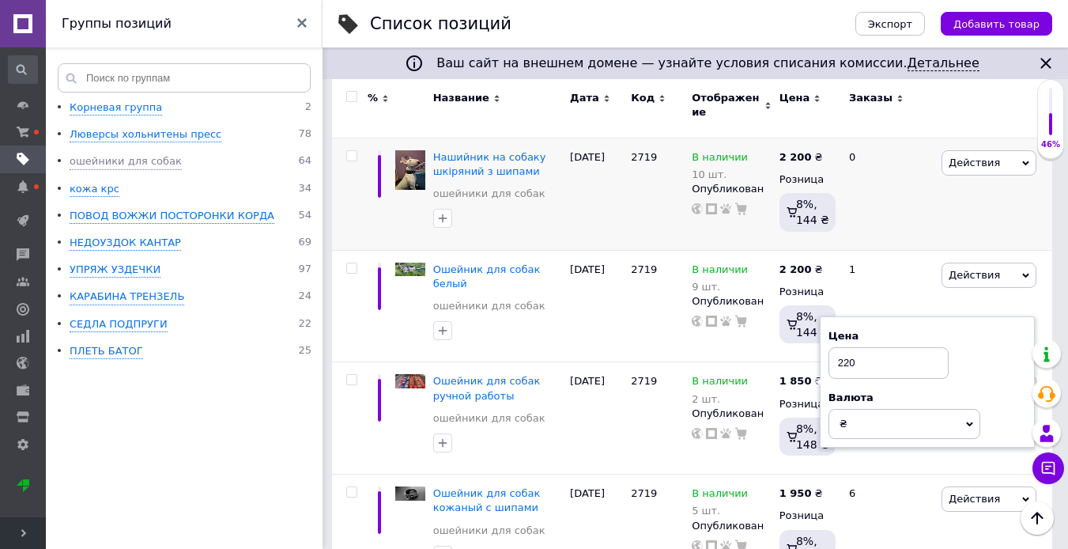
type input "2200"
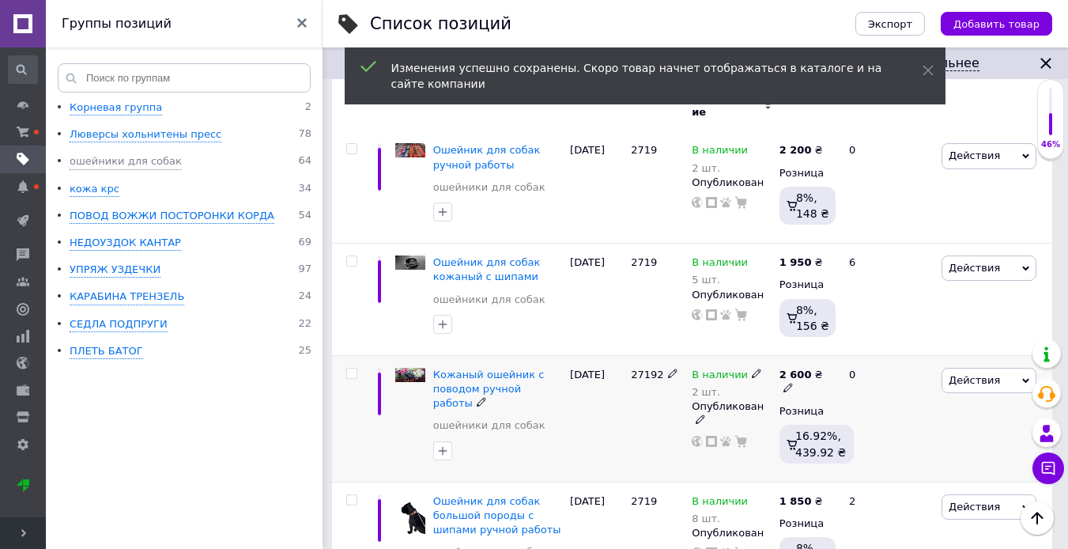
scroll to position [4270, 0]
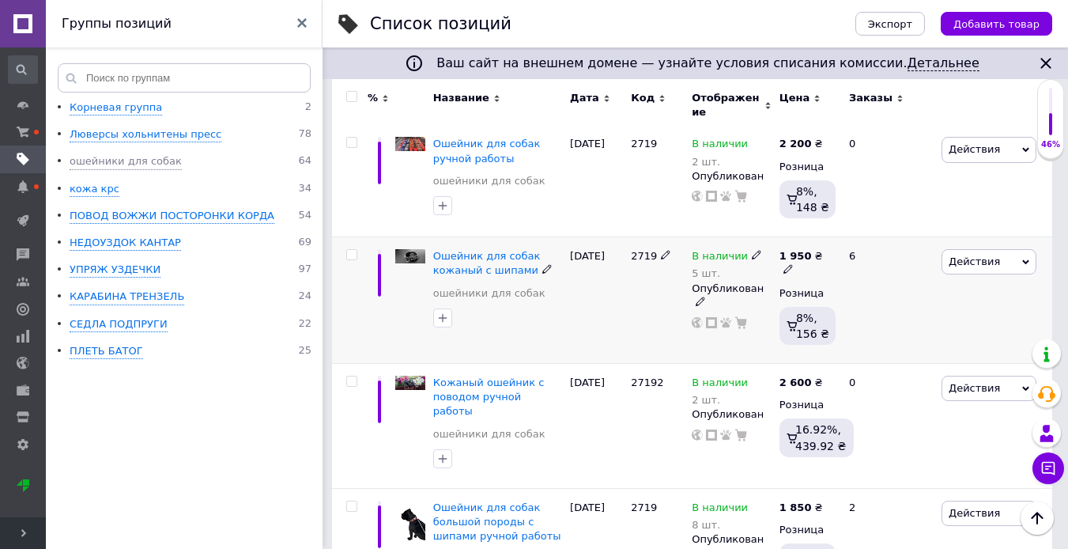
click at [793, 263] on span at bounding box center [788, 268] width 9 height 11
drag, startPoint x: 889, startPoint y: 200, endPoint x: 833, endPoint y: 206, distance: 57.3
click at [833, 237] on div "1 950 ₴ Цена 1950 Валюта ₴ $ € CHF £ ¥ PLN ₸ MDL HUF KGS CN¥ TRY ₩ lei Розница …" at bounding box center [808, 300] width 64 height 127
type input "2200"
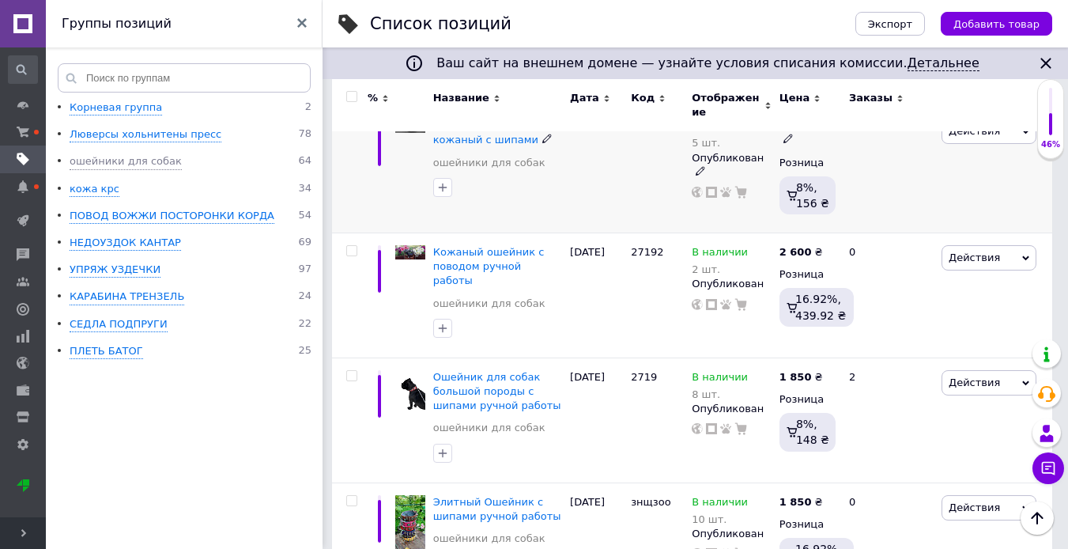
scroll to position [4428, 0]
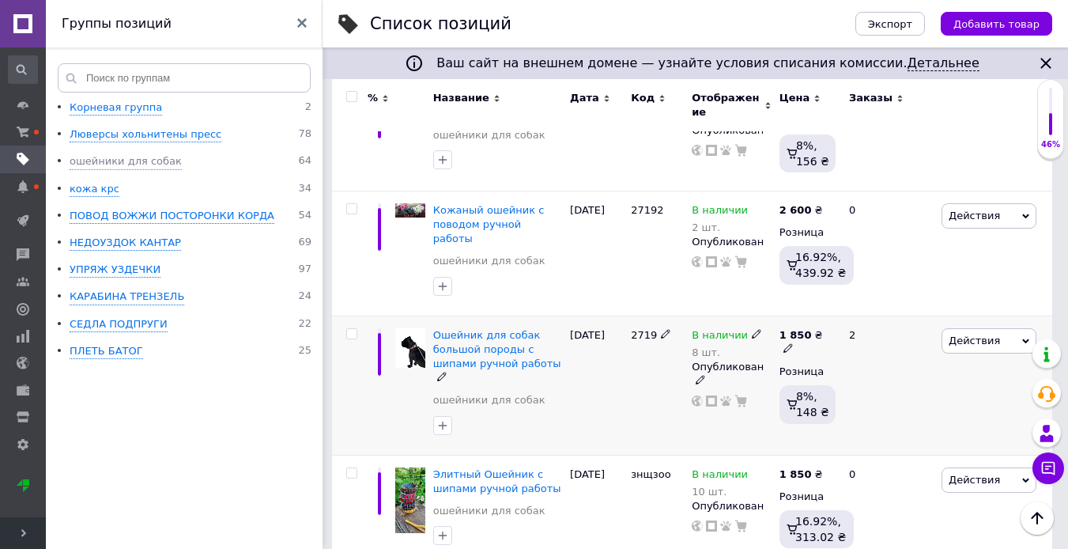
click at [792, 344] on use at bounding box center [788, 348] width 9 height 9
drag, startPoint x: 878, startPoint y: 270, endPoint x: 834, endPoint y: 268, distance: 44.3
click at [834, 270] on div "Цена 1850 Валюта ₴ $ € CHF £ ¥ PLN ₸ MDL HUF KGS CN¥ TRY ₩ lei" at bounding box center [941, 336] width 215 height 132
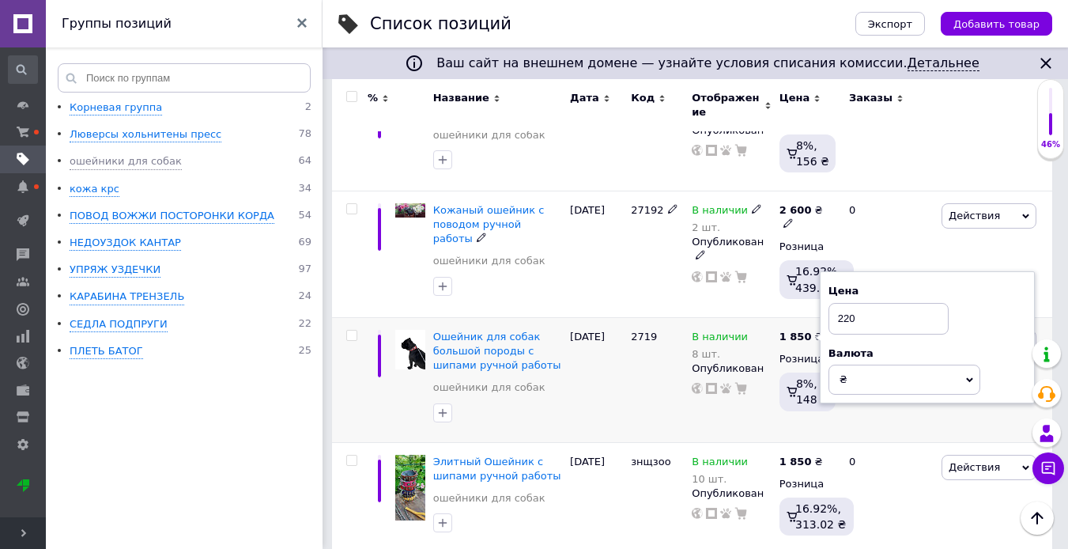
type input "2200"
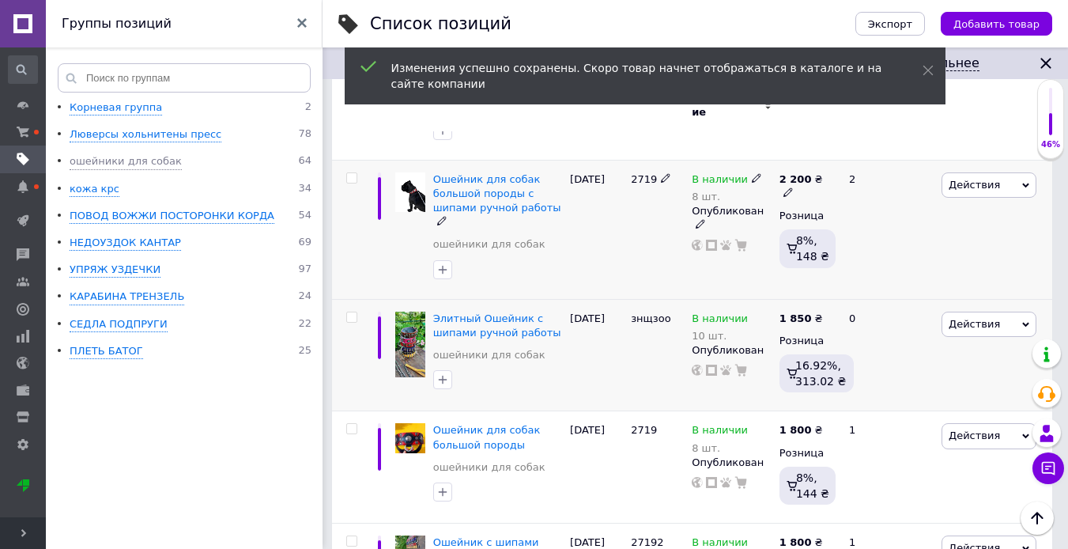
scroll to position [4586, 0]
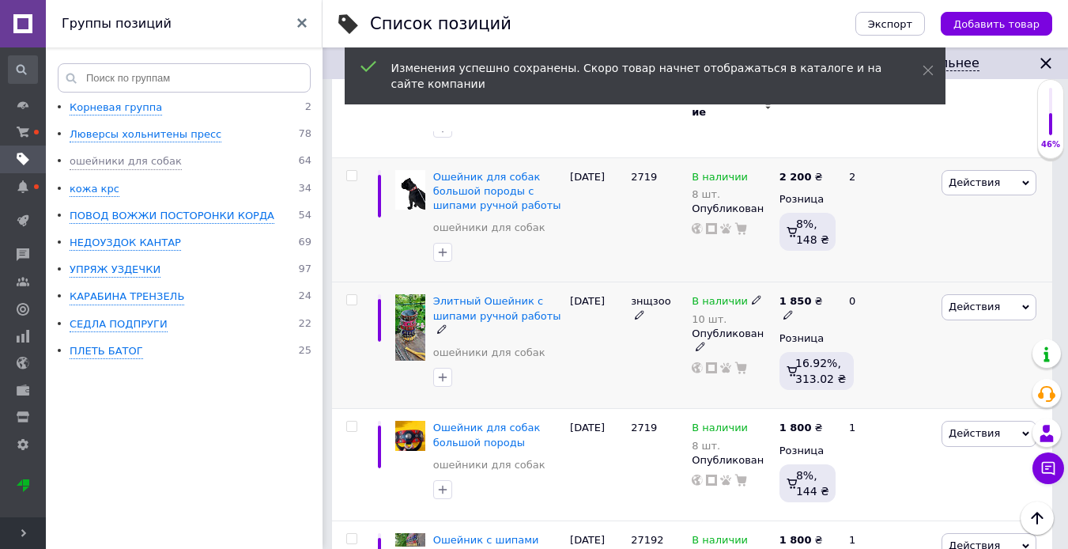
click at [792, 310] on use at bounding box center [788, 314] width 9 height 9
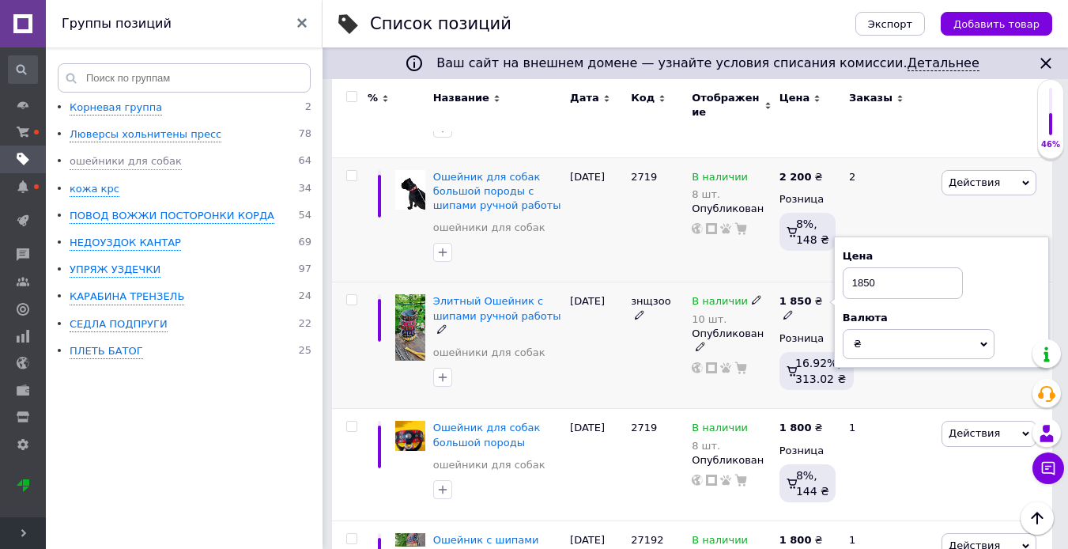
drag, startPoint x: 848, startPoint y: 233, endPoint x: 829, endPoint y: 233, distance: 18.2
click at [829, 282] on div "1 850 ₴ Цена 1850 Валюта ₴ $ € CHF £ ¥ PLN ₸ MDL HUF KGS CN¥ TRY ₩ lei Розница …" at bounding box center [808, 345] width 64 height 127
type input "2200"
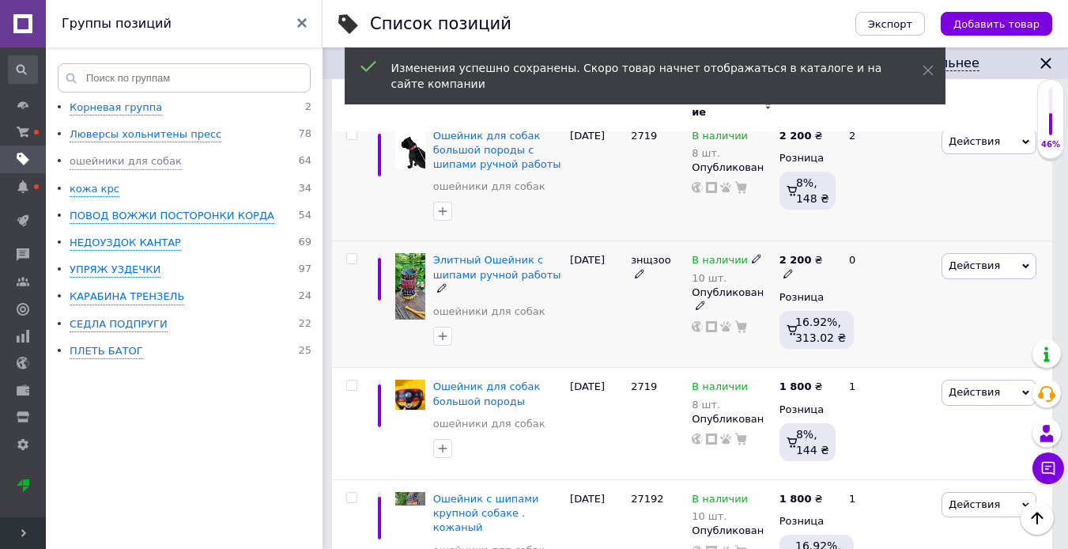
scroll to position [4665, 0]
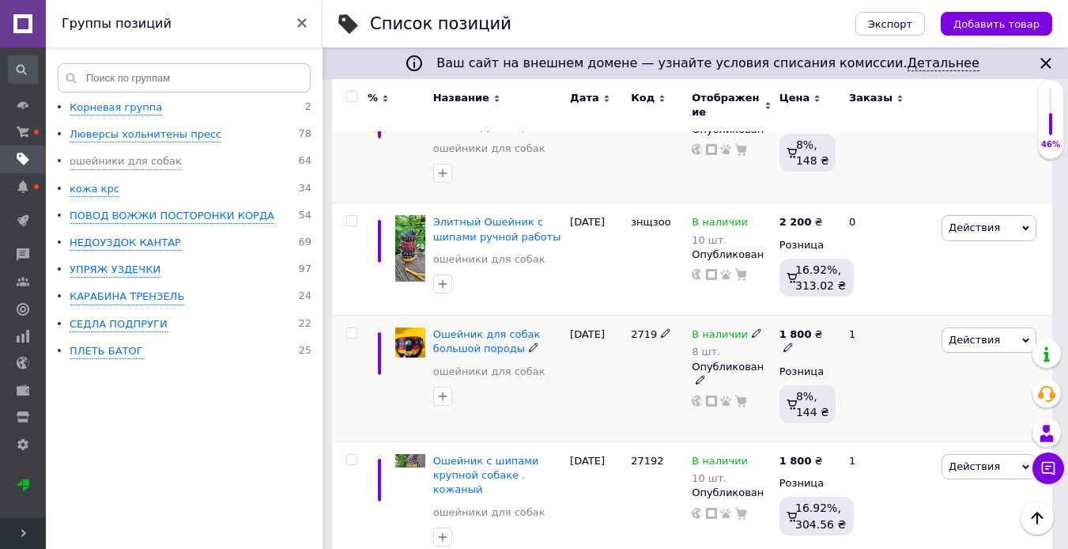
click at [793, 342] on icon at bounding box center [788, 346] width 9 height 9
drag, startPoint x: 877, startPoint y: 263, endPoint x: 837, endPoint y: 263, distance: 39.5
click at [837, 270] on div "Цена 1800 Валюта ₴ $ € CHF £ ¥ PLN ₸ MDL HUF KGS CN¥ TRY ₩ lei" at bounding box center [941, 336] width 215 height 132
type input "2400"
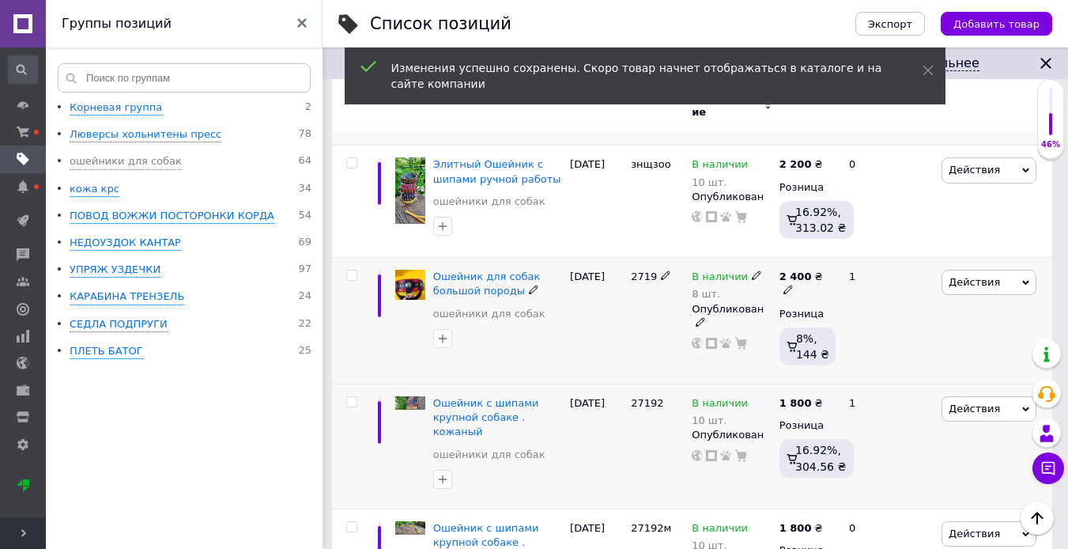
scroll to position [4823, 0]
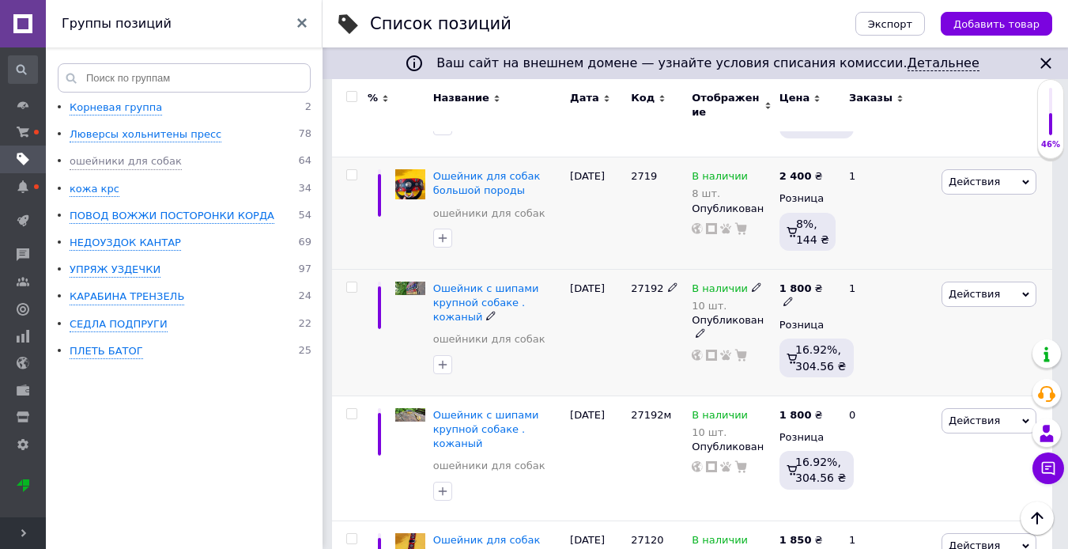
click at [793, 296] on icon at bounding box center [788, 300] width 9 height 9
drag, startPoint x: 867, startPoint y: 217, endPoint x: 831, endPoint y: 224, distance: 36.1
click at [831, 269] on div "1 800 ₴ Цена 1800 Валюта ₴ $ € CHF £ ¥ PLN ₸ MDL HUF KGS CN¥ TRY ₩ lei Розница …" at bounding box center [808, 332] width 64 height 127
type input "2200"
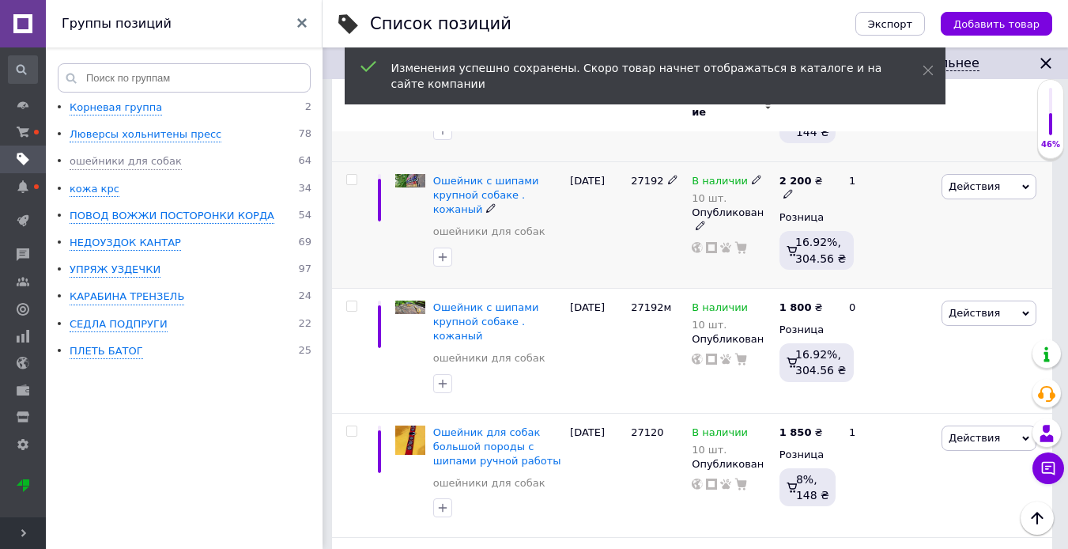
scroll to position [4981, 0]
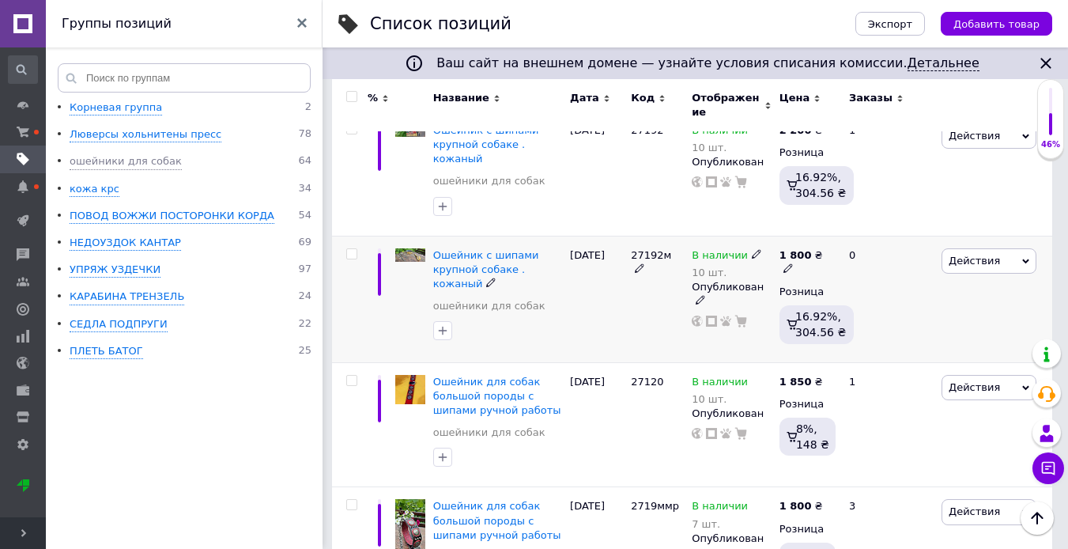
click at [793, 263] on icon at bounding box center [788, 267] width 9 height 9
drag, startPoint x: 888, startPoint y: 165, endPoint x: 839, endPoint y: 167, distance: 49.0
click at [839, 190] on div "Цена 1800 Валюта ₴ $ € CHF £ ¥ PLN ₸ MDL HUF KGS CN¥ TRY ₩ lei" at bounding box center [941, 256] width 215 height 132
type input "2200"
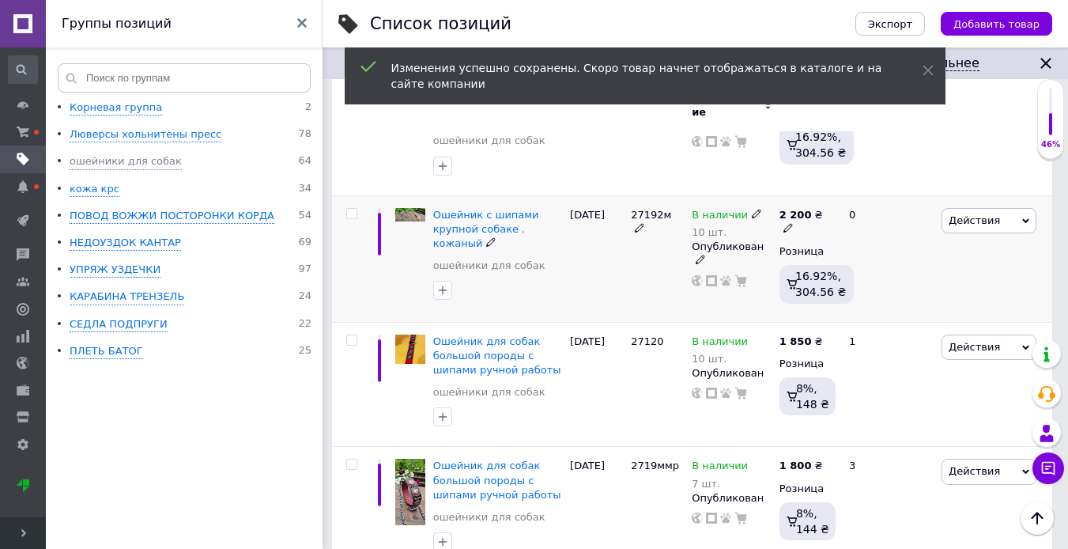
scroll to position [5060, 0]
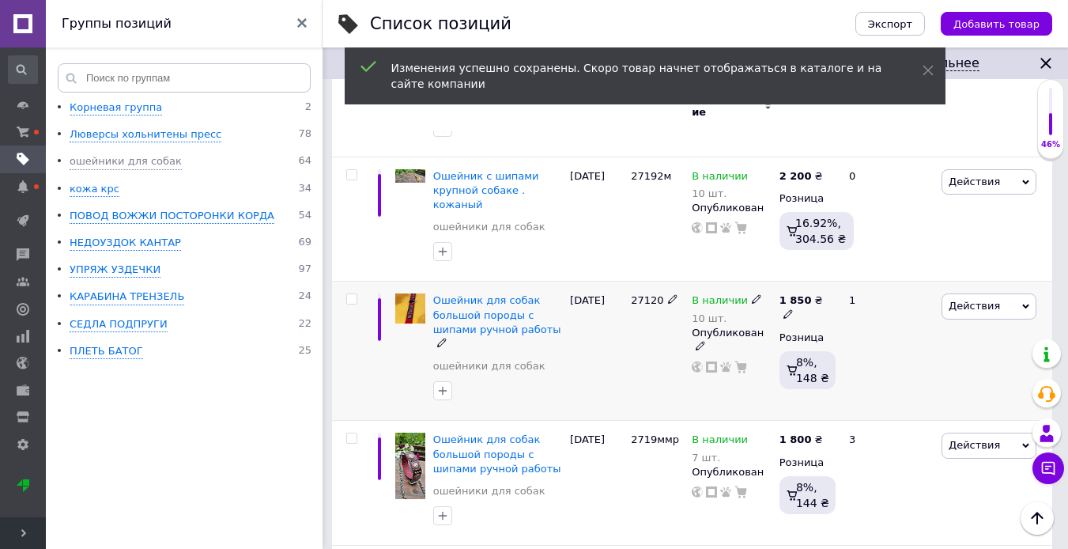
click at [793, 309] on icon at bounding box center [788, 313] width 9 height 9
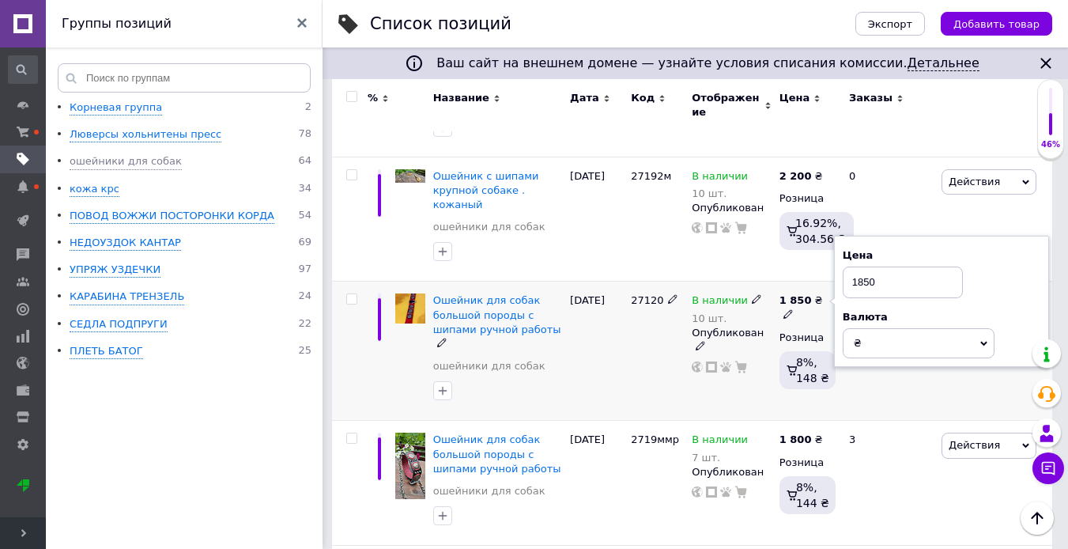
click at [845, 266] on input "1850" at bounding box center [903, 282] width 120 height 32
type input "2200"
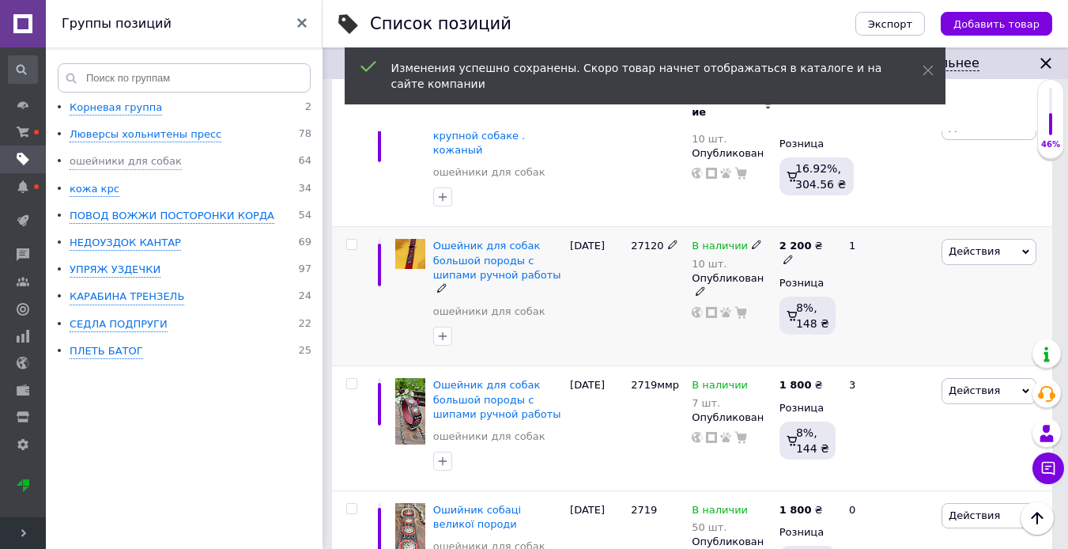
scroll to position [5139, 0]
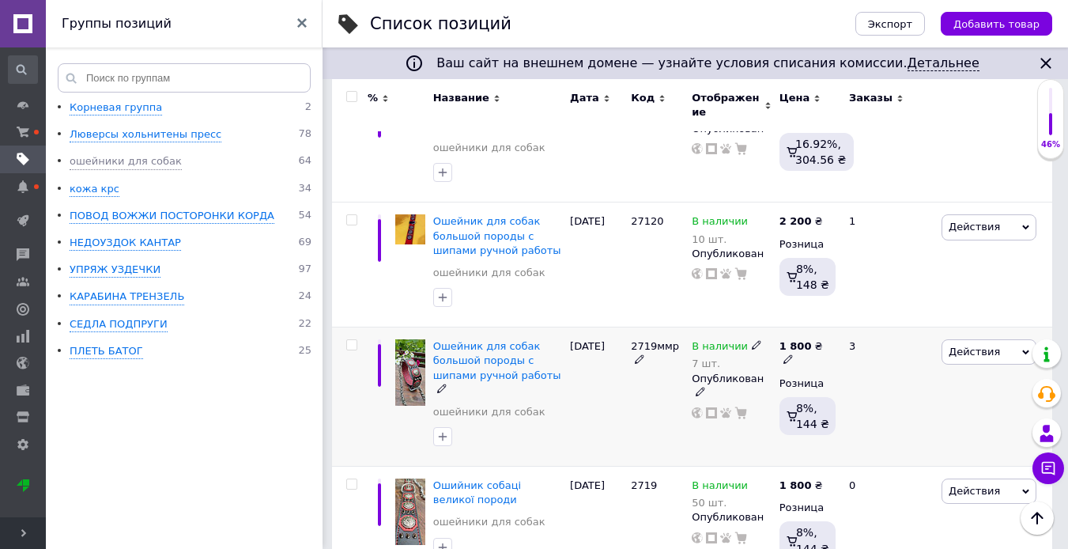
click at [793, 354] on icon at bounding box center [788, 358] width 9 height 9
click at [863, 312] on input "1800" at bounding box center [903, 328] width 120 height 32
drag, startPoint x: 878, startPoint y: 249, endPoint x: 831, endPoint y: 257, distance: 48.1
click at [831, 327] on div "1 800 ₴ Цена 1800 Валюта ₴ $ € CHF £ ¥ PLN ₸ MDL HUF KGS CN¥ TRY ₩ lei Розница …" at bounding box center [808, 396] width 64 height 139
type input "2400"
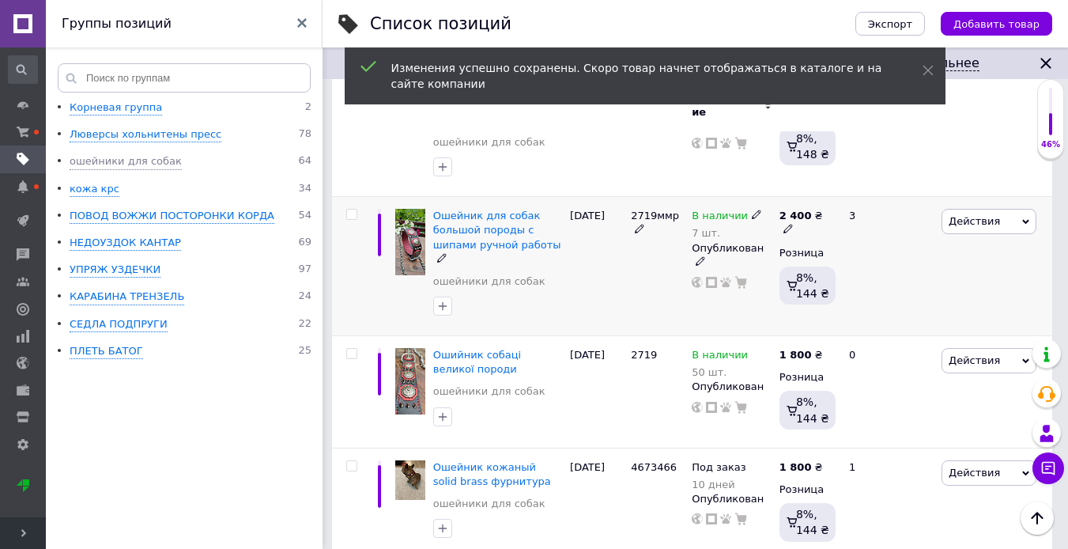
scroll to position [5297, 0]
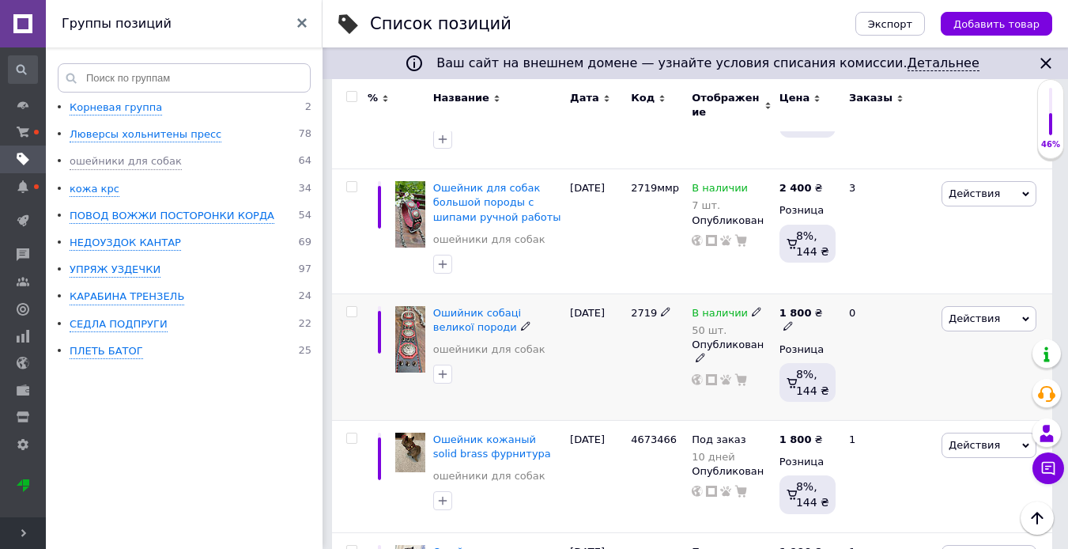
click at [793, 321] on icon at bounding box center [788, 325] width 9 height 9
drag, startPoint x: 878, startPoint y: 216, endPoint x: 855, endPoint y: 216, distance: 23.7
click at [855, 279] on input "1800" at bounding box center [903, 295] width 120 height 32
type input "2400"
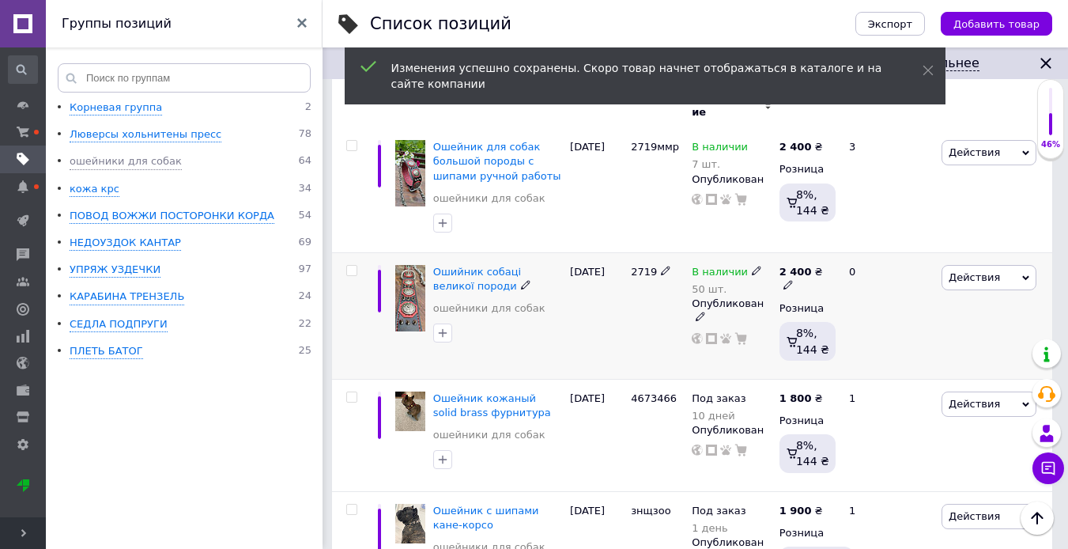
scroll to position [5376, 0]
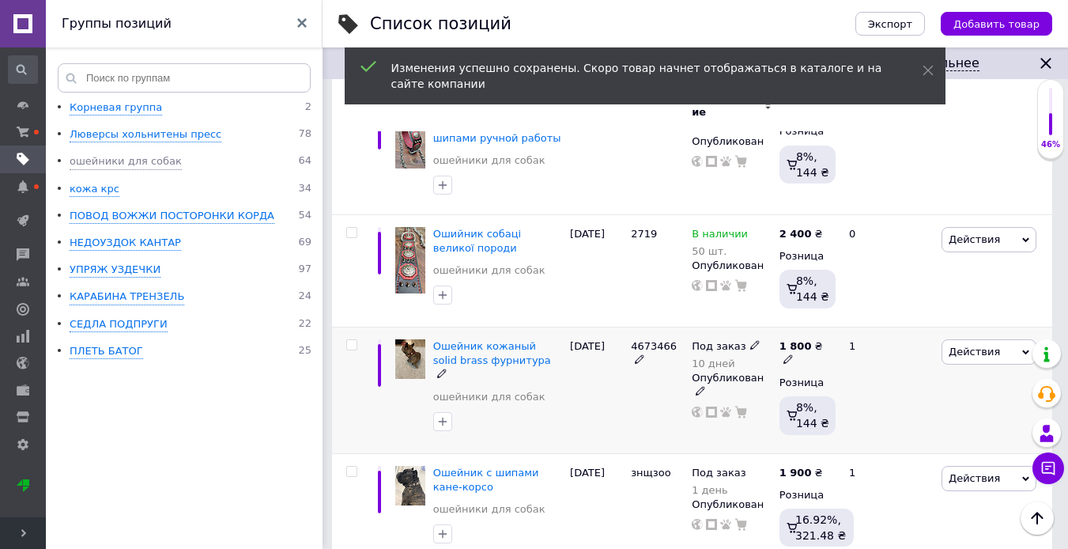
click at [793, 354] on icon at bounding box center [788, 358] width 9 height 9
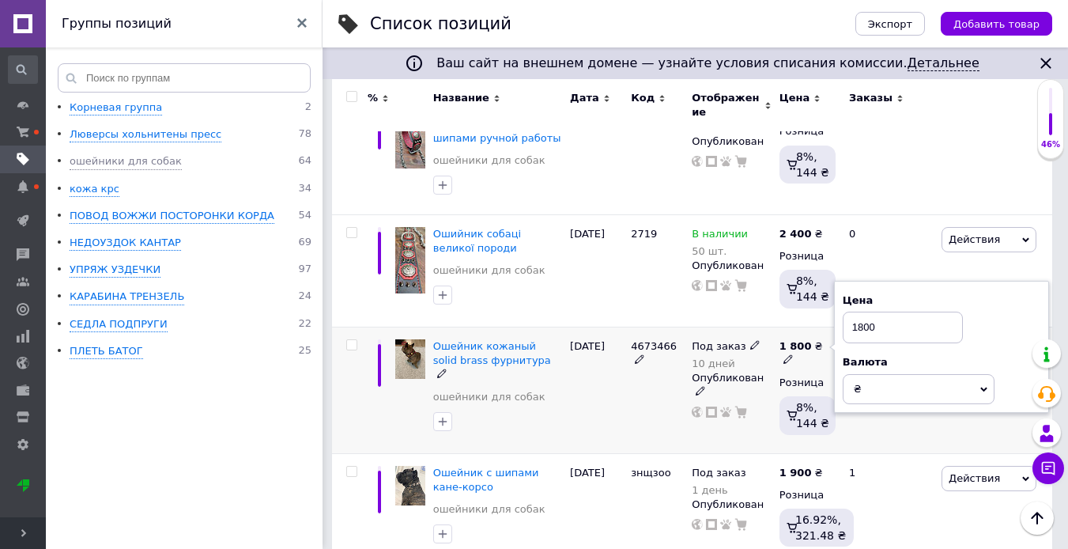
drag, startPoint x: 882, startPoint y: 254, endPoint x: 833, endPoint y: 249, distance: 49.2
type input "2200"
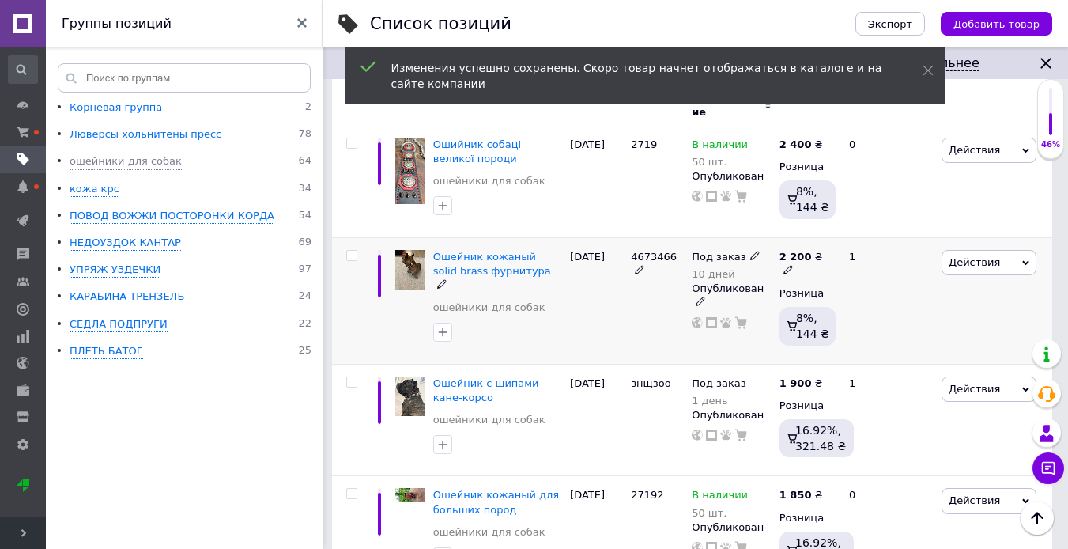
scroll to position [5535, 0]
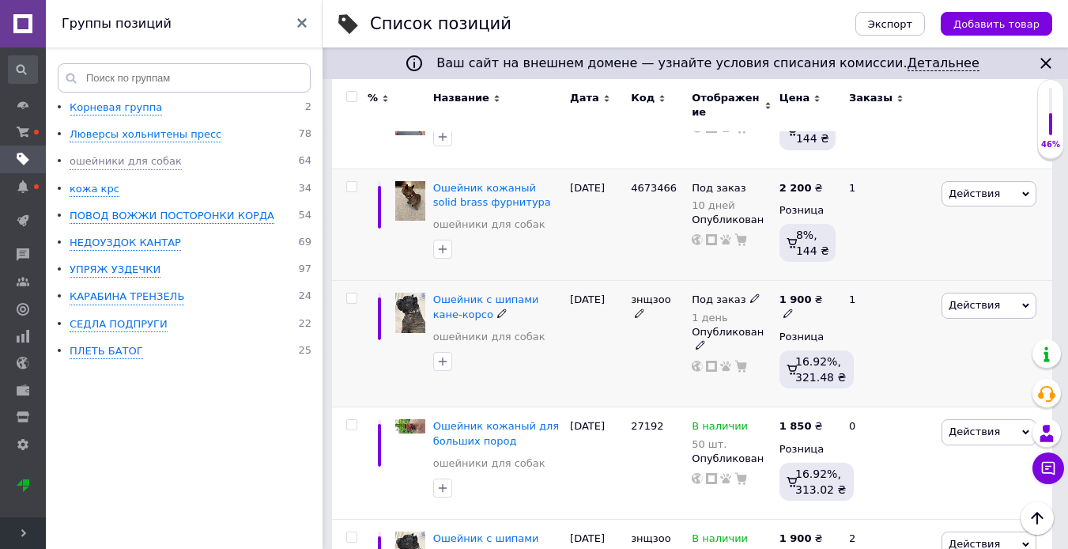
click at [406, 293] on img at bounding box center [410, 313] width 30 height 40
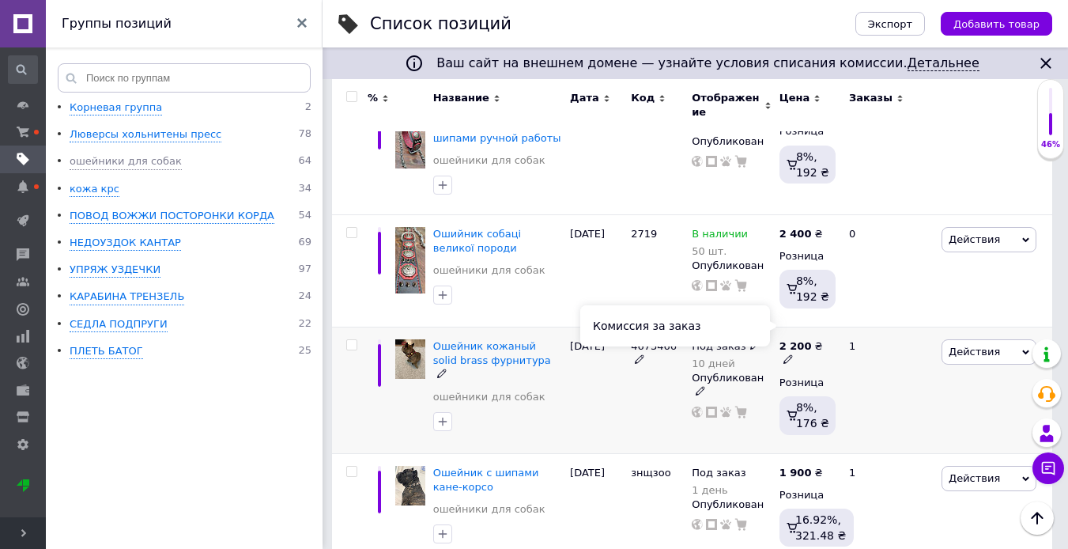
scroll to position [5456, 0]
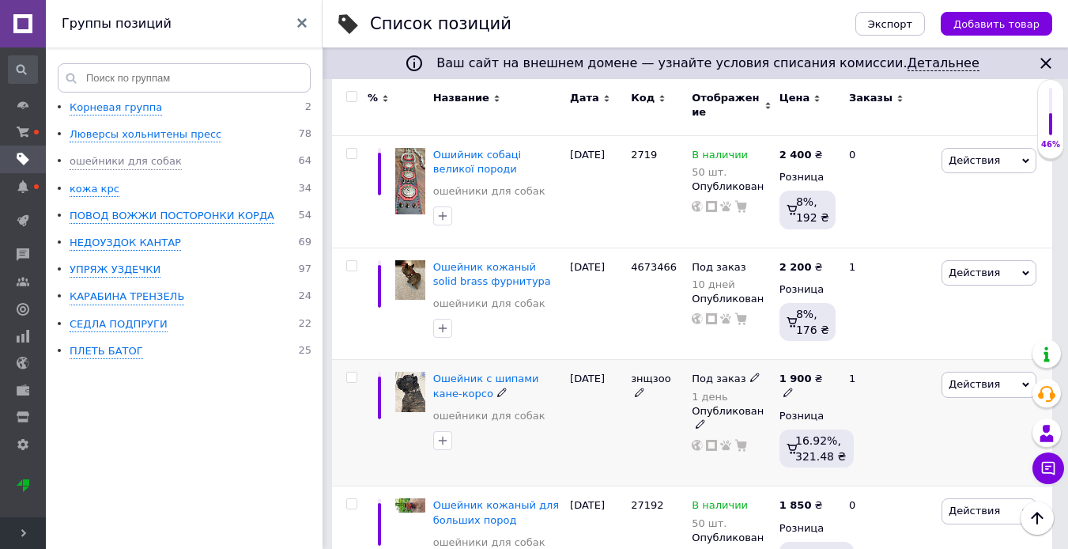
click at [793, 387] on icon at bounding box center [788, 391] width 9 height 9
drag, startPoint x: 888, startPoint y: 281, endPoint x: 828, endPoint y: 282, distance: 60.1
type input "2200"
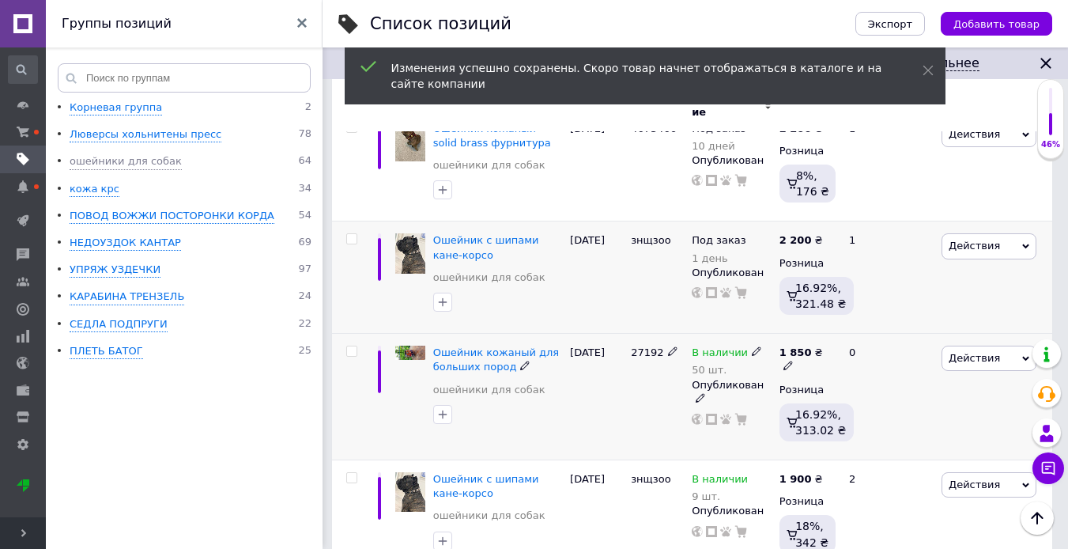
scroll to position [5614, 0]
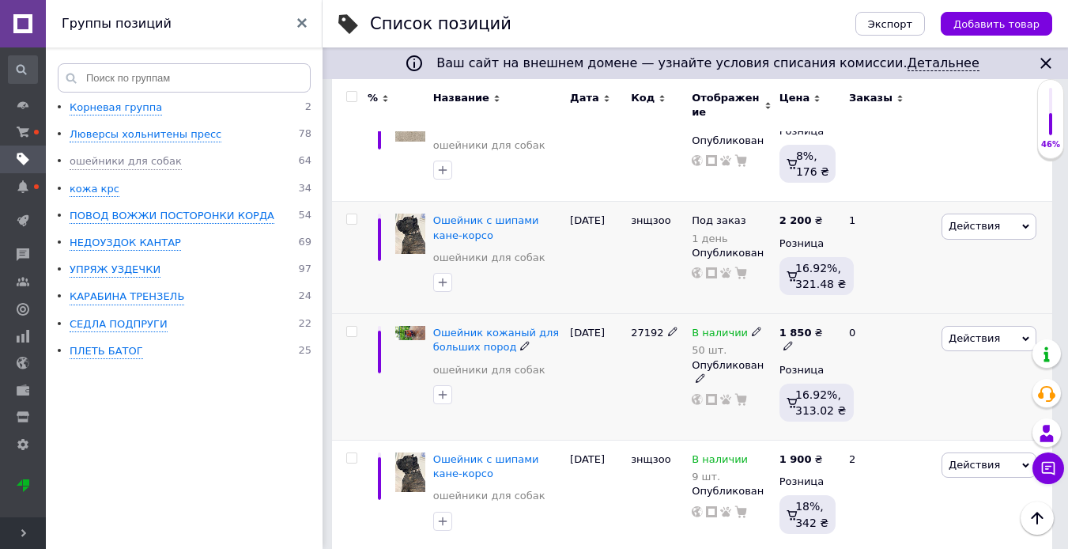
click at [793, 341] on icon at bounding box center [788, 345] width 9 height 9
drag, startPoint x: 885, startPoint y: 238, endPoint x: 826, endPoint y: 240, distance: 58.5
click at [826, 314] on div "1 850 ₴ Цена 1850 Валюта ₴ $ € CHF £ ¥ PLN ₸ MDL HUF KGS CN¥ TRY ₩ lei Розница …" at bounding box center [808, 377] width 64 height 127
type input "2200"
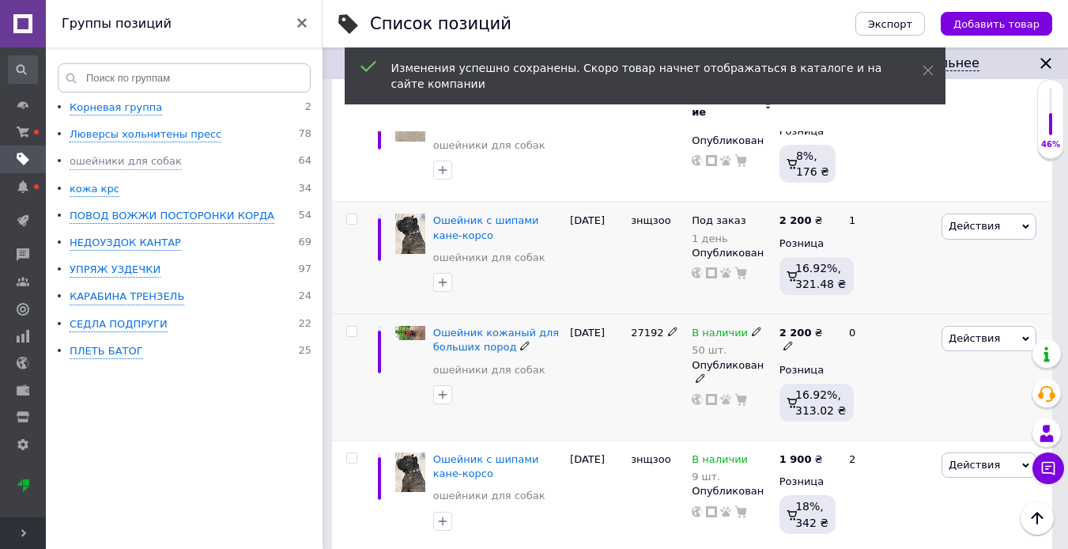
scroll to position [5693, 0]
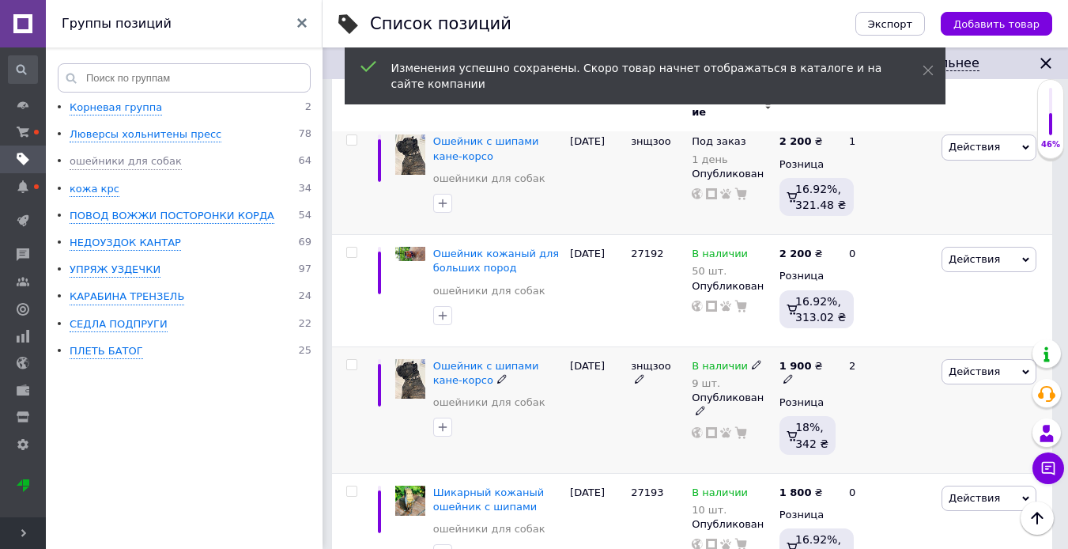
click at [793, 374] on icon at bounding box center [788, 378] width 9 height 9
drag, startPoint x: 872, startPoint y: 266, endPoint x: 839, endPoint y: 273, distance: 33.8
click at [839, 300] on div "Цена 1900 Валюта ₴ $ € CHF £ ¥ PLN ₸ MDL HUF KGS CN¥ TRY ₩ lei" at bounding box center [941, 366] width 215 height 132
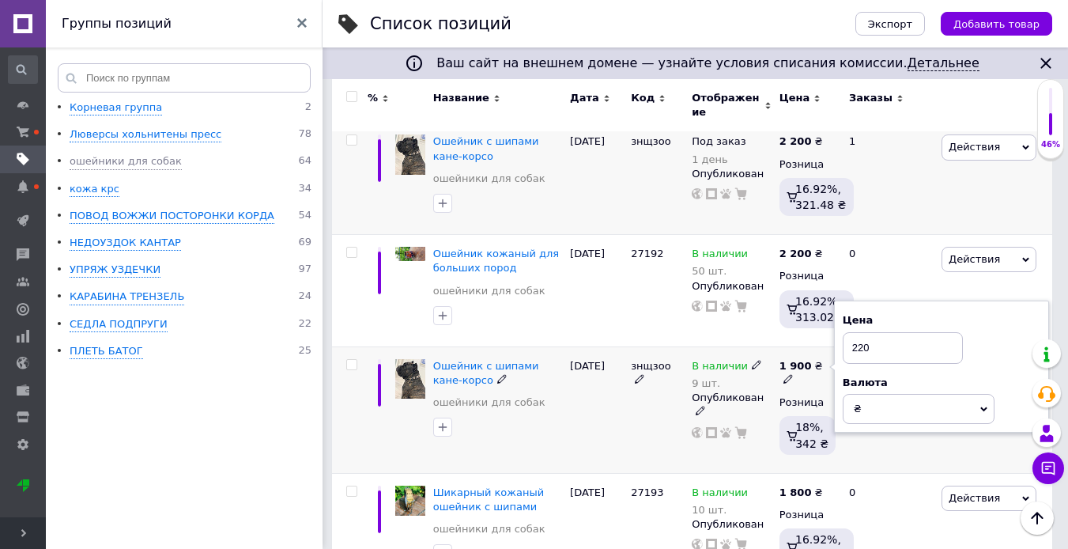
type input "2200"
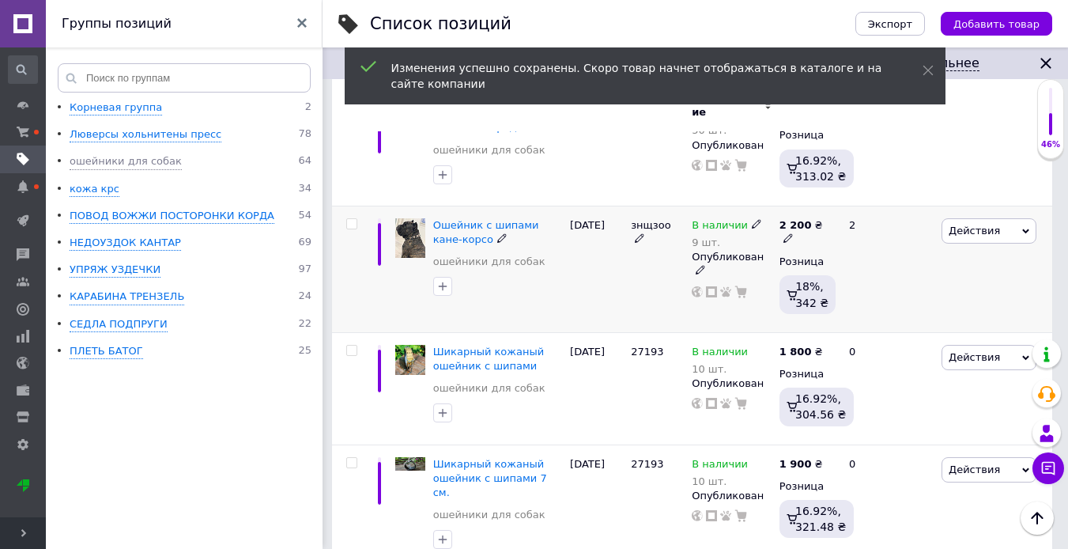
scroll to position [5851, 0]
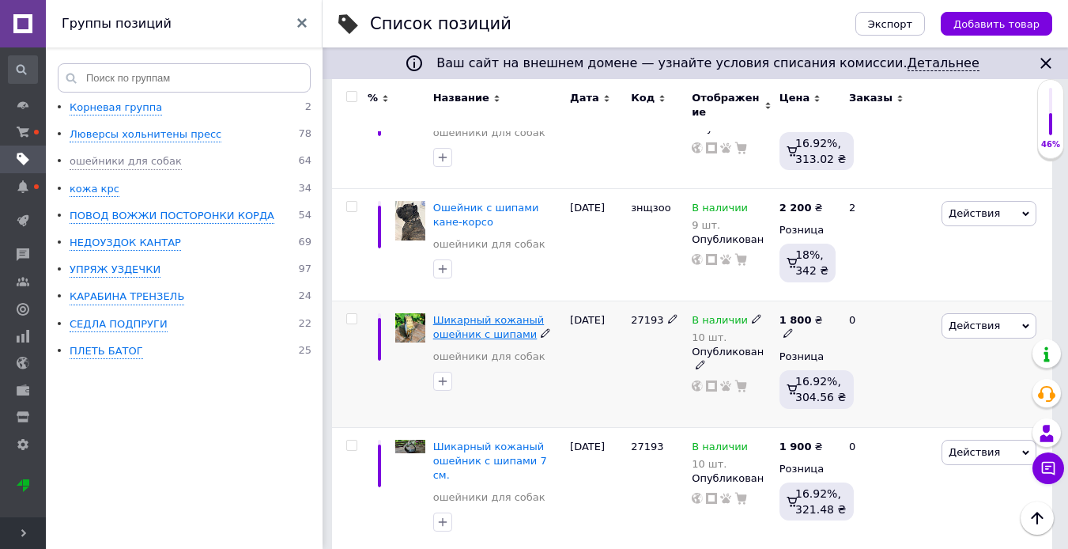
click at [478, 314] on span "Шикарный кожаный ошейник с шипами" at bounding box center [488, 327] width 111 height 26
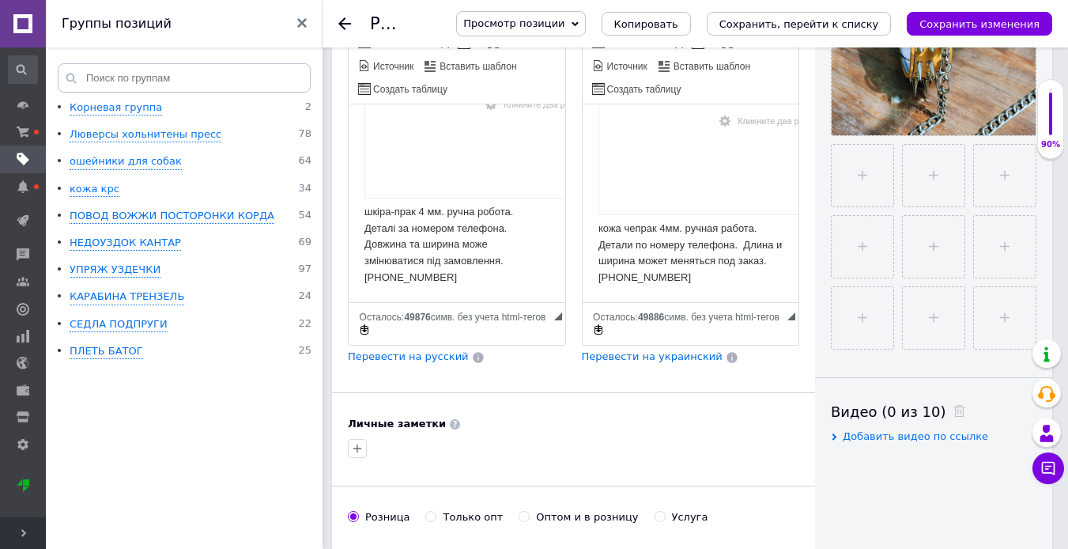
scroll to position [633, 0]
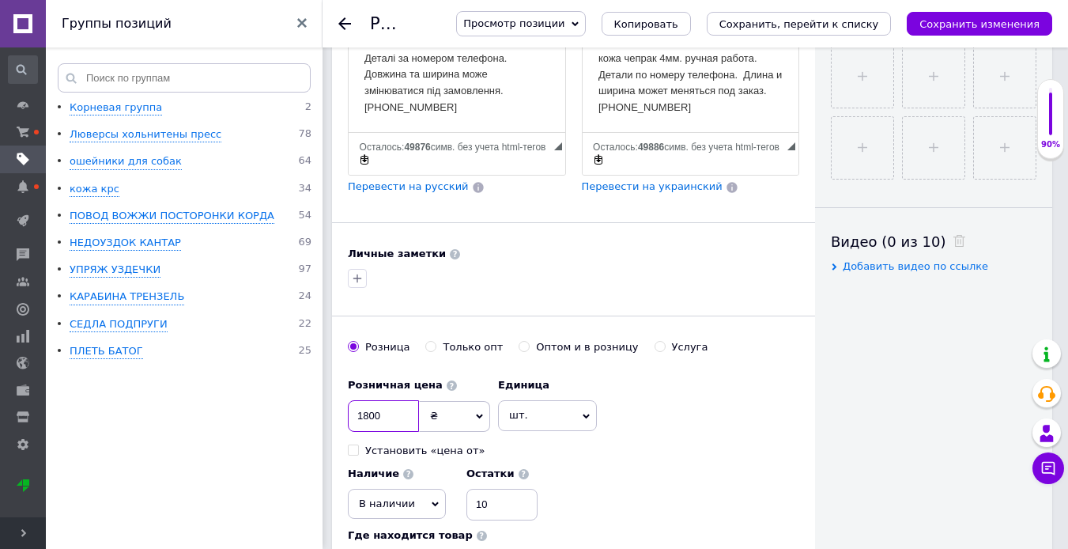
drag, startPoint x: 393, startPoint y: 383, endPoint x: 349, endPoint y: 387, distance: 44.4
click at [349, 400] on input "1800" at bounding box center [383, 416] width 71 height 32
type input "2300"
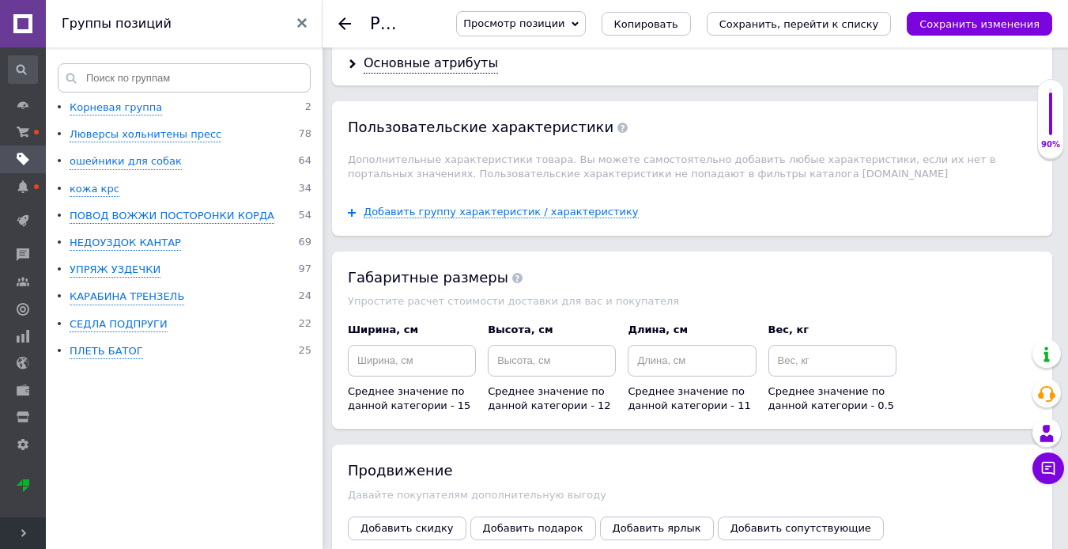
scroll to position [2121, 0]
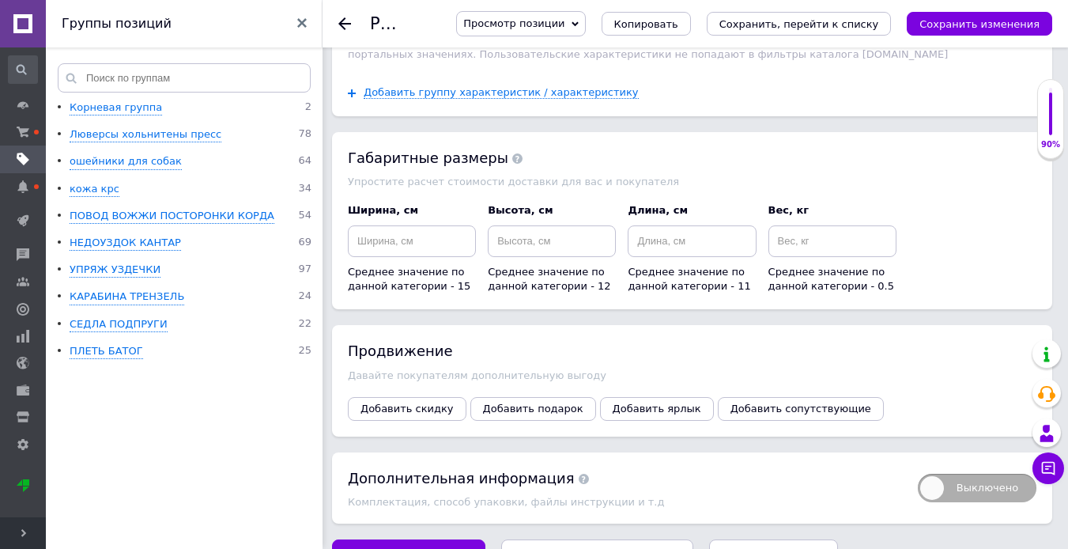
click at [611, 548] on icon "Сохранить, перейти к списку" at bounding box center [598, 555] width 160 height 12
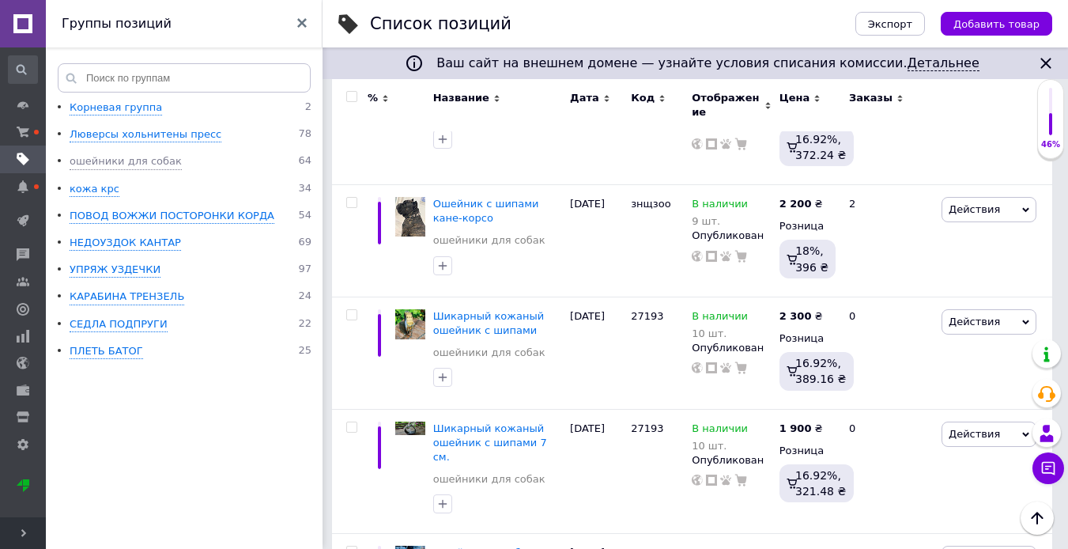
scroll to position [5851, 0]
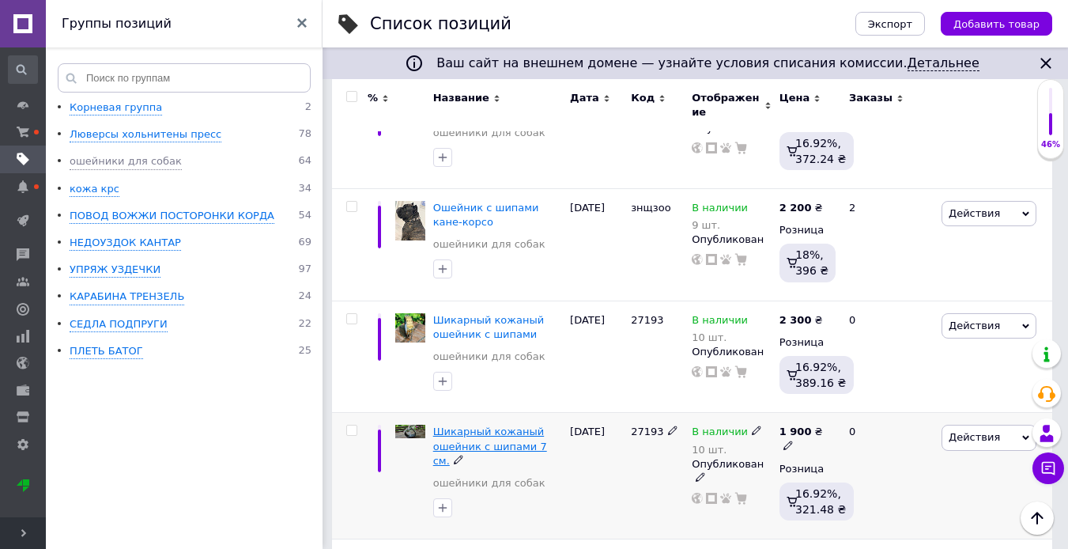
click at [538, 425] on span "Шикарный кожаный ошейник с шипами 7 см." at bounding box center [490, 445] width 114 height 40
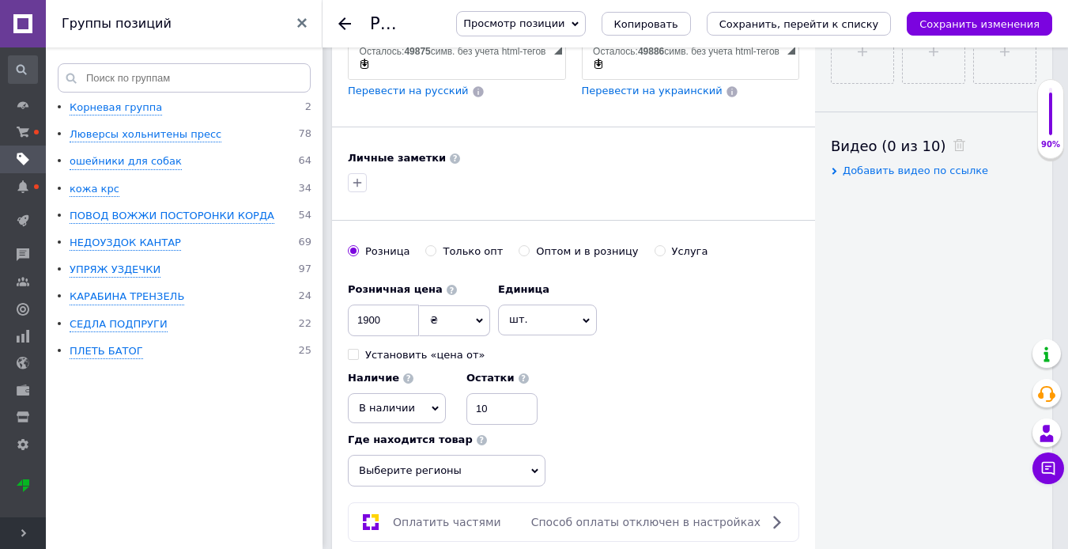
scroll to position [791, 0]
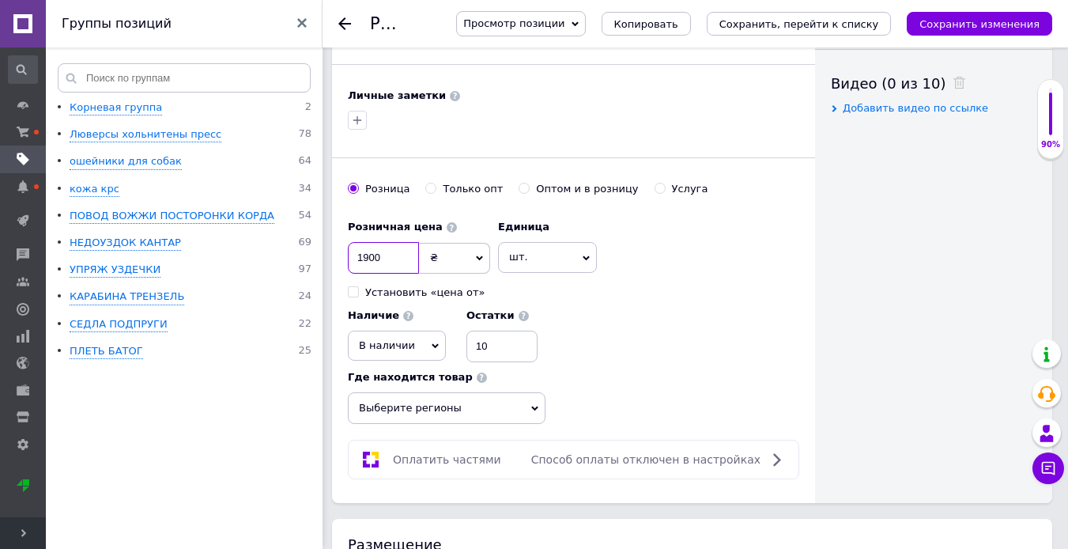
drag, startPoint x: 396, startPoint y: 229, endPoint x: 342, endPoint y: 229, distance: 53.8
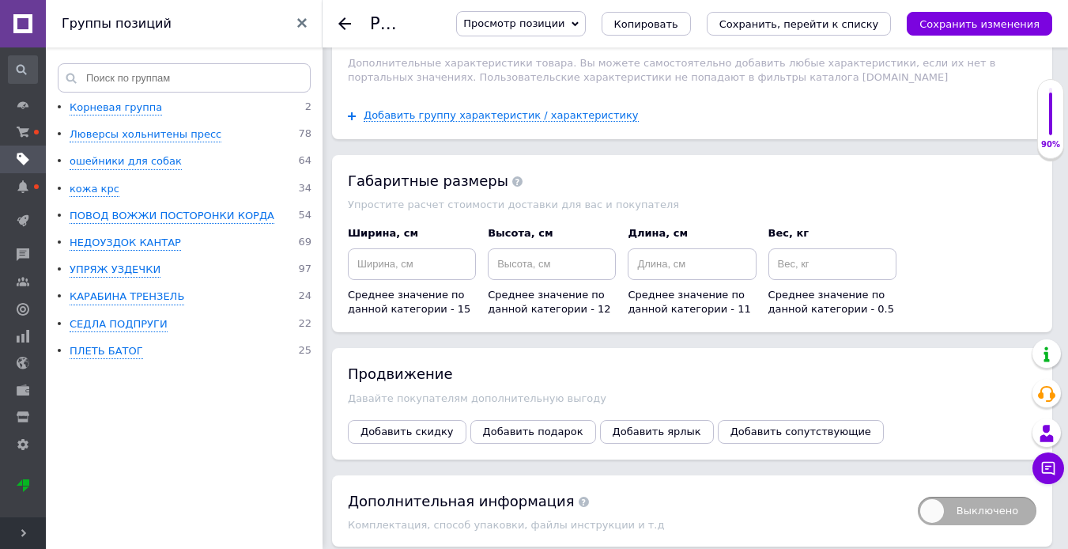
scroll to position [2121, 0]
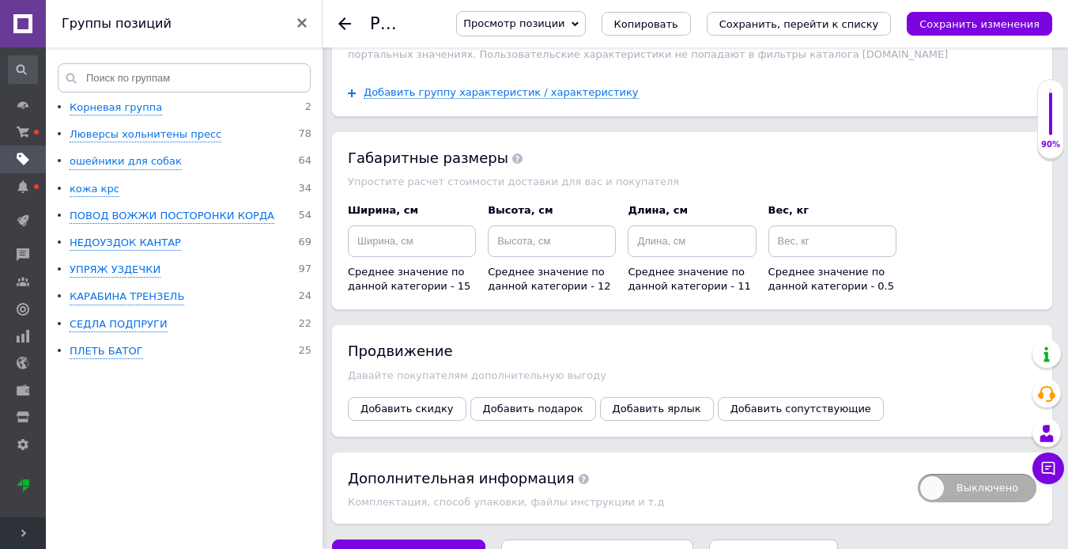
type input "2300"
click at [535, 548] on icon "Сохранить, перейти к списку" at bounding box center [598, 555] width 160 height 12
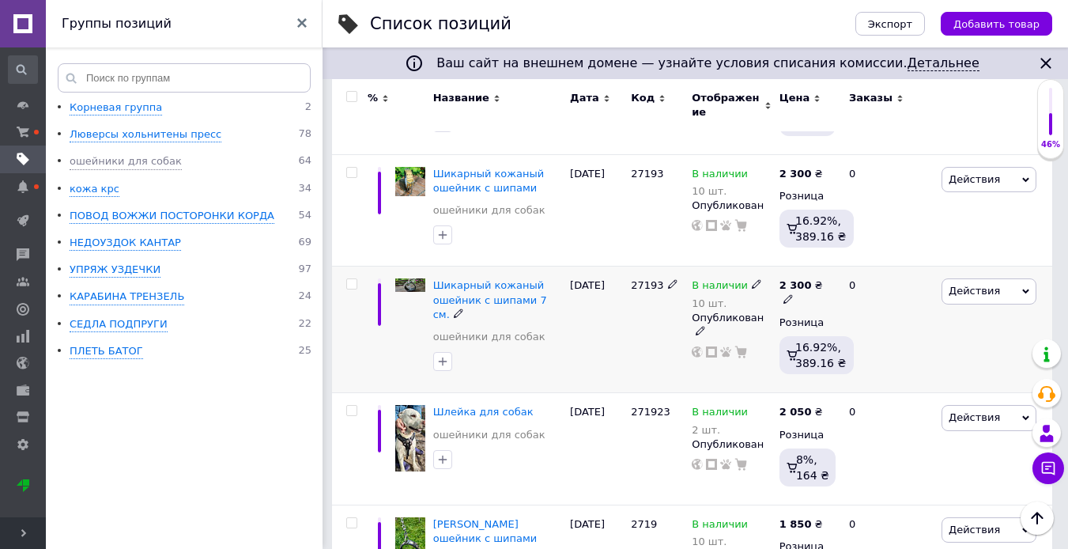
scroll to position [6009, 0]
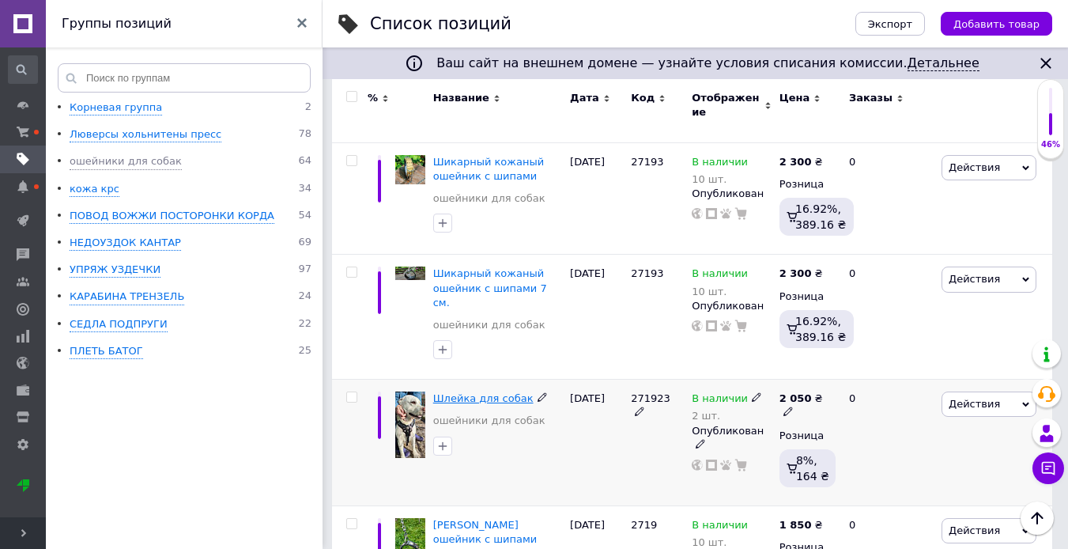
click at [464, 392] on span "Шлейка для собак" at bounding box center [483, 398] width 100 height 12
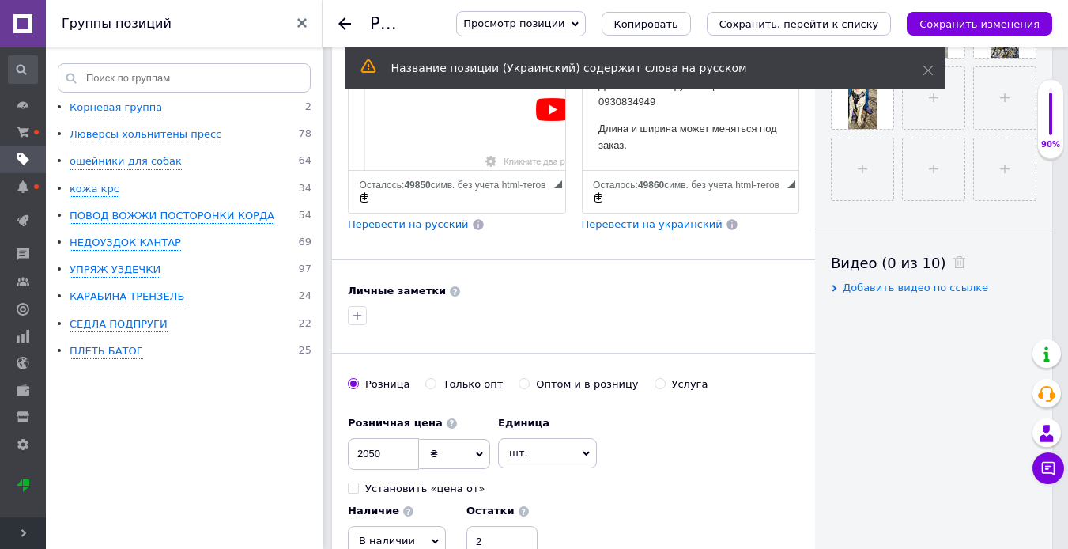
scroll to position [633, 0]
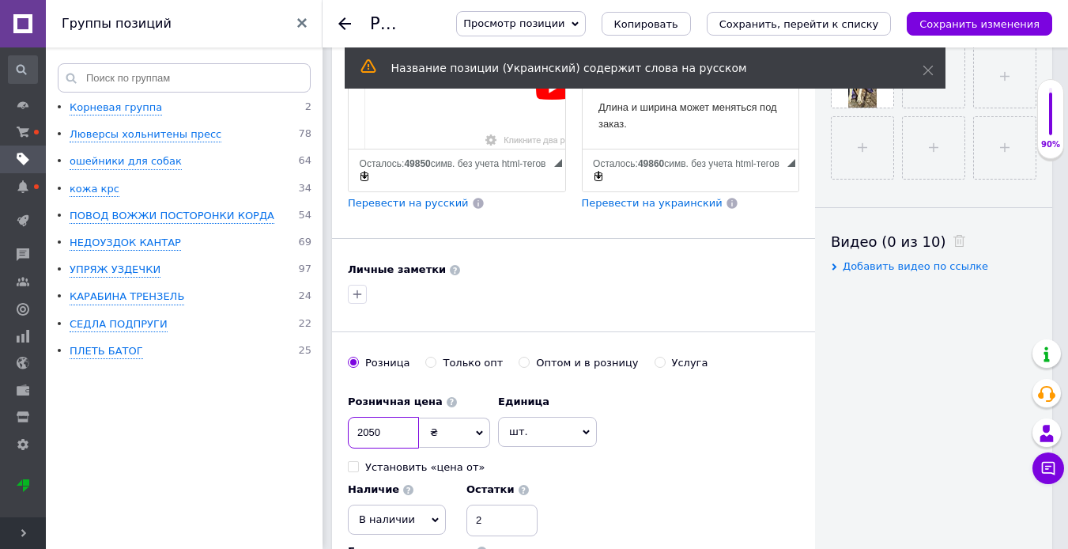
drag, startPoint x: 391, startPoint y: 399, endPoint x: 342, endPoint y: 409, distance: 49.9
click at [342, 409] on div "Основная информация При сохранении товара пустые поля будут переведены автомати…" at bounding box center [573, 54] width 483 height 1246
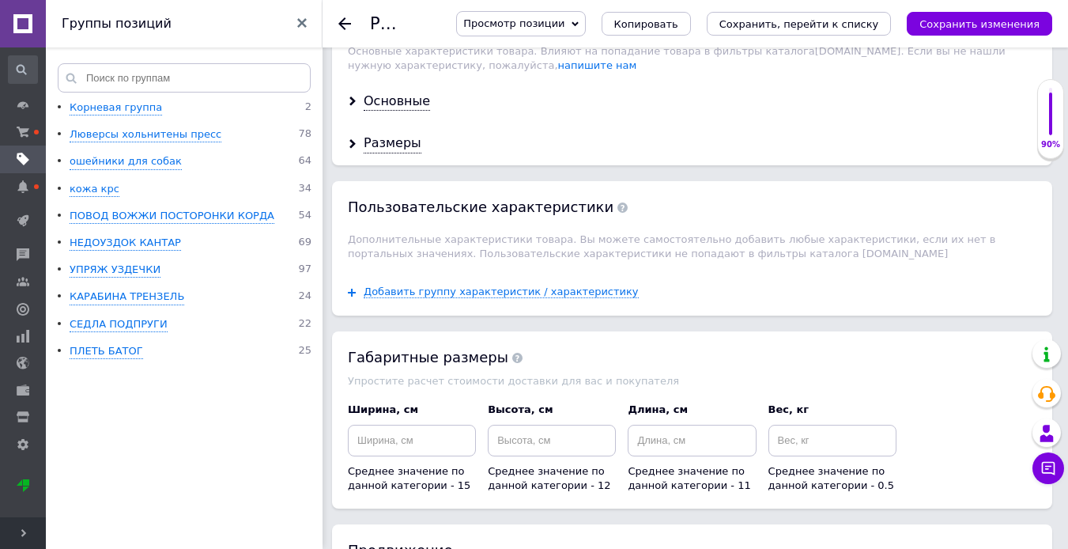
scroll to position [2251, 0]
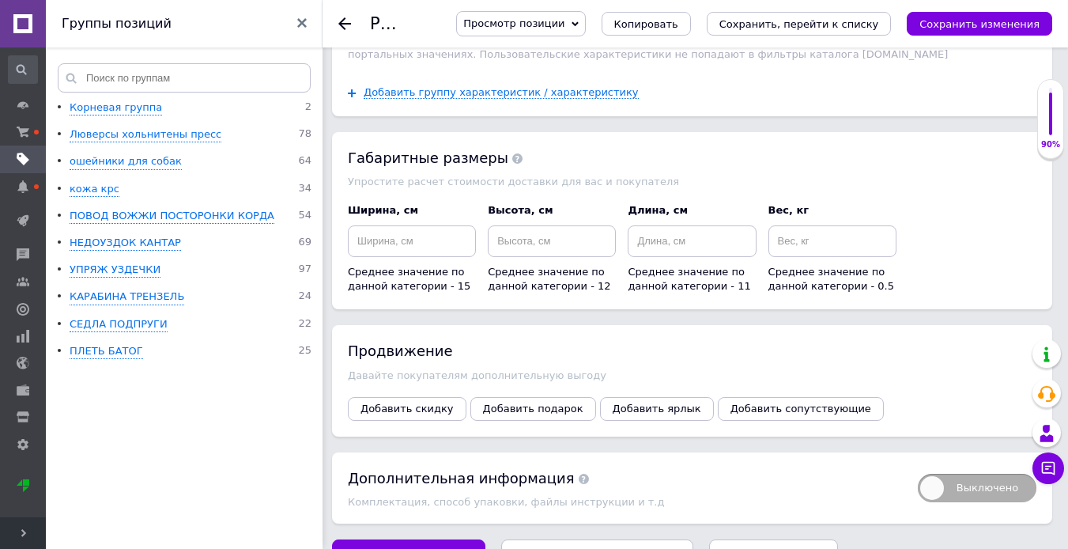
type input "2200"
click at [580, 548] on icon "Сохранить, перейти к списку" at bounding box center [598, 555] width 160 height 12
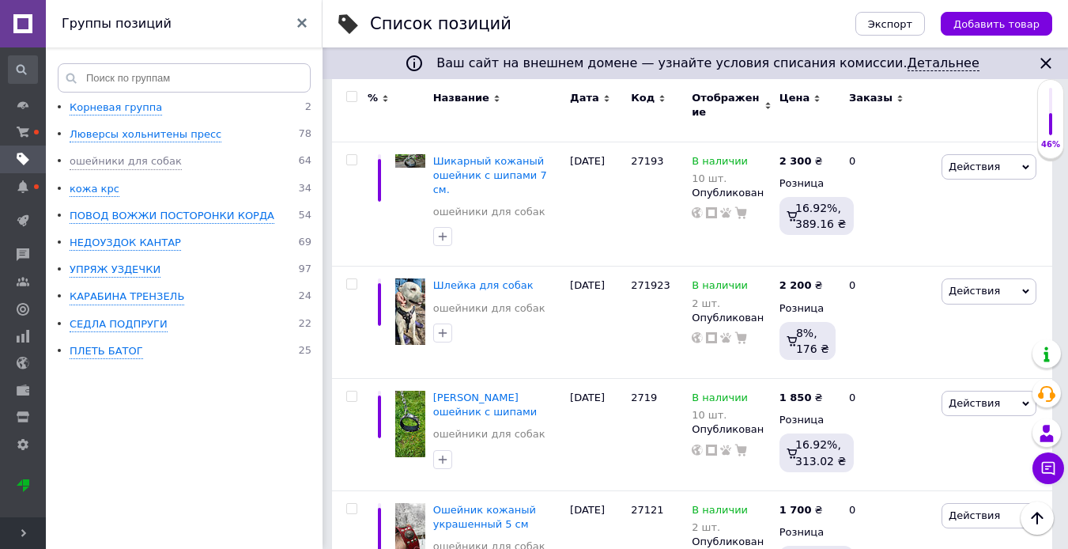
scroll to position [6167, 0]
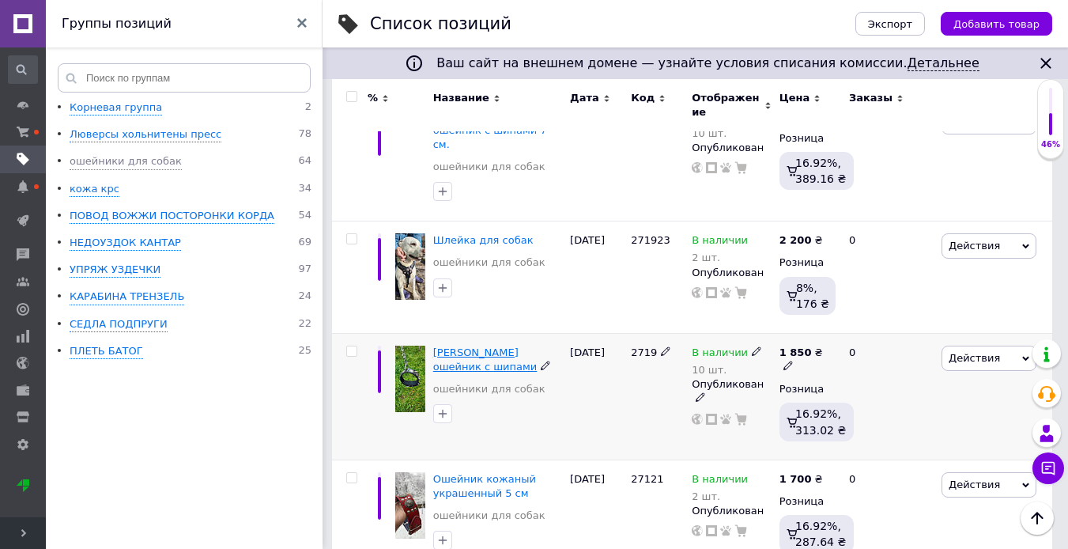
click at [493, 346] on span "[PERSON_NAME] ошейник с шипами" at bounding box center [485, 359] width 104 height 26
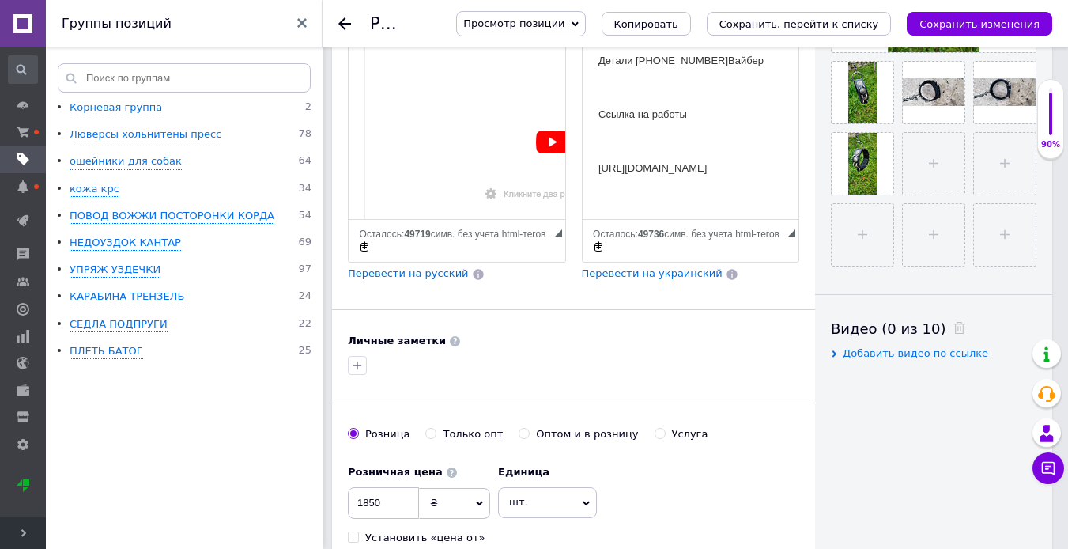
scroll to position [553, 0]
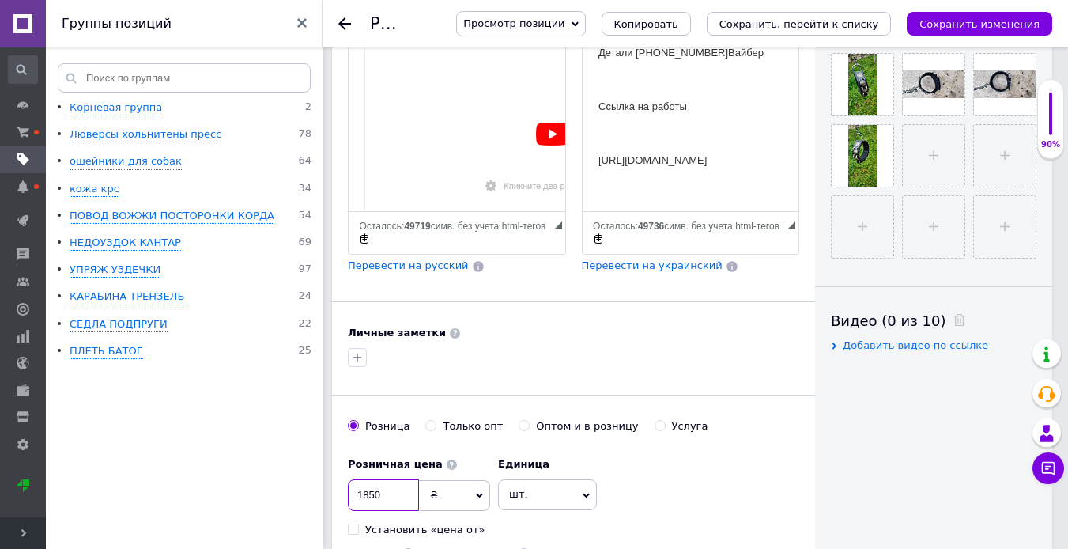
drag, startPoint x: 385, startPoint y: 466, endPoint x: 339, endPoint y: 463, distance: 46.0
click at [339, 463] on div "Основная информация При сохранении товара пустые поля будут переведены автомати…" at bounding box center [573, 125] width 483 height 1230
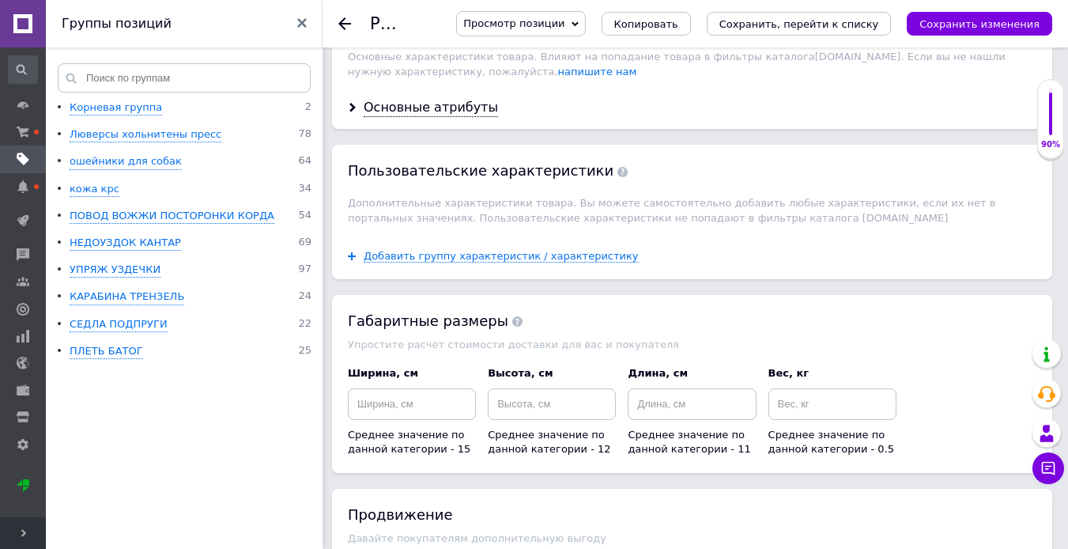
scroll to position [2217, 0]
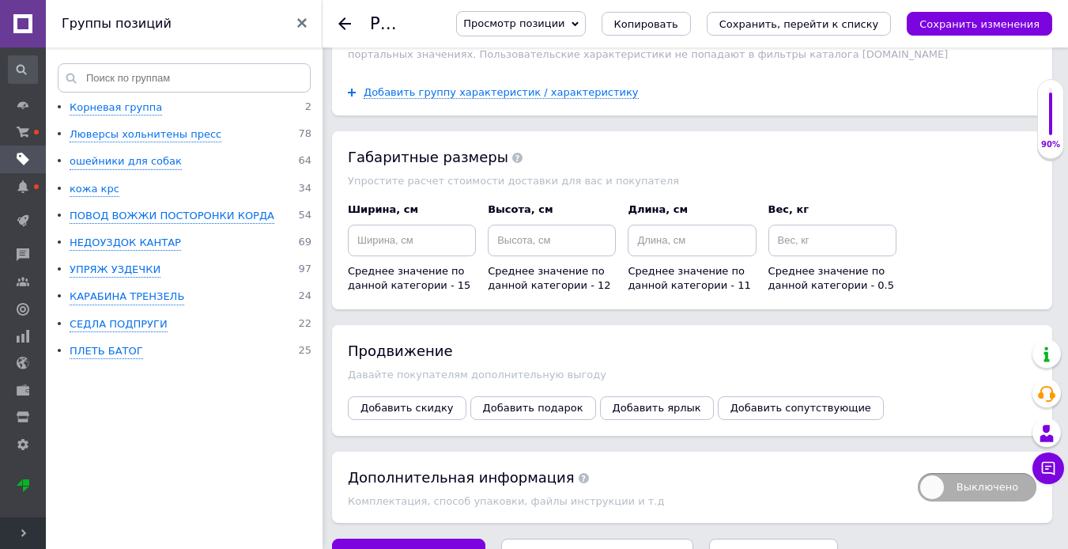
type input "2400"
click at [537, 548] on icon "Сохранить, перейти к списку" at bounding box center [598, 555] width 160 height 12
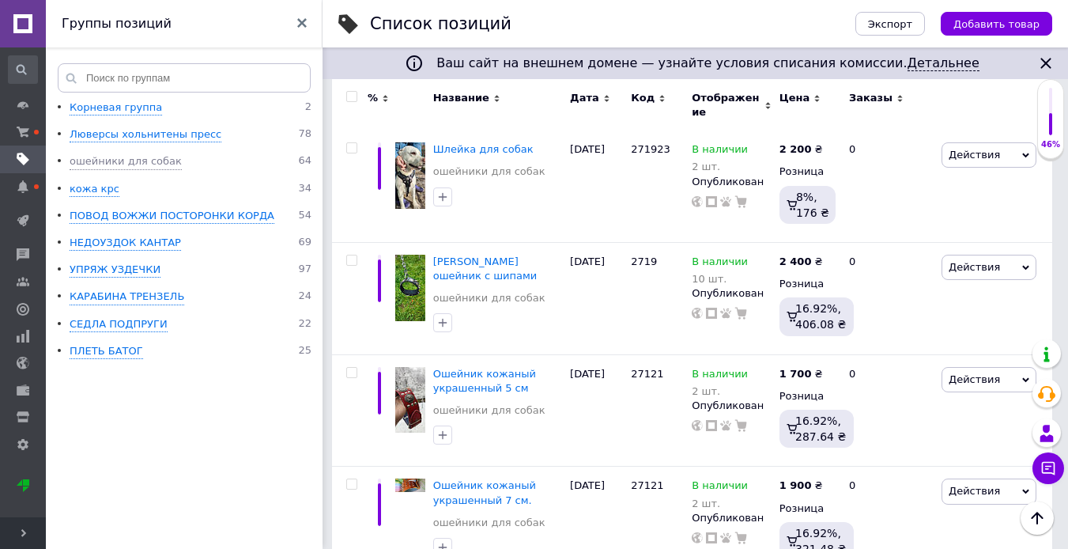
scroll to position [6246, 0]
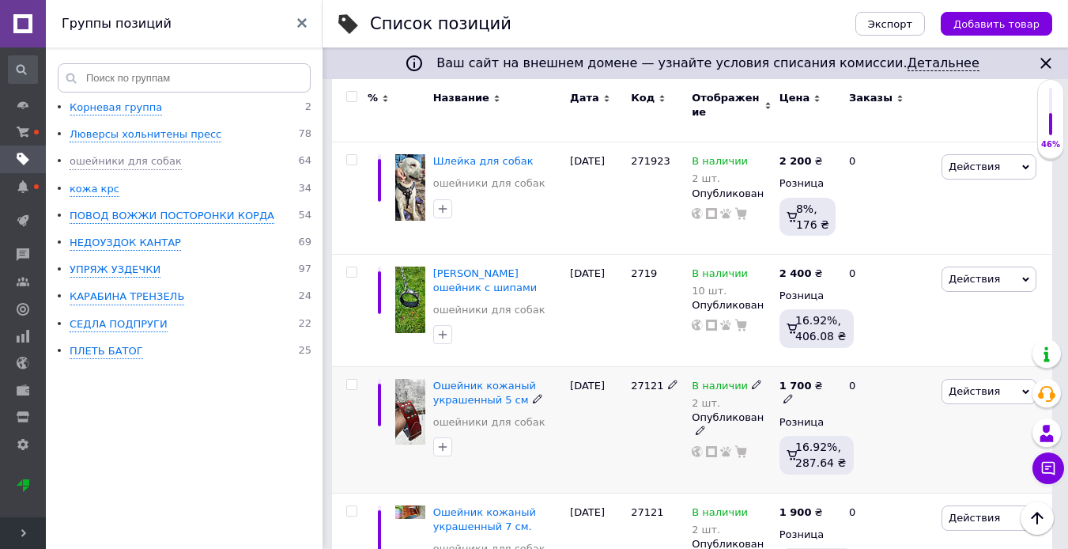
click at [793, 394] on icon at bounding box center [788, 398] width 9 height 9
type input "1"
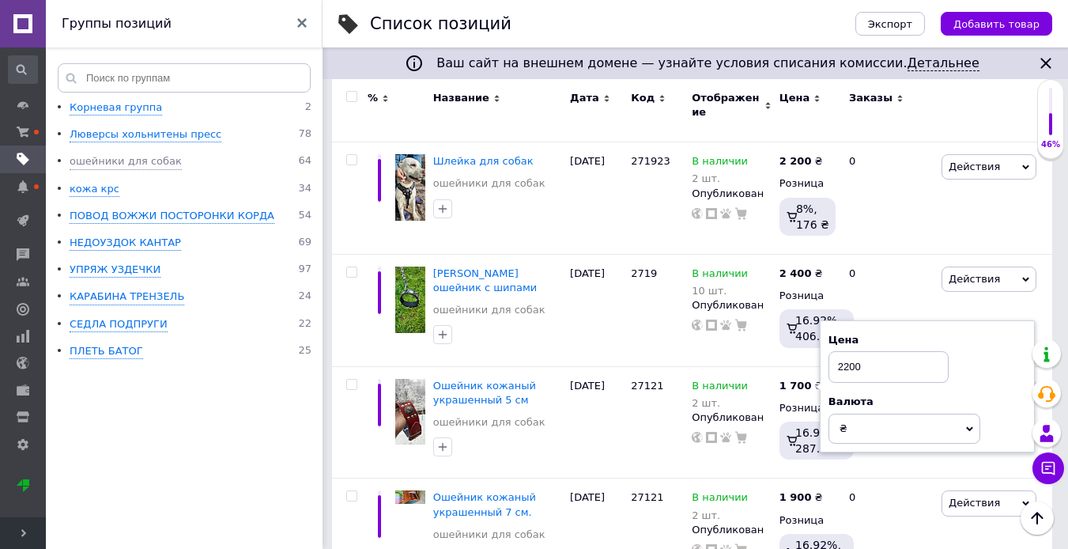
type input "2200"
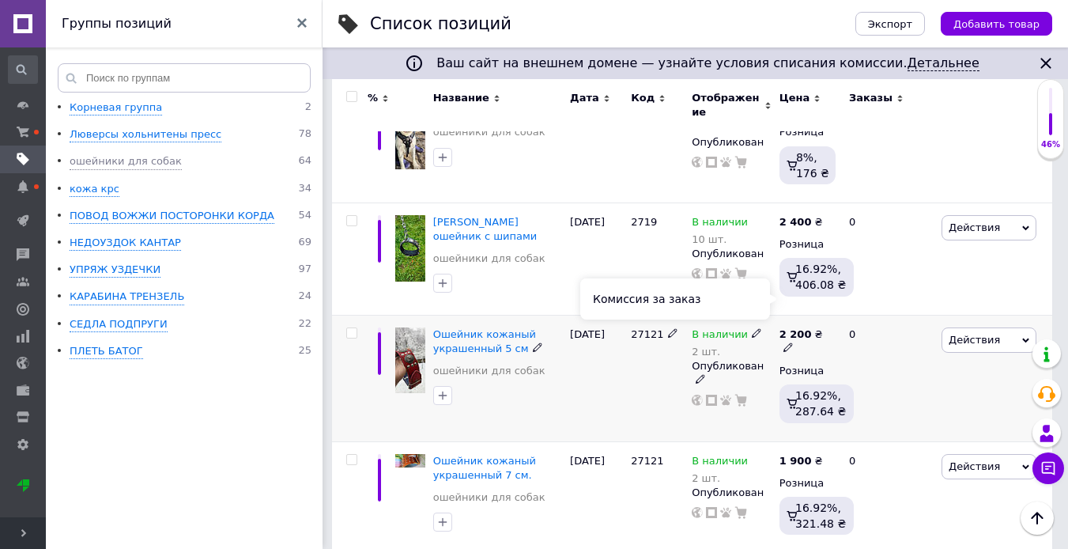
scroll to position [6325, 0]
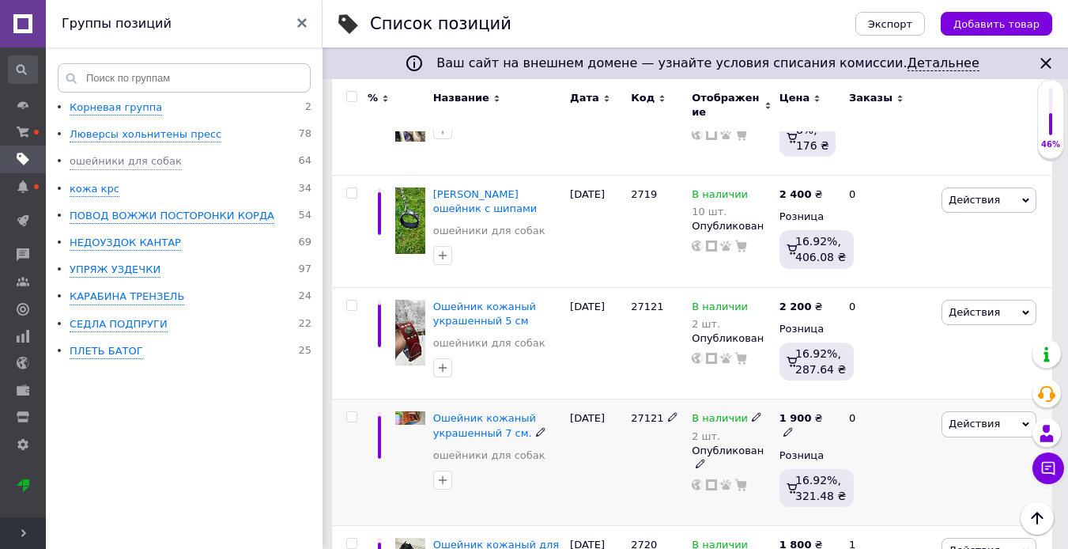
click at [793, 427] on icon at bounding box center [788, 431] width 9 height 9
drag, startPoint x: 877, startPoint y: 306, endPoint x: 833, endPoint y: 311, distance: 44.5
click at [833, 399] on div "1 900 ₴ Цена 1900 Валюта ₴ $ € CHF £ ¥ PLN ₸ MDL HUF KGS CN¥ TRY ₩ lei Розница …" at bounding box center [808, 462] width 64 height 127
type input "2300"
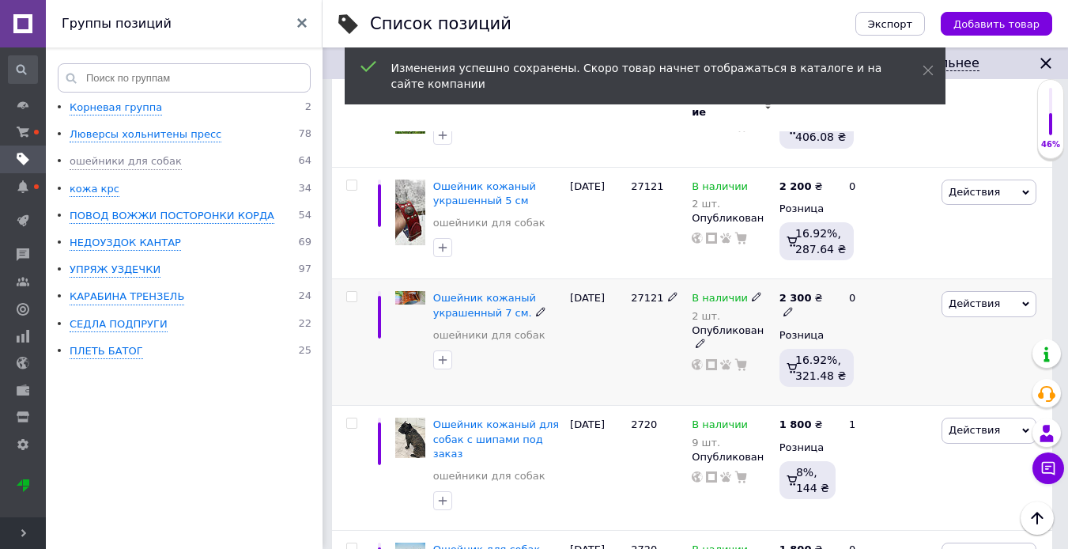
scroll to position [6483, 0]
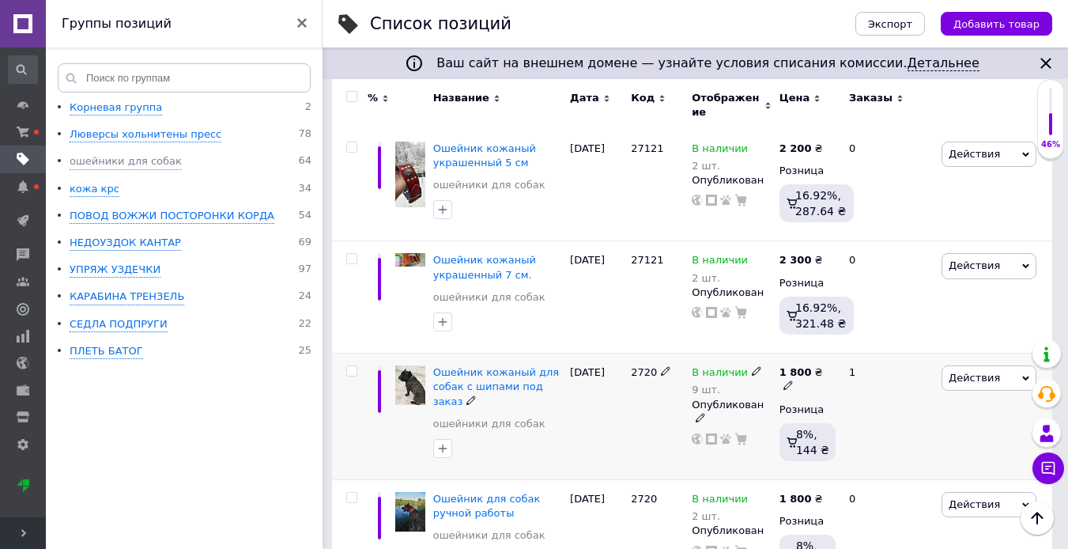
click at [793, 380] on icon at bounding box center [788, 384] width 9 height 9
drag, startPoint x: 885, startPoint y: 255, endPoint x: 829, endPoint y: 262, distance: 55.7
click at [829, 353] on div "1 800 ₴ Цена 1800 Валюта ₴ $ € CHF £ ¥ PLN ₸ MDL HUF KGS CN¥ TRY ₩ lei Розница …" at bounding box center [808, 416] width 64 height 127
type input "2200"
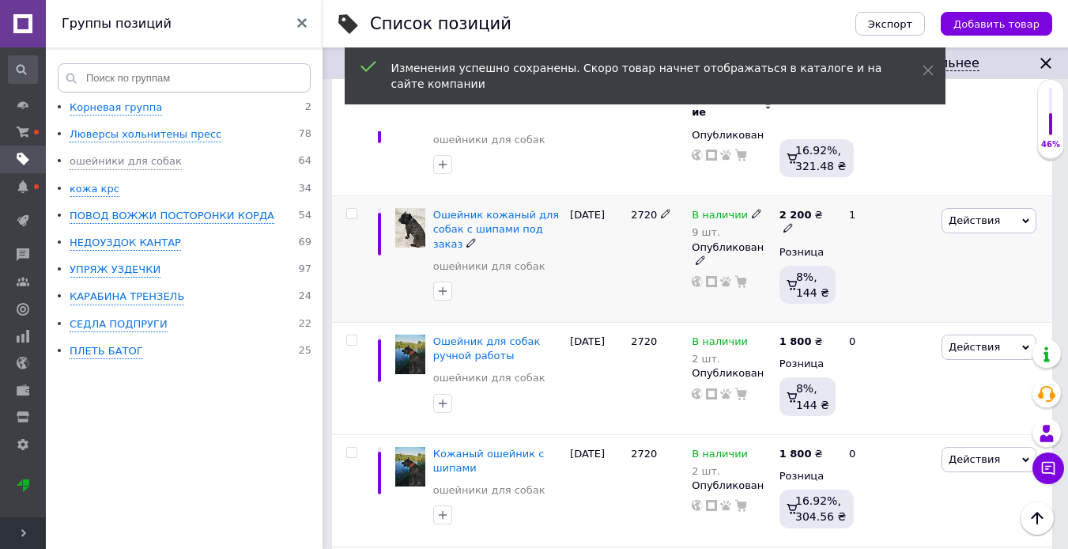
scroll to position [6642, 0]
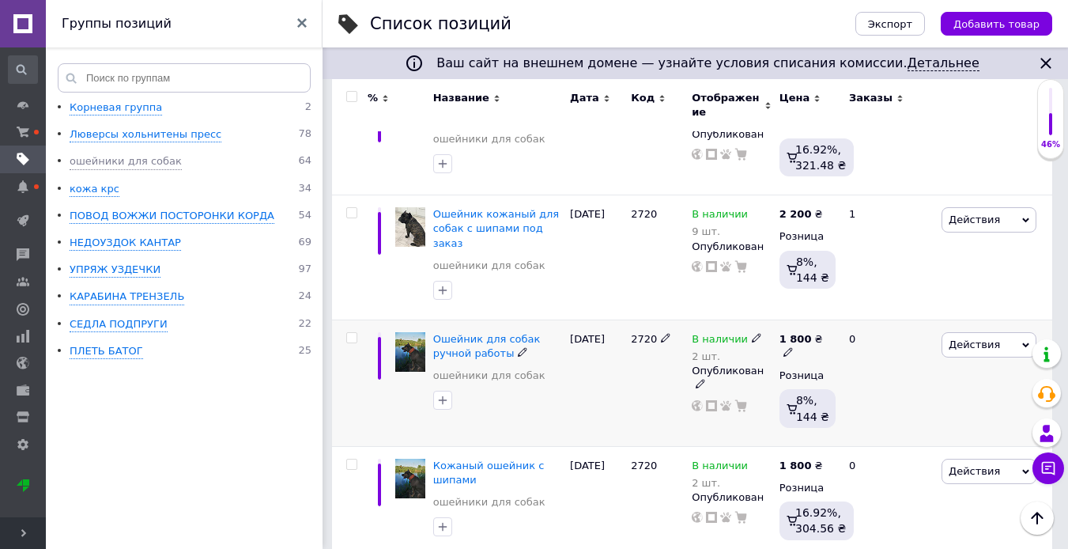
click at [793, 347] on icon at bounding box center [788, 351] width 9 height 9
drag, startPoint x: 878, startPoint y: 211, endPoint x: 845, endPoint y: 214, distance: 33.4
click at [845, 305] on input "1800" at bounding box center [903, 321] width 120 height 32
type input "2300"
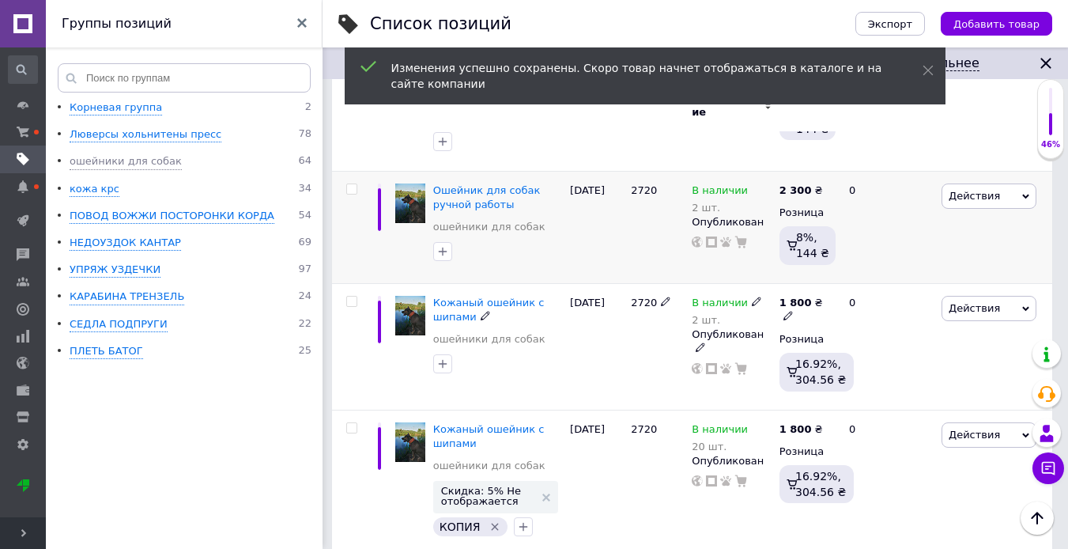
scroll to position [6800, 0]
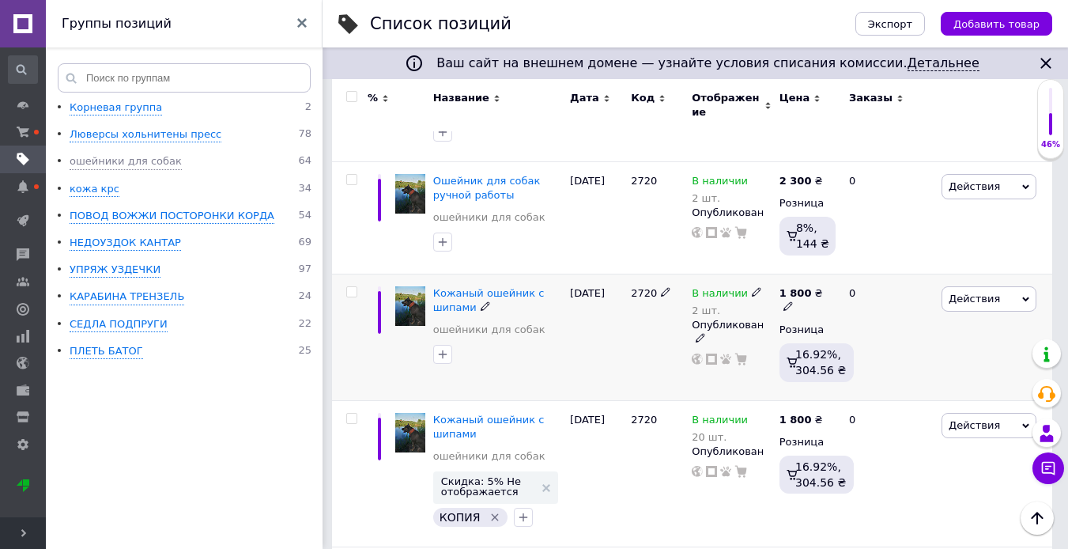
click at [793, 301] on icon at bounding box center [788, 305] width 9 height 9
drag, startPoint x: 884, startPoint y: 172, endPoint x: 828, endPoint y: 175, distance: 56.2
click at [828, 274] on div "1 800 ₴ Цена 1800 Валюта ₴ $ € CHF £ ¥ PLN ₸ MDL HUF KGS CN¥ TRY ₩ lei Розница …" at bounding box center [808, 337] width 64 height 127
type input "2300"
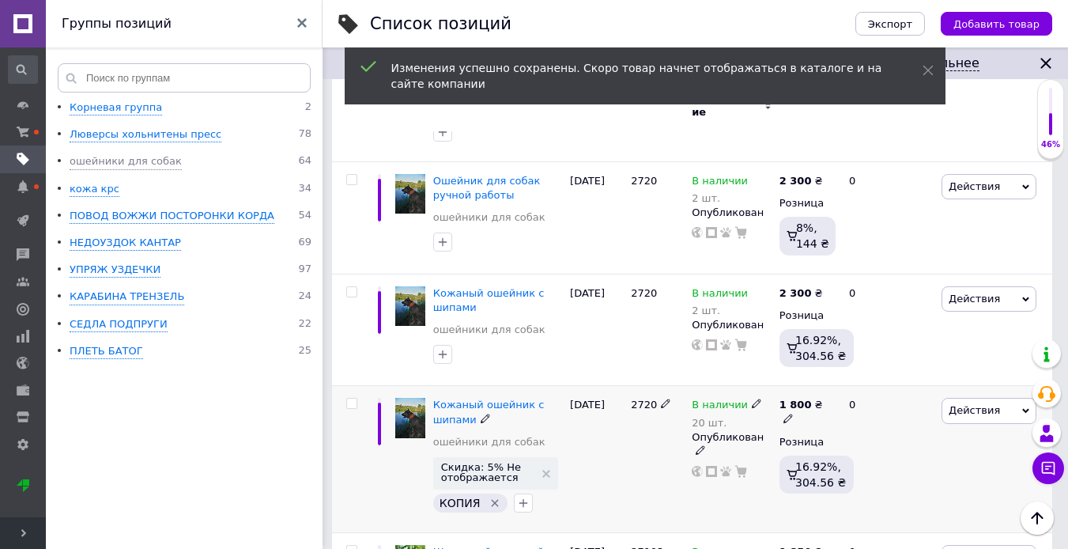
click at [817, 398] on div "1 800 ₴" at bounding box center [808, 412] width 56 height 28
click at [843, 371] on input "1800" at bounding box center [903, 387] width 120 height 32
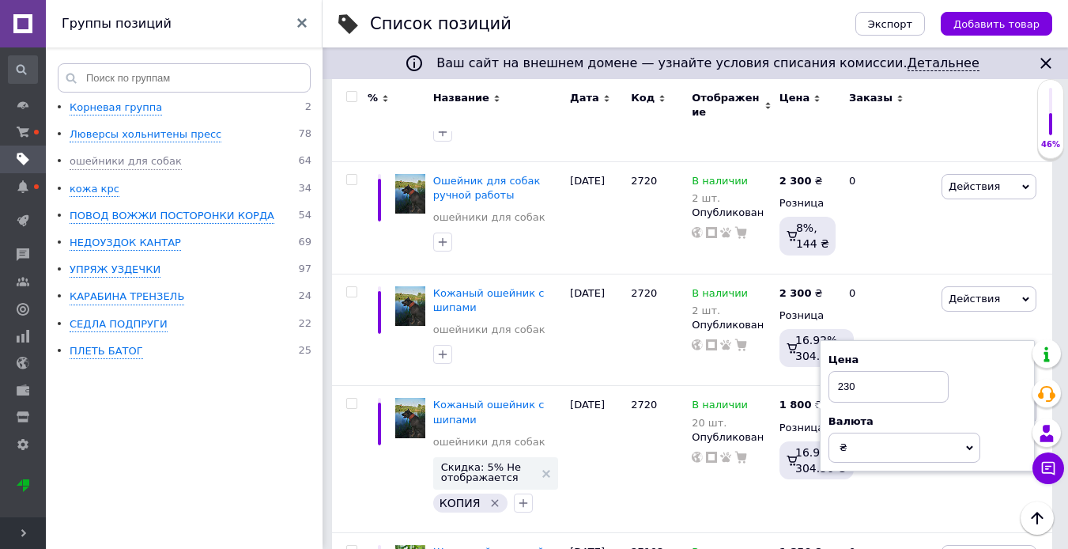
type input "2300"
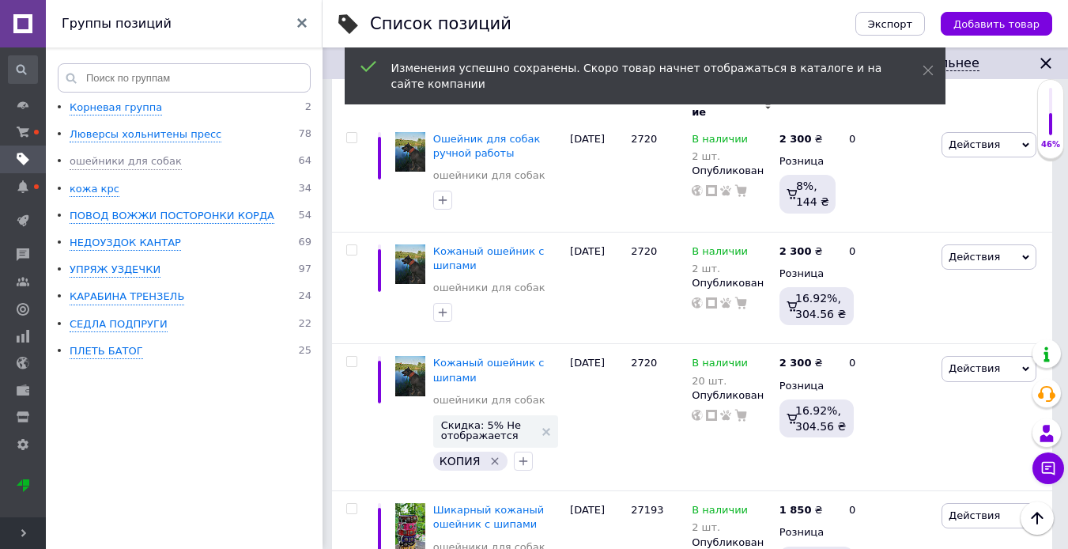
scroll to position [6958, 0]
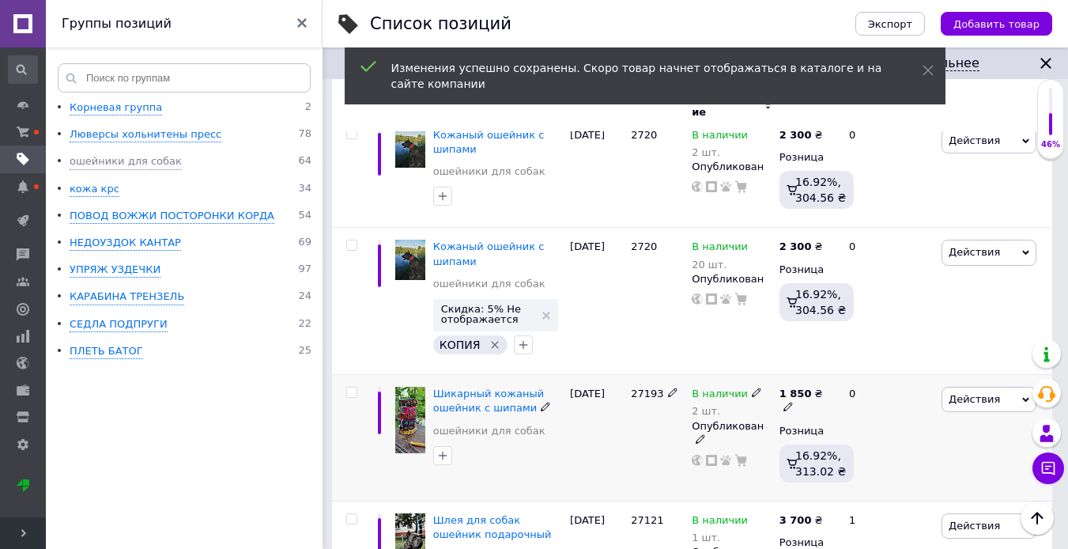
click at [793, 402] on icon at bounding box center [788, 406] width 9 height 9
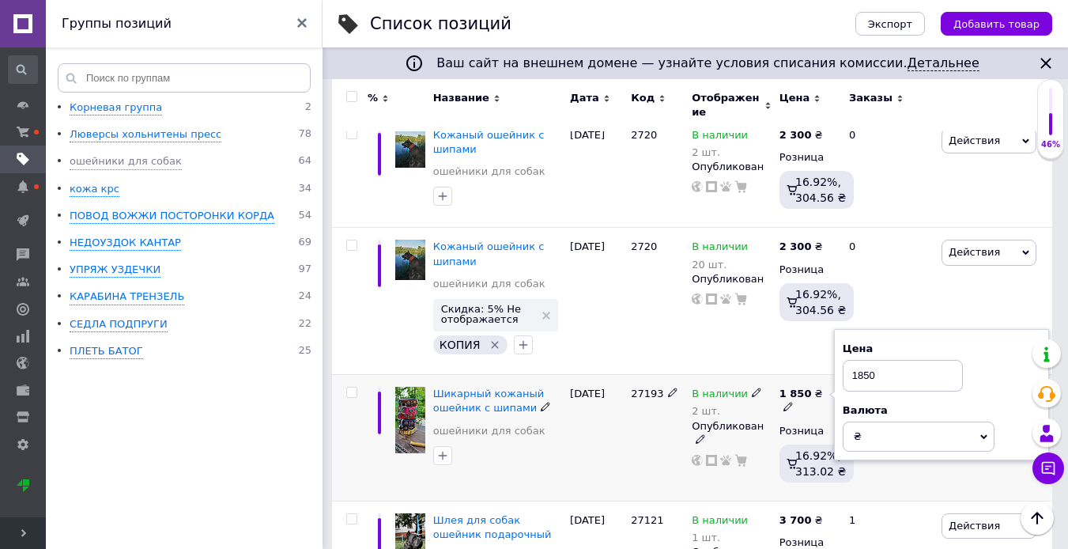
click at [818, 375] on div "1 850 ₴ Цена 1850 Валюта ₴ $ € CHF £ ¥ PLN ₸ MDL HUF KGS CN¥ TRY ₩ lei Розница …" at bounding box center [808, 438] width 64 height 127
type input "2200"
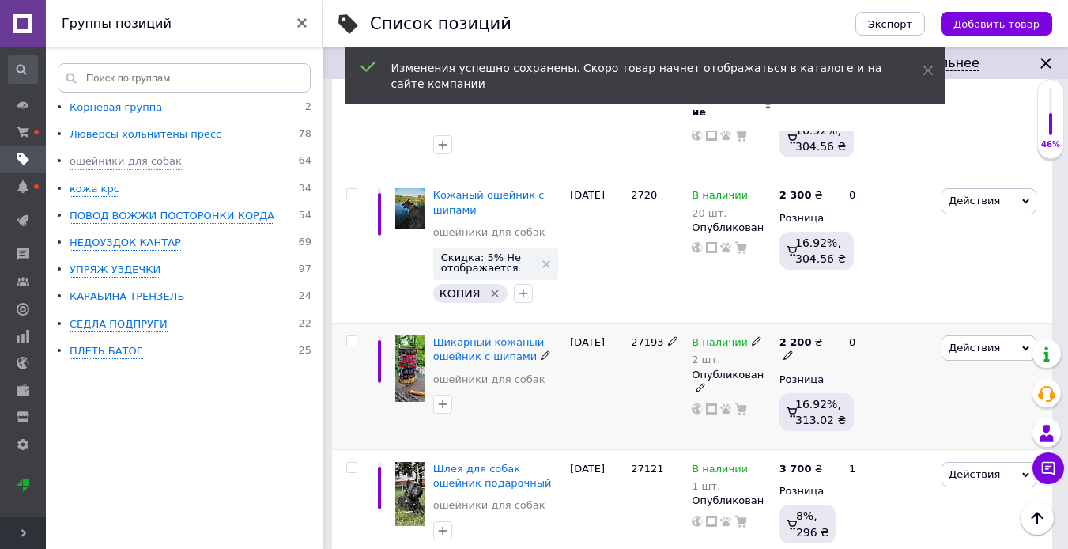
scroll to position [7037, 0]
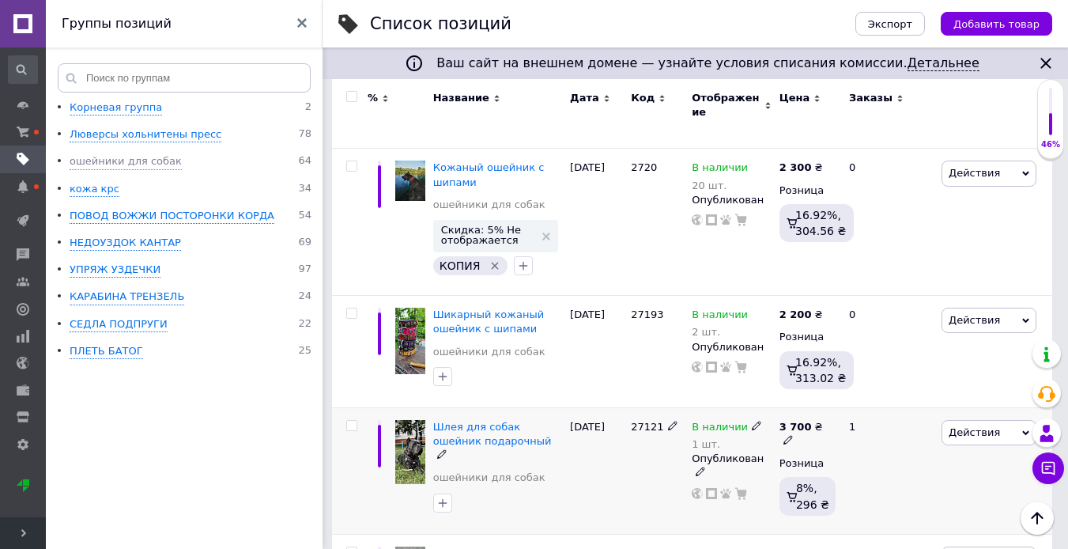
click at [793, 435] on icon at bounding box center [788, 439] width 9 height 9
drag, startPoint x: 893, startPoint y: 303, endPoint x: 837, endPoint y: 304, distance: 55.4
click at [837, 361] on div "Цена 3700 Валюта ₴ $ € CHF £ ¥ PLN ₸ MDL HUF KGS CN¥ TRY ₩ lei" at bounding box center [941, 427] width 215 height 132
type input "4400"
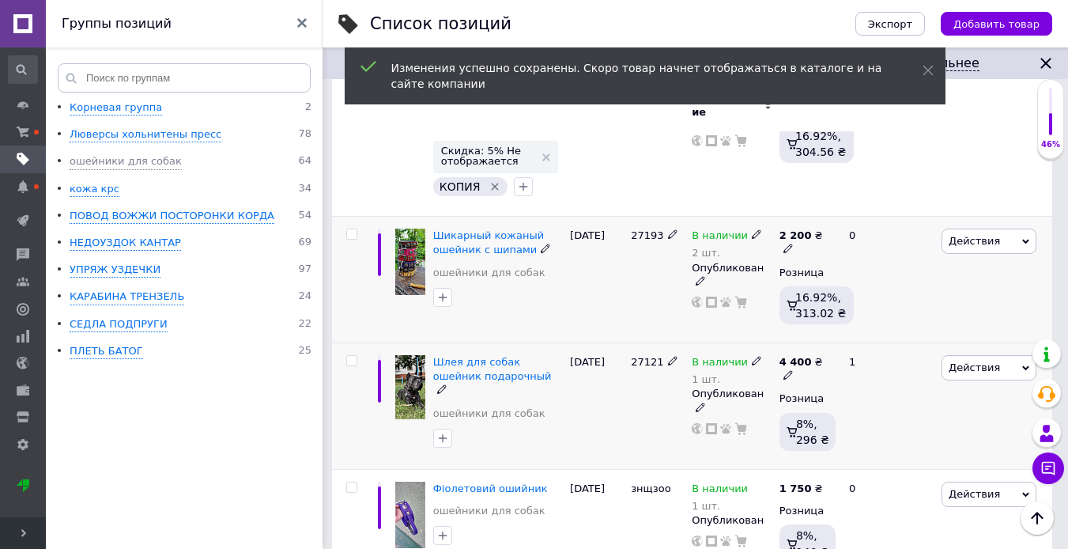
scroll to position [7195, 0]
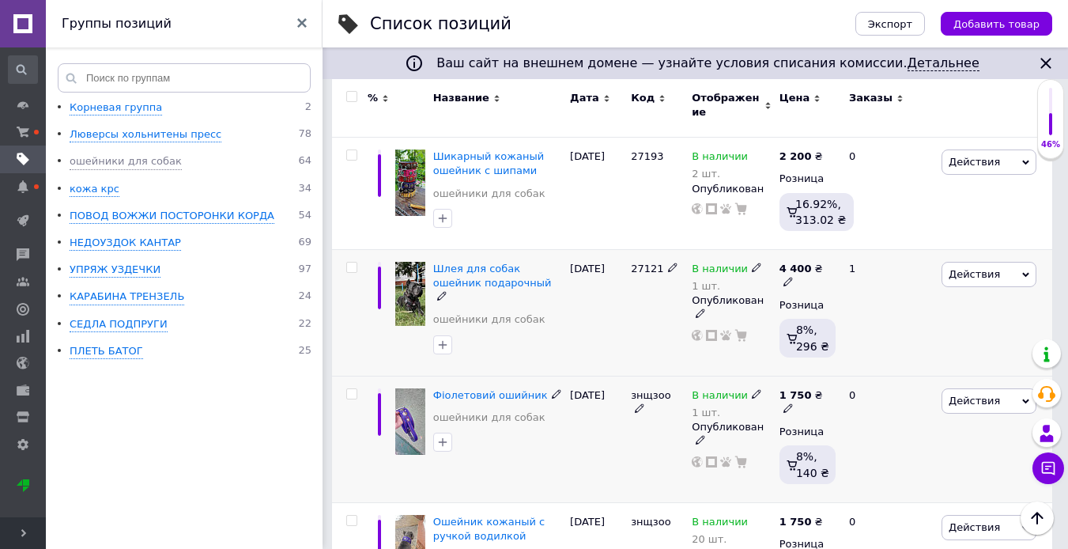
click at [793, 403] on icon at bounding box center [788, 407] width 9 height 9
drag, startPoint x: 871, startPoint y: 251, endPoint x: 850, endPoint y: 252, distance: 21.4
click at [850, 361] on input "1750" at bounding box center [903, 377] width 120 height 32
type input "2400"
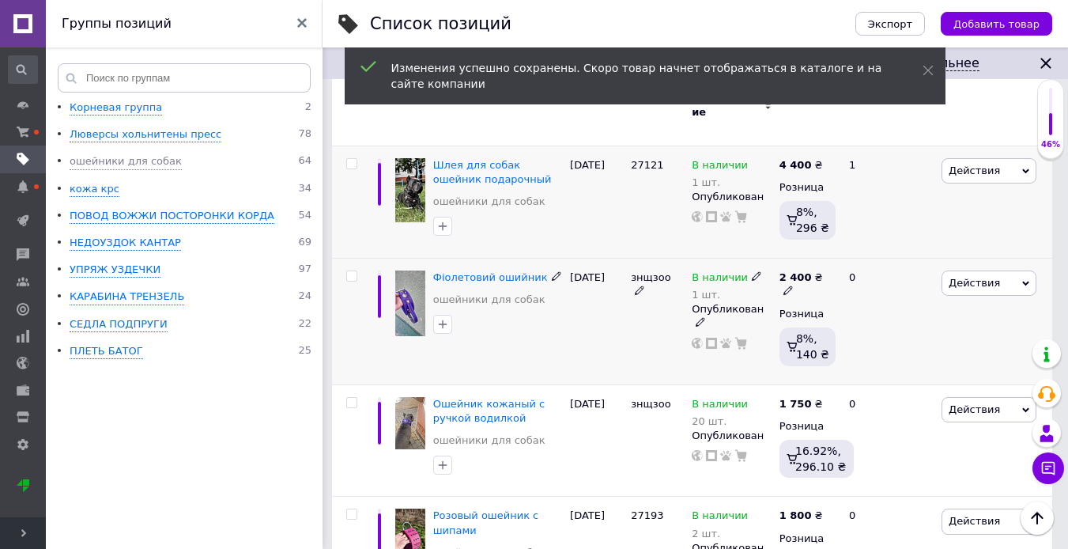
scroll to position [7301, 0]
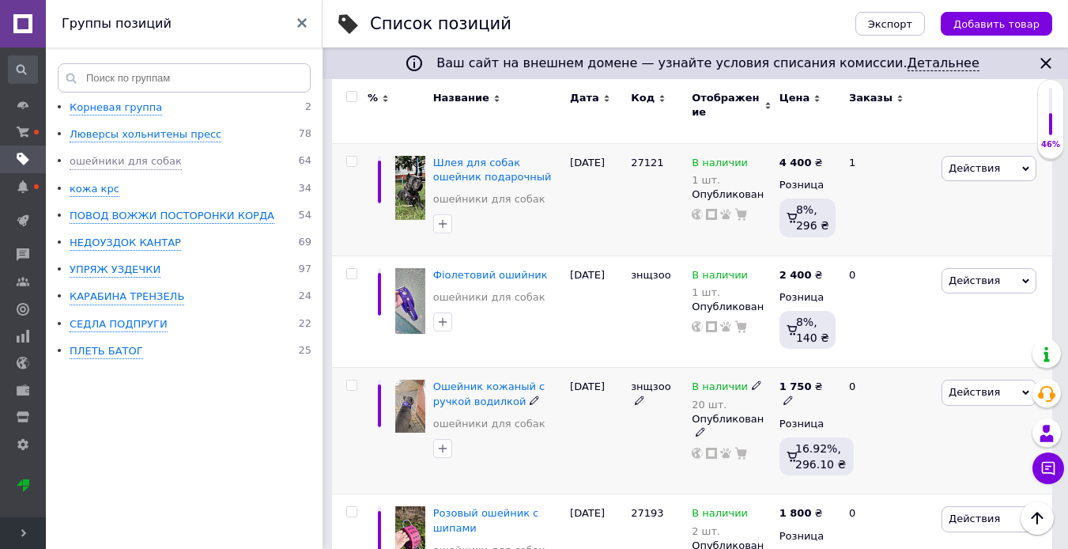
click at [793, 395] on icon at bounding box center [788, 399] width 9 height 9
drag, startPoint x: 878, startPoint y: 252, endPoint x: 837, endPoint y: 254, distance: 41.1
click at [837, 322] on div "Цена 1750 Валюта ₴ $ € CHF £ ¥ PLN ₸ MDL HUF KGS CN¥ TRY ₩ lei" at bounding box center [941, 388] width 215 height 132
type input "2400"
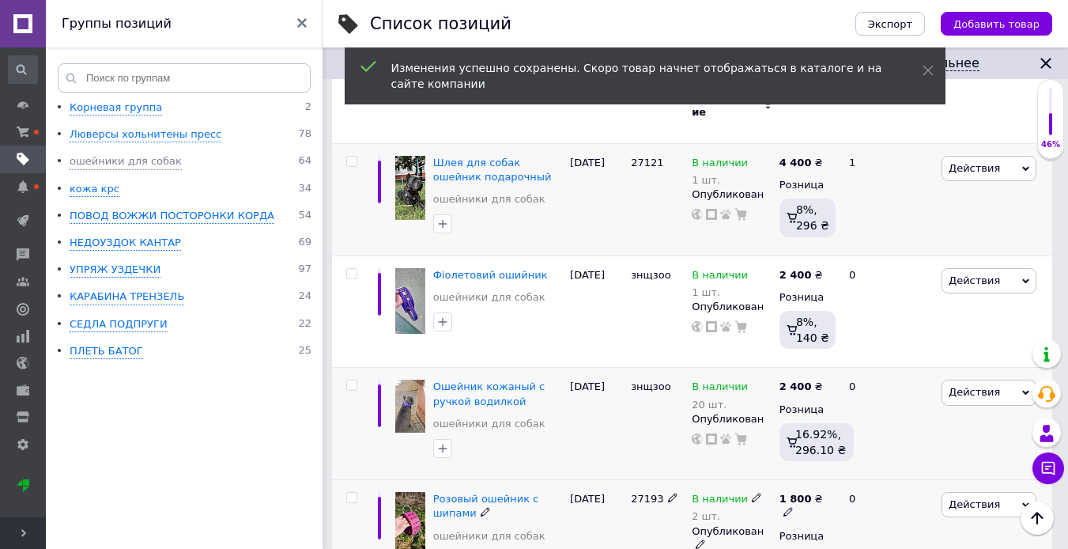
click at [793, 507] on icon at bounding box center [788, 511] width 9 height 9
drag, startPoint x: 863, startPoint y: 369, endPoint x: 833, endPoint y: 371, distance: 30.9
click at [843, 465] on input "1800" at bounding box center [903, 481] width 120 height 32
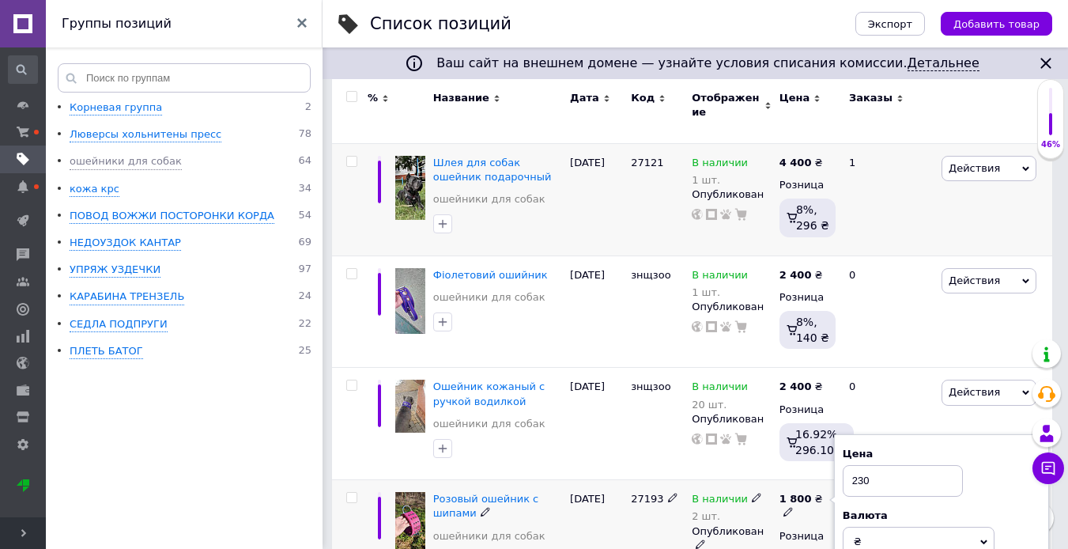
type input "2300"
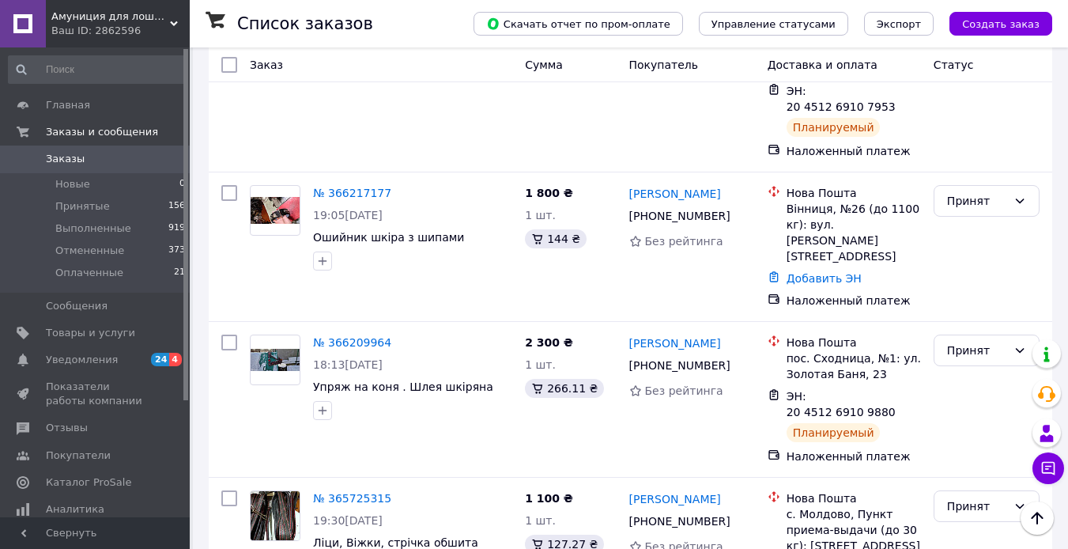
scroll to position [395, 0]
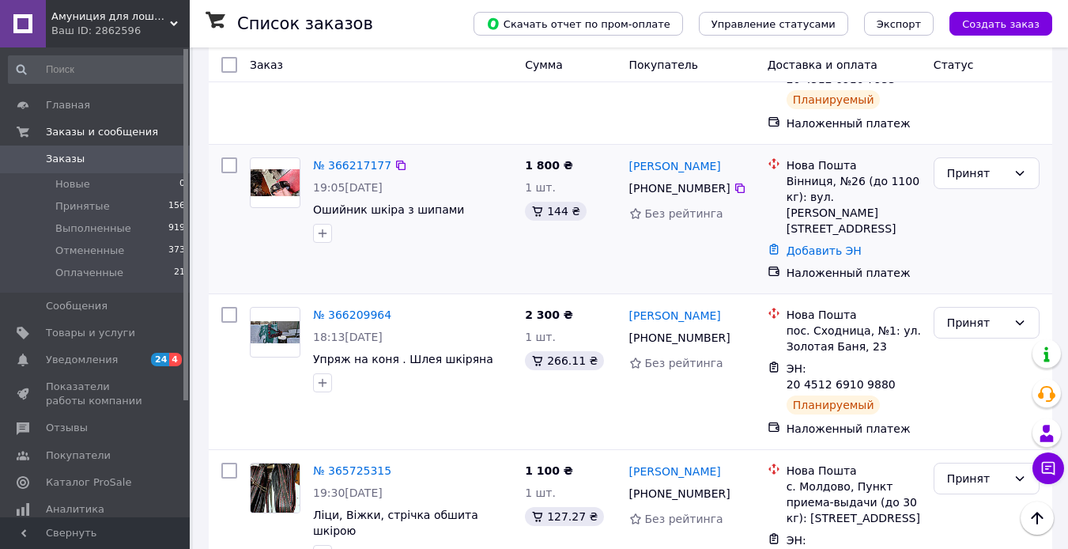
click at [282, 169] on img at bounding box center [275, 183] width 49 height 28
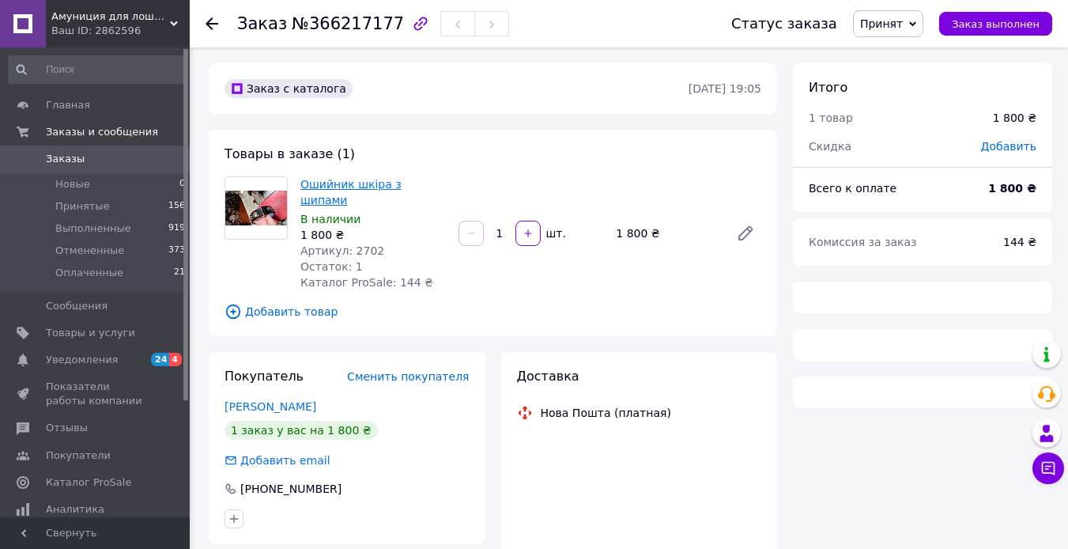
click at [352, 186] on link "Ошийник шкіра з шипами" at bounding box center [350, 192] width 101 height 28
